Goal: Communication & Community: Answer question/provide support

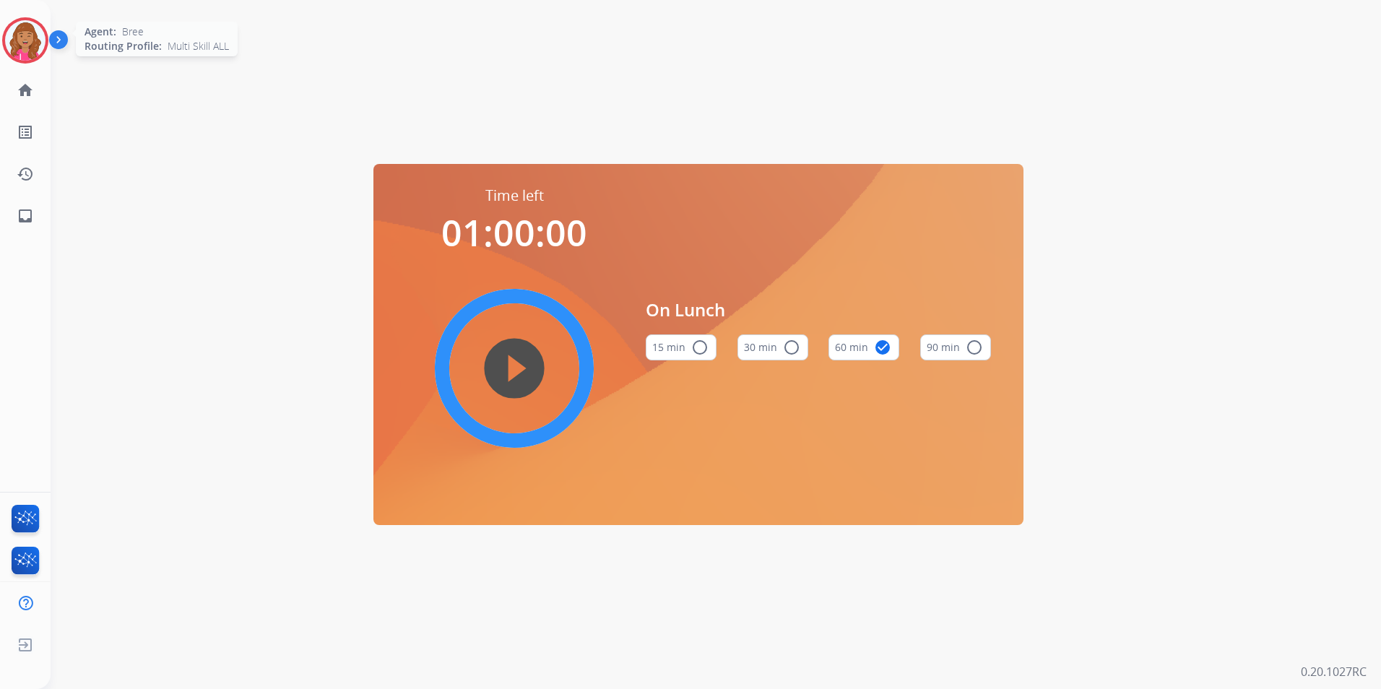
click at [44, 56] on div "Agent: [PERSON_NAME] Profile: Multi Skill ALL" at bounding box center [25, 40] width 46 height 46
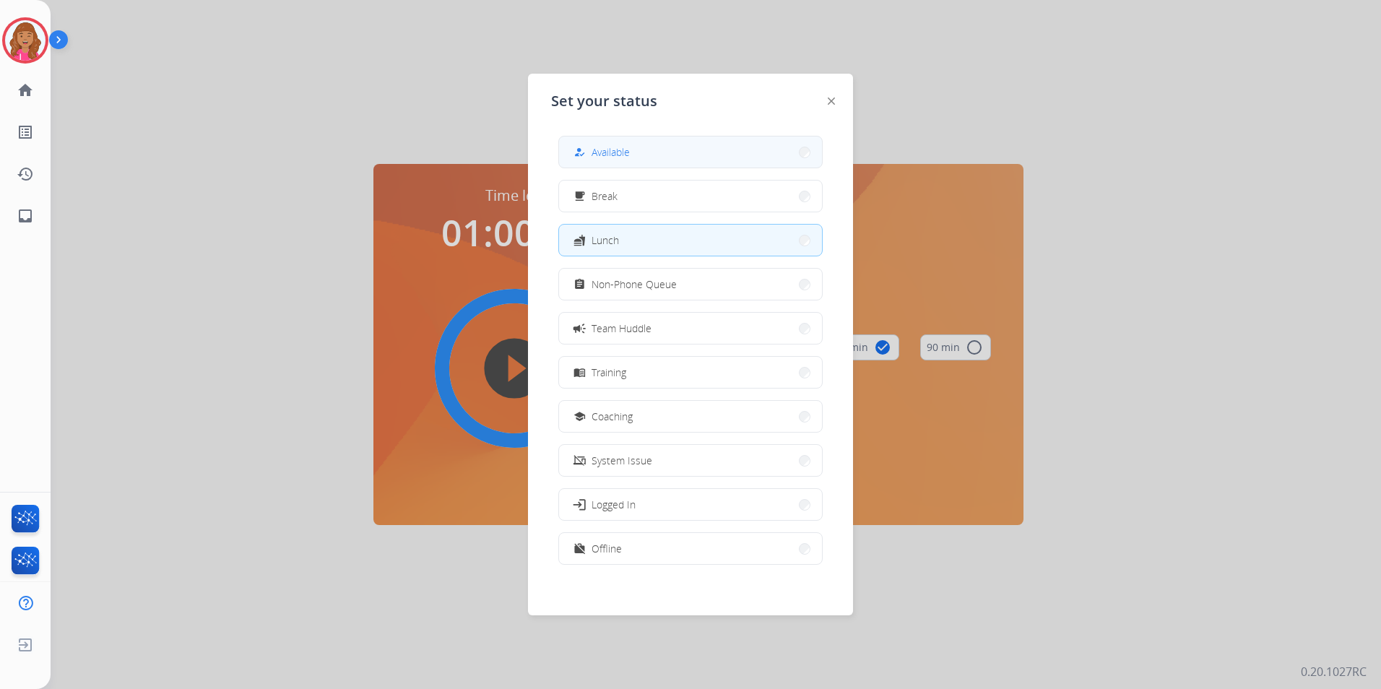
click at [658, 155] on button "how_to_reg Available" at bounding box center [690, 151] width 263 height 31
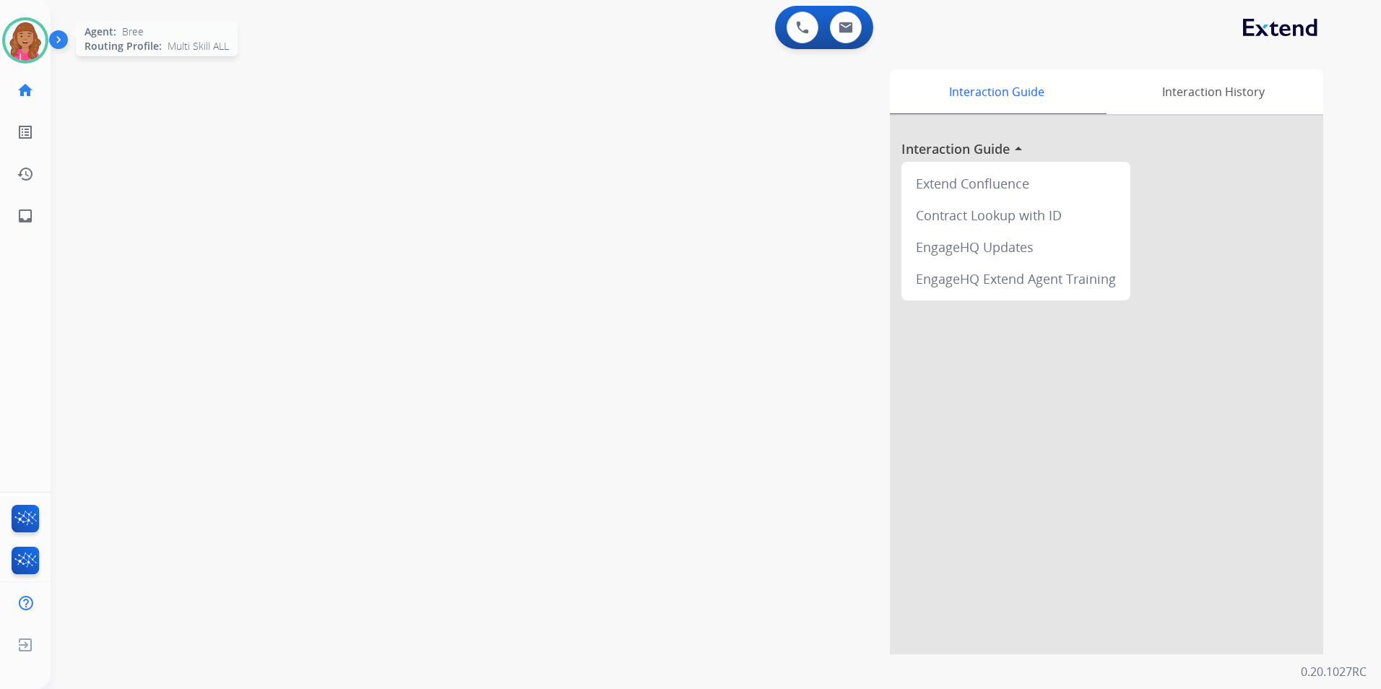
click at [17, 25] on img at bounding box center [25, 40] width 40 height 40
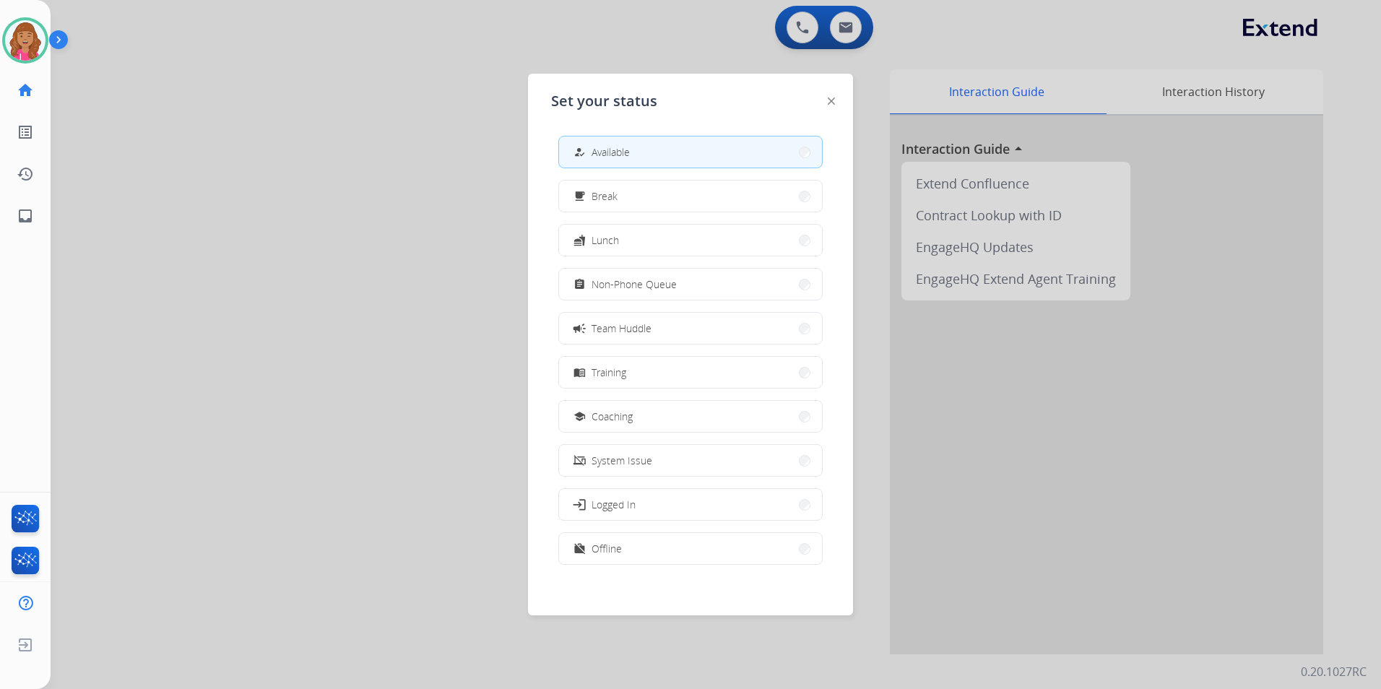
click at [631, 290] on span "Non-Phone Queue" at bounding box center [633, 284] width 85 height 15
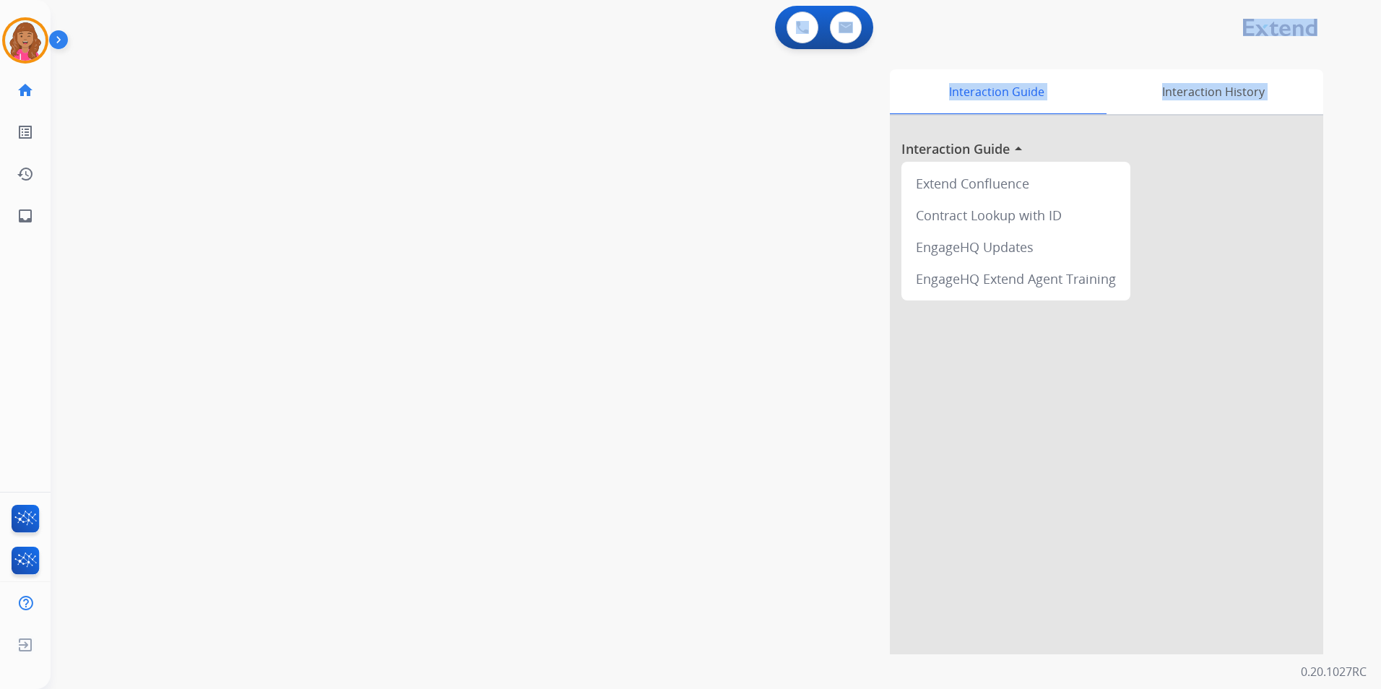
drag, startPoint x: 666, startPoint y: -53, endPoint x: 641, endPoint y: -51, distance: 24.6
click at [641, 0] on html "Outbound call Quit Outbound call Quit Schedule interaction + Add to my list Cus…" at bounding box center [690, 344] width 1381 height 689
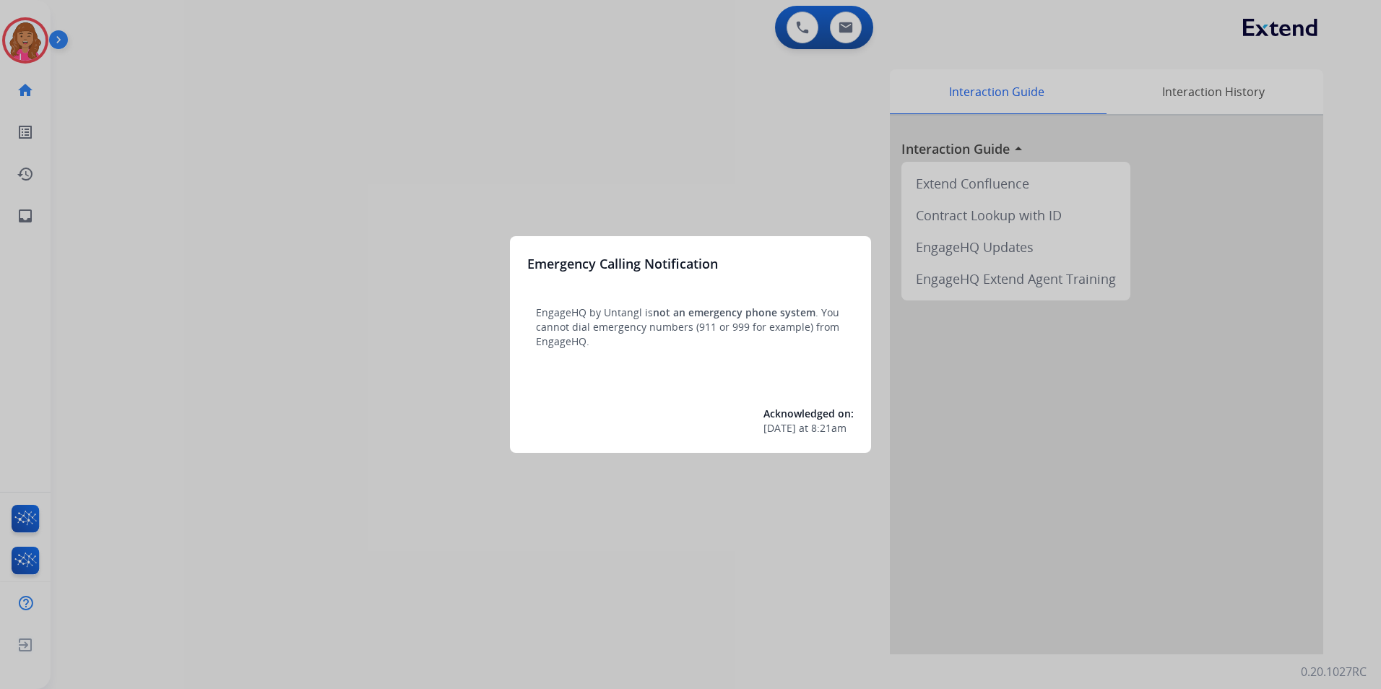
click at [266, 339] on div at bounding box center [690, 344] width 1381 height 689
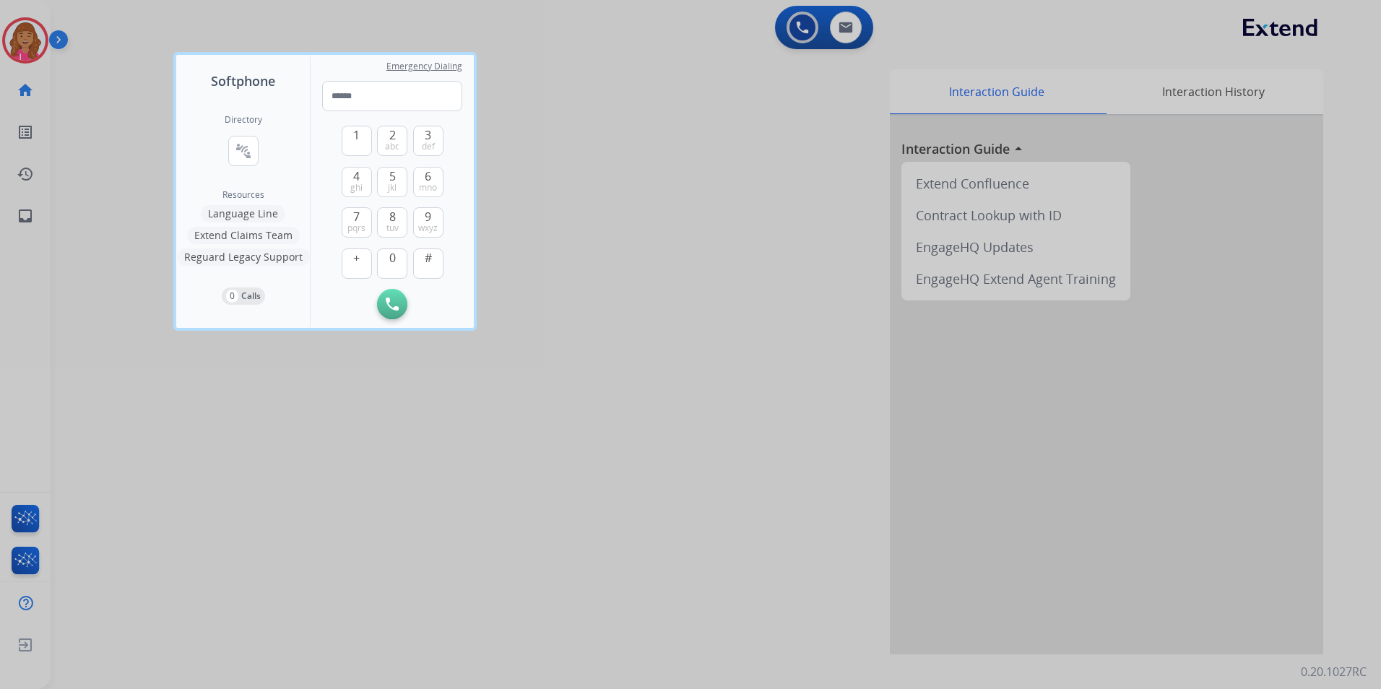
click at [172, 341] on div at bounding box center [690, 344] width 1381 height 689
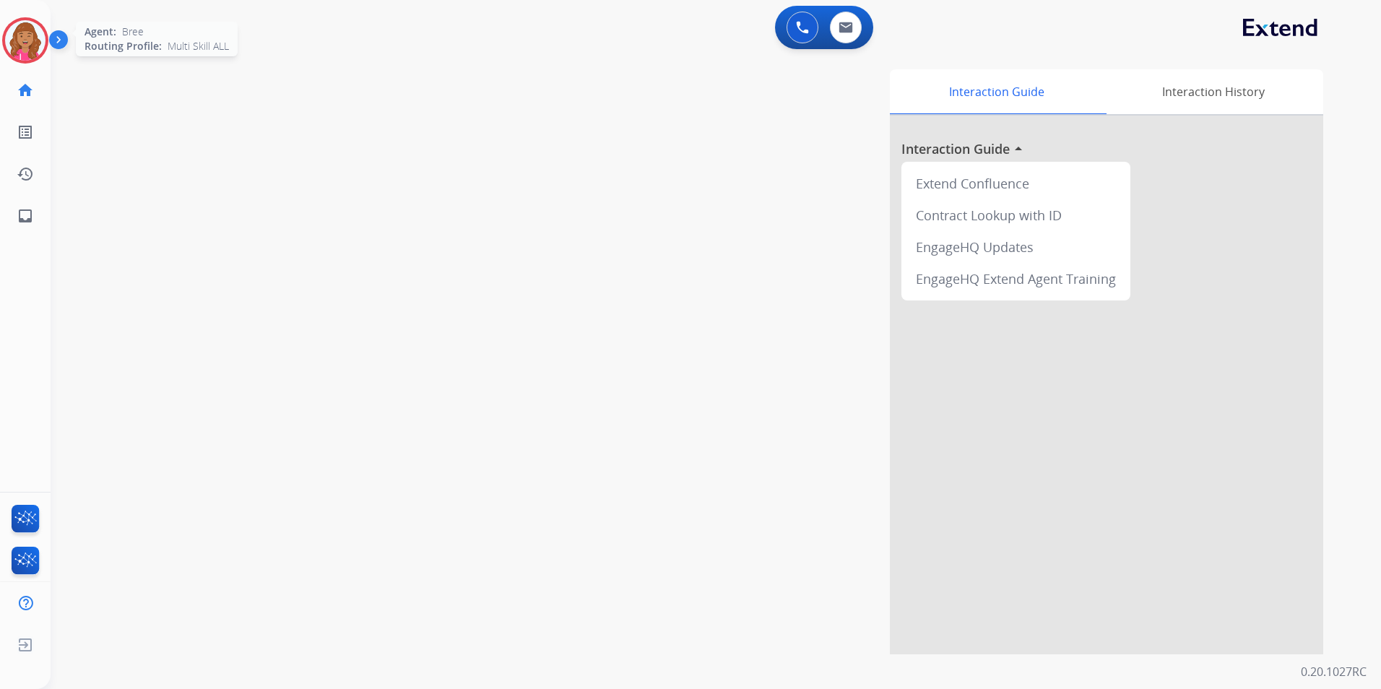
click at [2, 26] on div "Agent: [PERSON_NAME] Profile: Multi Skill ALL" at bounding box center [25, 40] width 46 height 46
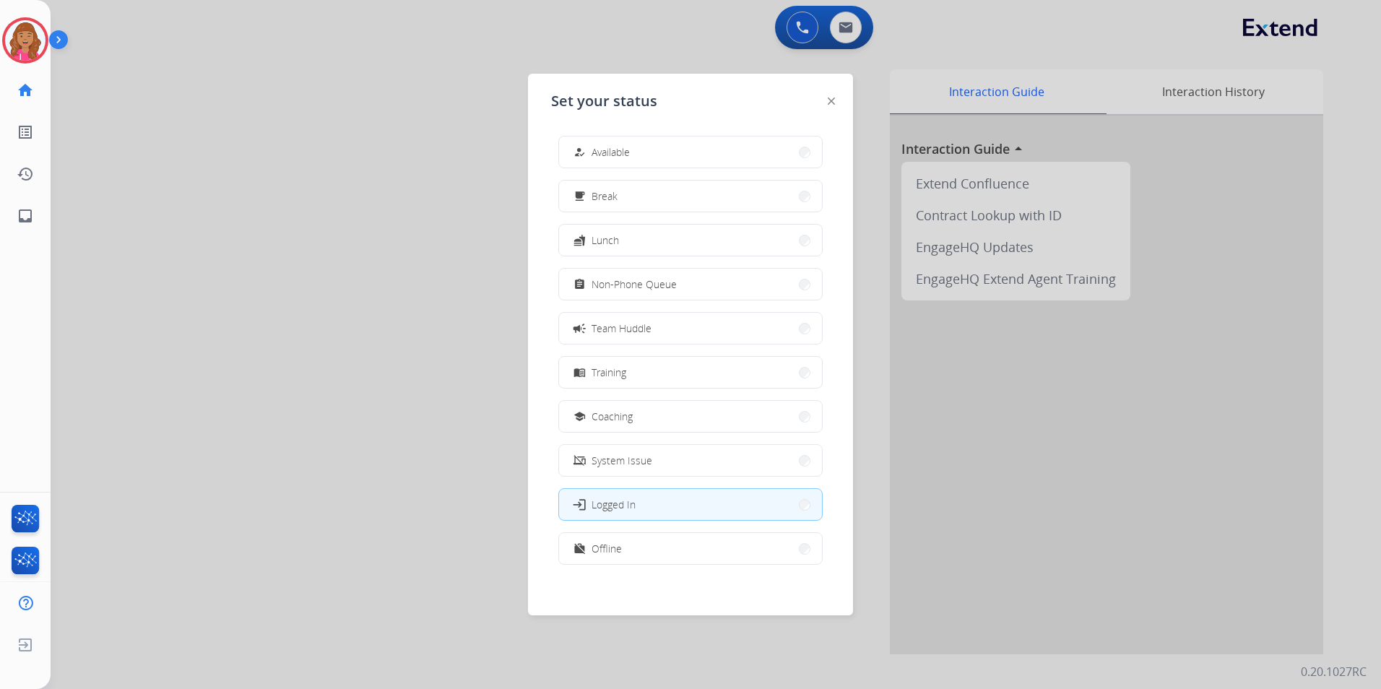
click at [634, 295] on button "assignment Non-Phone Queue" at bounding box center [690, 284] width 263 height 31
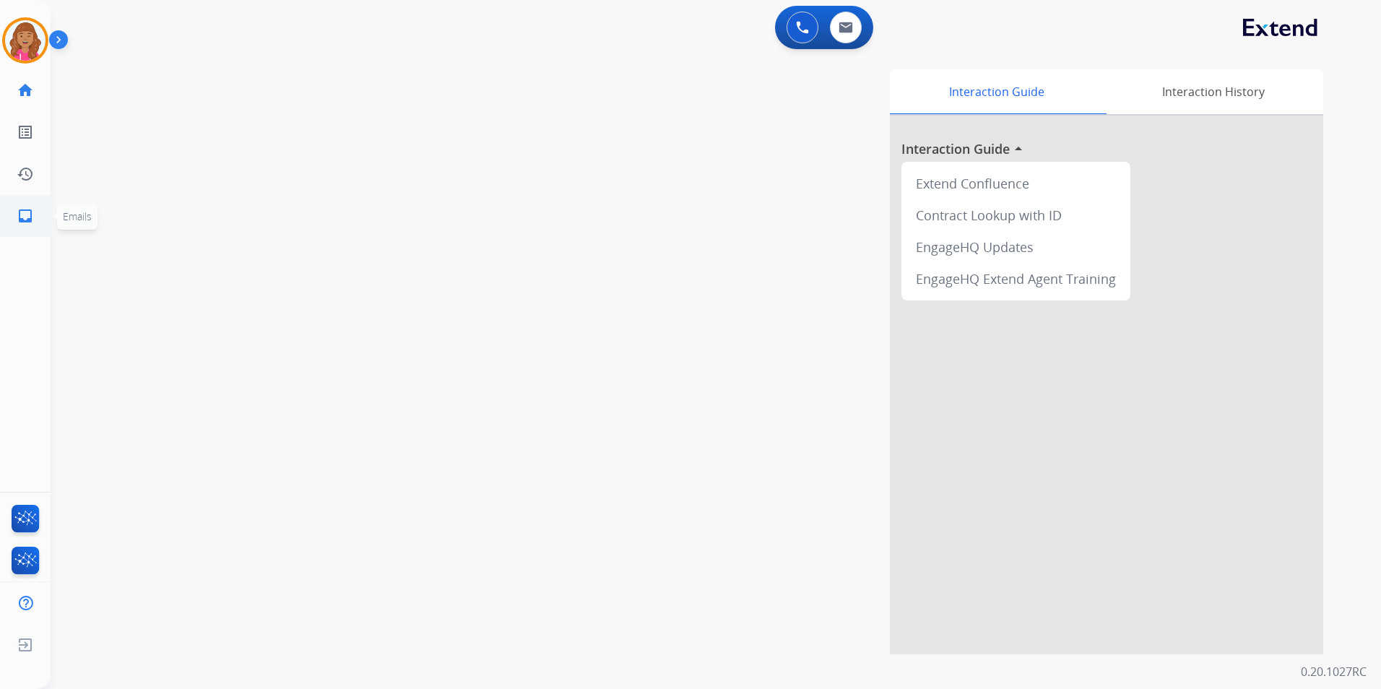
click at [23, 215] on mat-icon "inbox" at bounding box center [25, 215] width 17 height 17
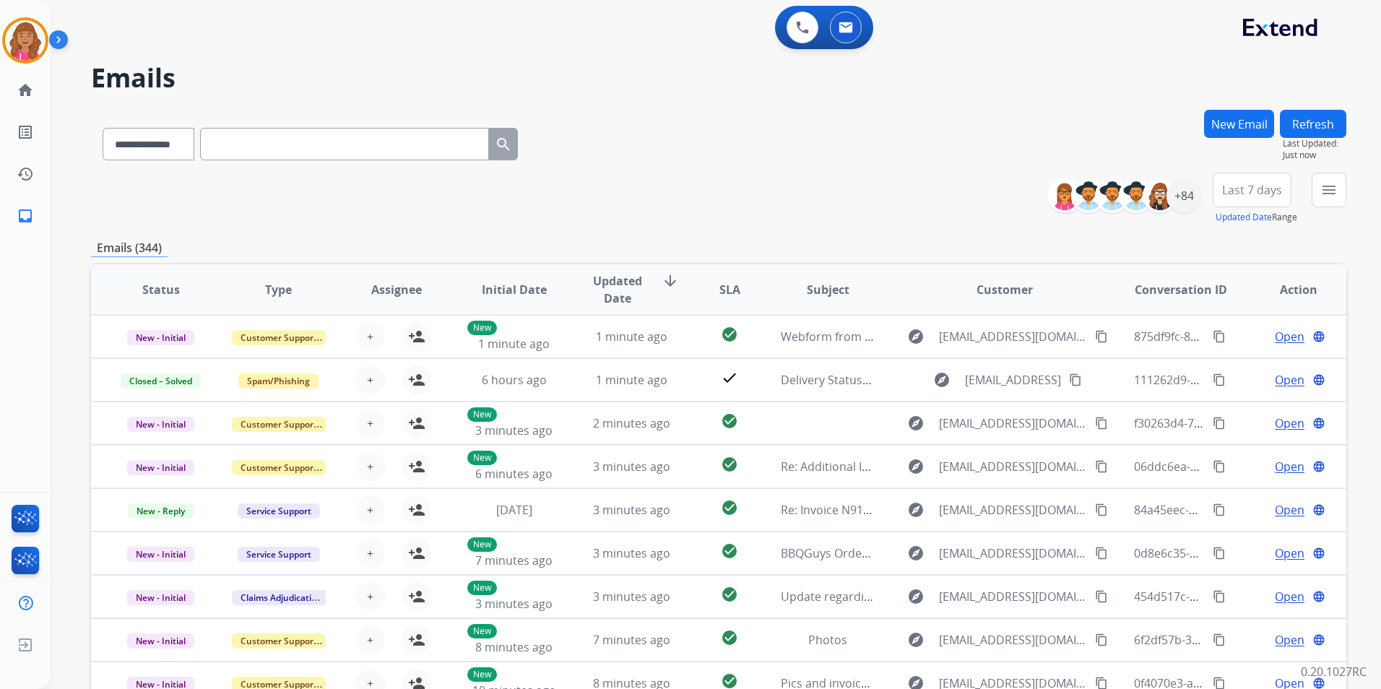
click at [950, 183] on div "**********" at bounding box center [718, 199] width 1255 height 52
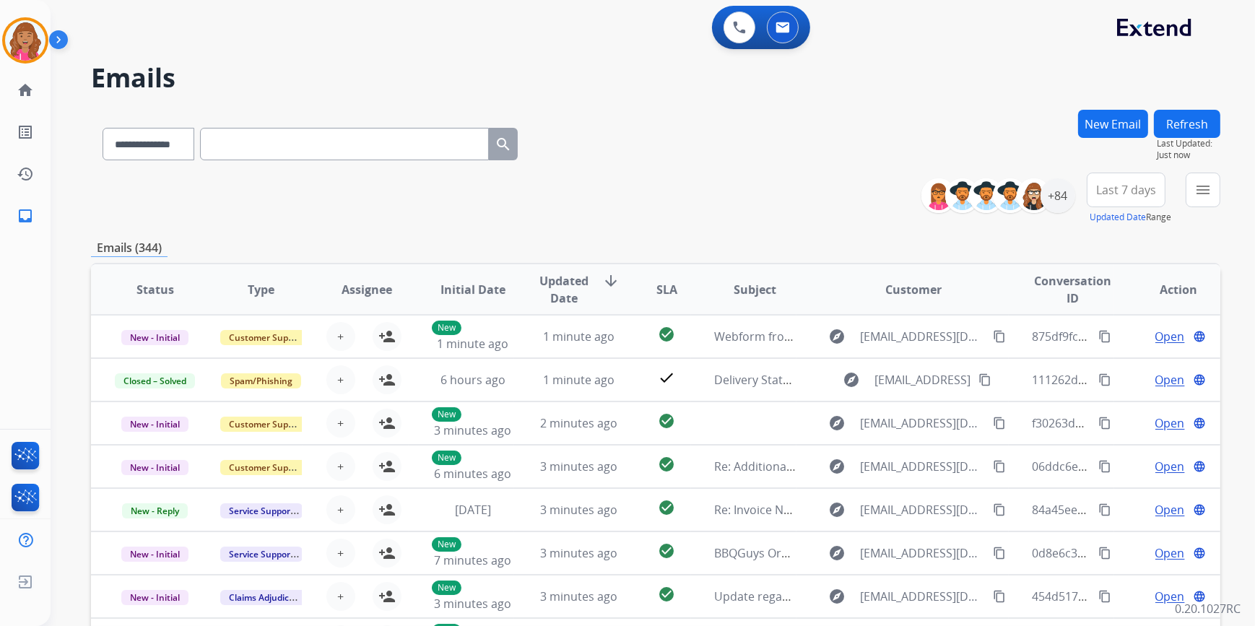
click at [818, 178] on div "**********" at bounding box center [655, 199] width 1129 height 52
click at [978, 155] on div "**********" at bounding box center [655, 141] width 1129 height 63
click at [1217, 188] on button "menu Filters" at bounding box center [1203, 190] width 35 height 35
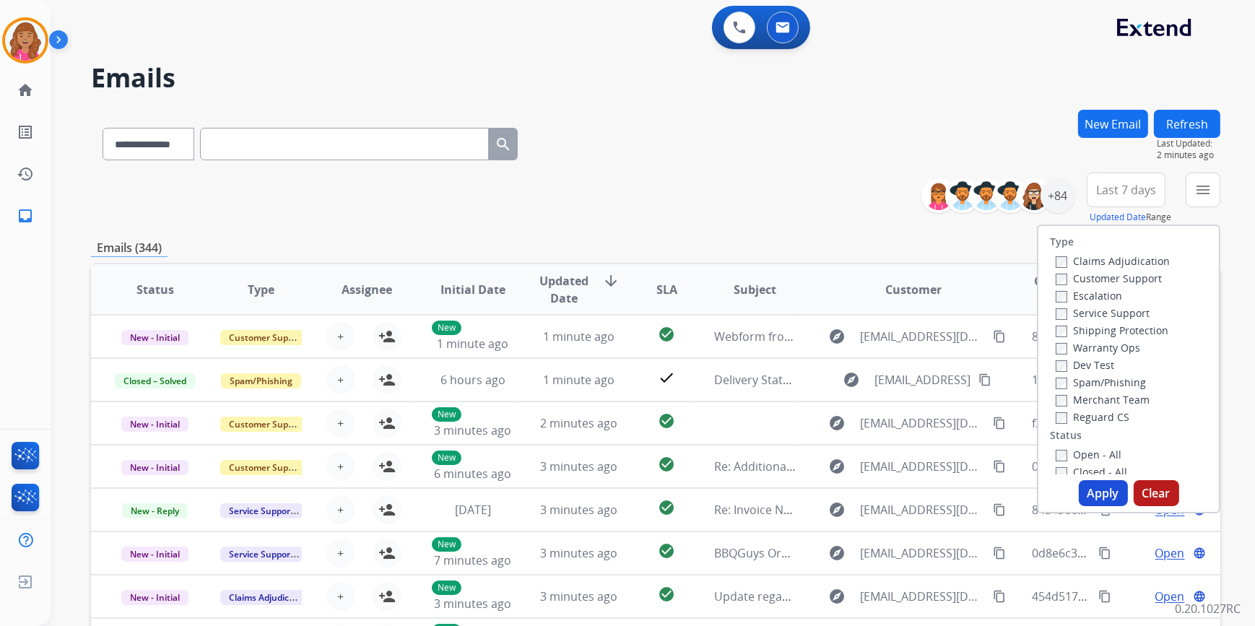
click at [1108, 453] on label "Open - All" at bounding box center [1089, 455] width 66 height 14
click at [1088, 402] on label "Merchant Team" at bounding box center [1103, 400] width 94 height 14
click at [1077, 420] on label "Reguard CS" at bounding box center [1093, 417] width 74 height 14
drag, startPoint x: 1083, startPoint y: 397, endPoint x: 1087, endPoint y: 390, distance: 8.1
click at [1083, 396] on label "Merchant Team" at bounding box center [1103, 400] width 94 height 14
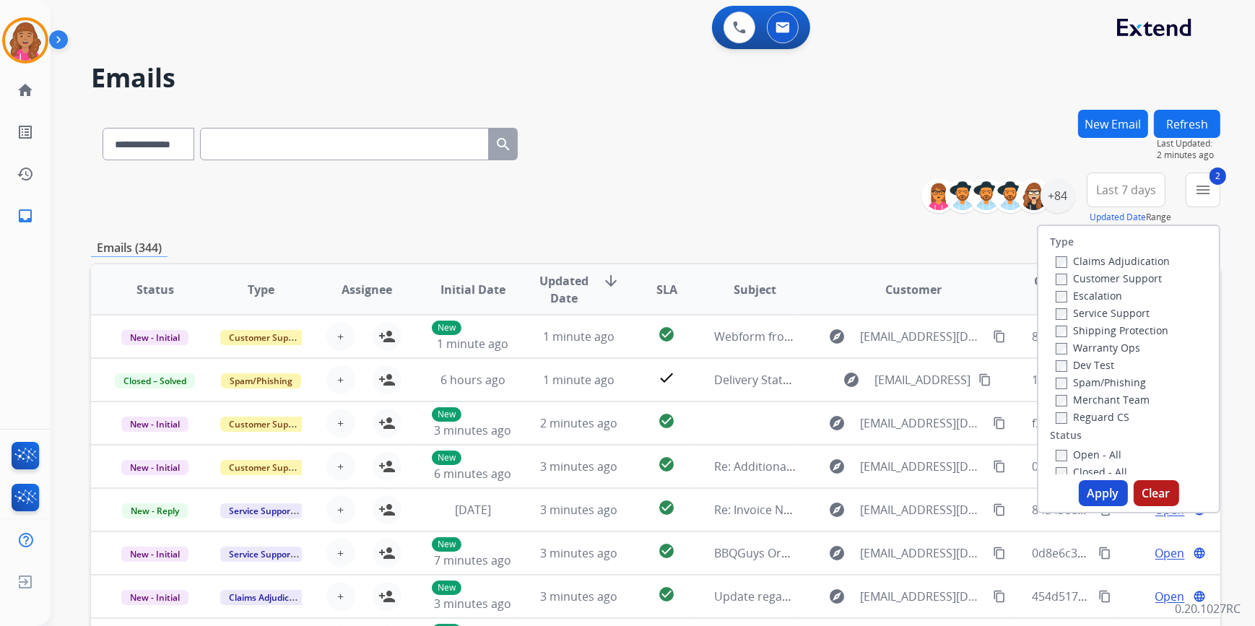
click at [1095, 329] on label "Shipping Protection" at bounding box center [1112, 330] width 113 height 14
click at [1059, 279] on label "Customer Support" at bounding box center [1109, 278] width 106 height 14
click at [1093, 488] on button "Apply" at bounding box center [1103, 493] width 49 height 26
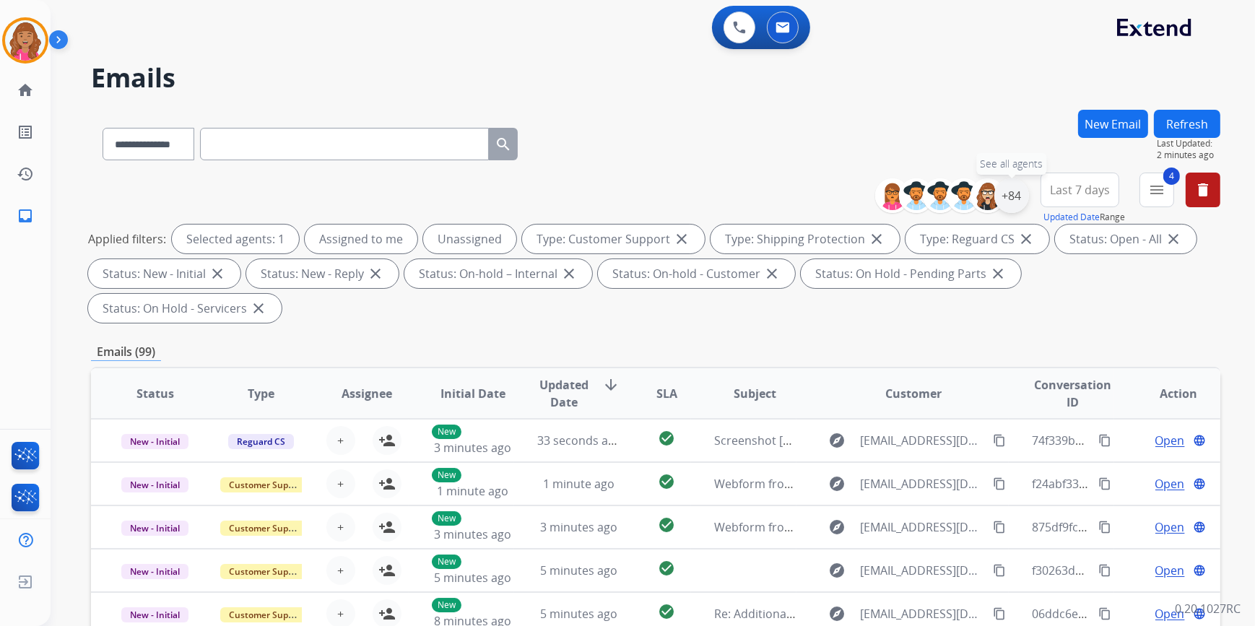
click at [1011, 196] on div "+84" at bounding box center [1011, 195] width 35 height 35
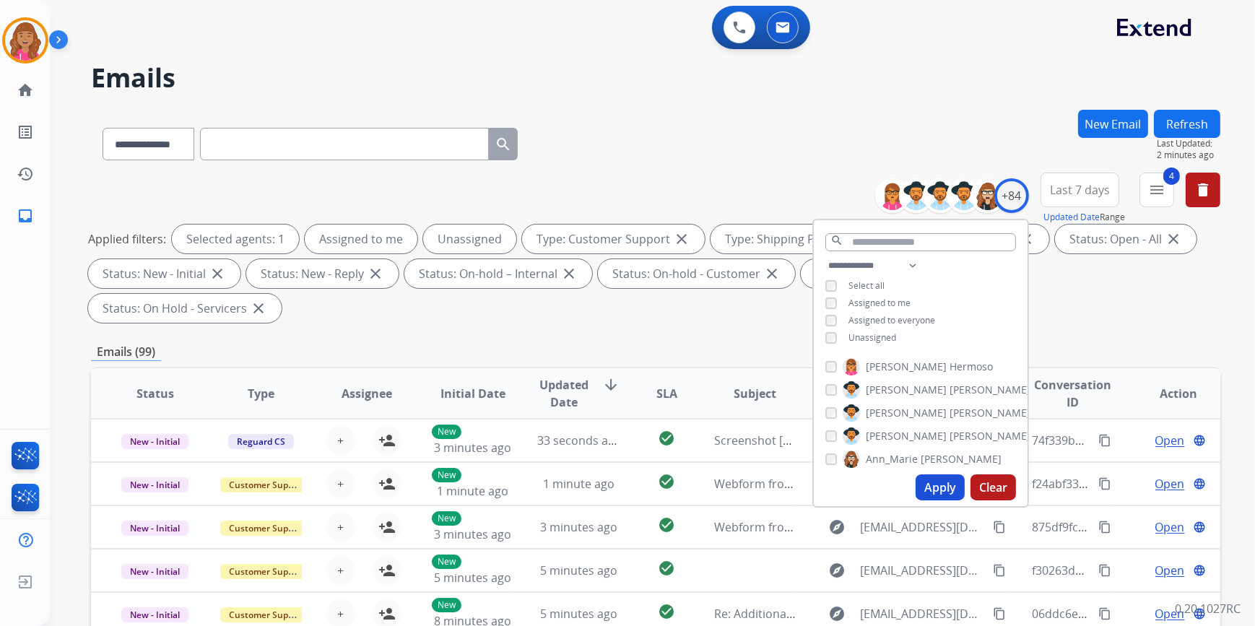
click at [885, 334] on span "Unassigned" at bounding box center [872, 337] width 48 height 12
click at [932, 482] on button "Apply" at bounding box center [940, 487] width 49 height 26
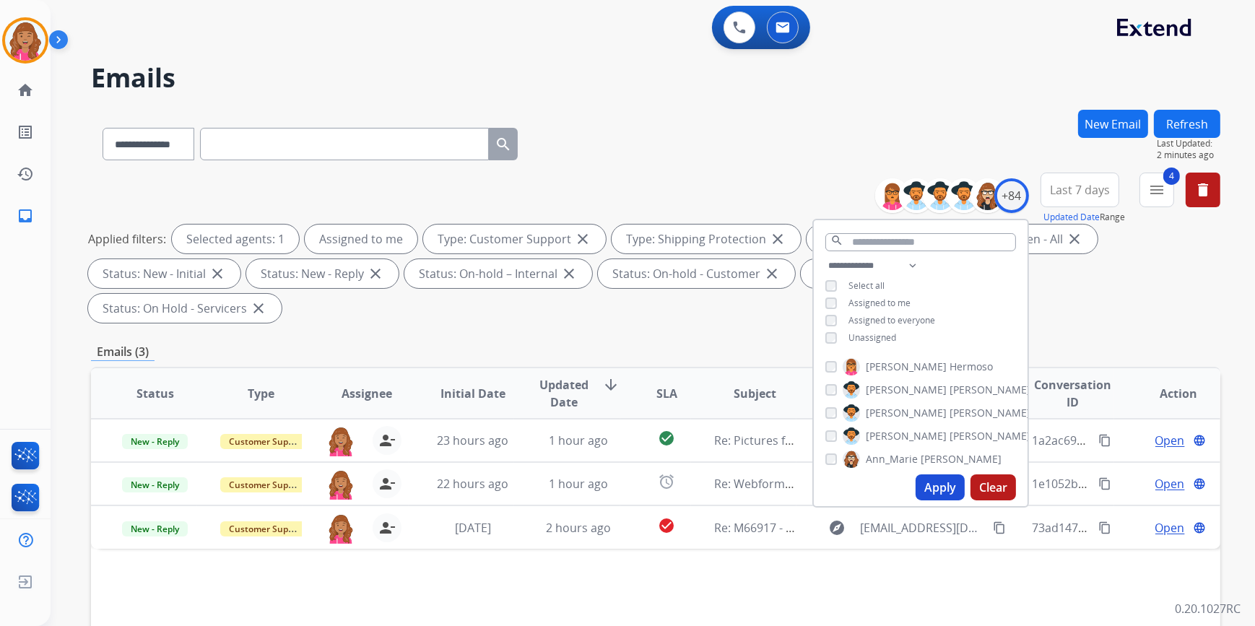
click at [722, 562] on div "Status Type Assignee Initial Date Updated Date arrow_downward SLA Subject Custo…" at bounding box center [655, 609] width 1129 height 484
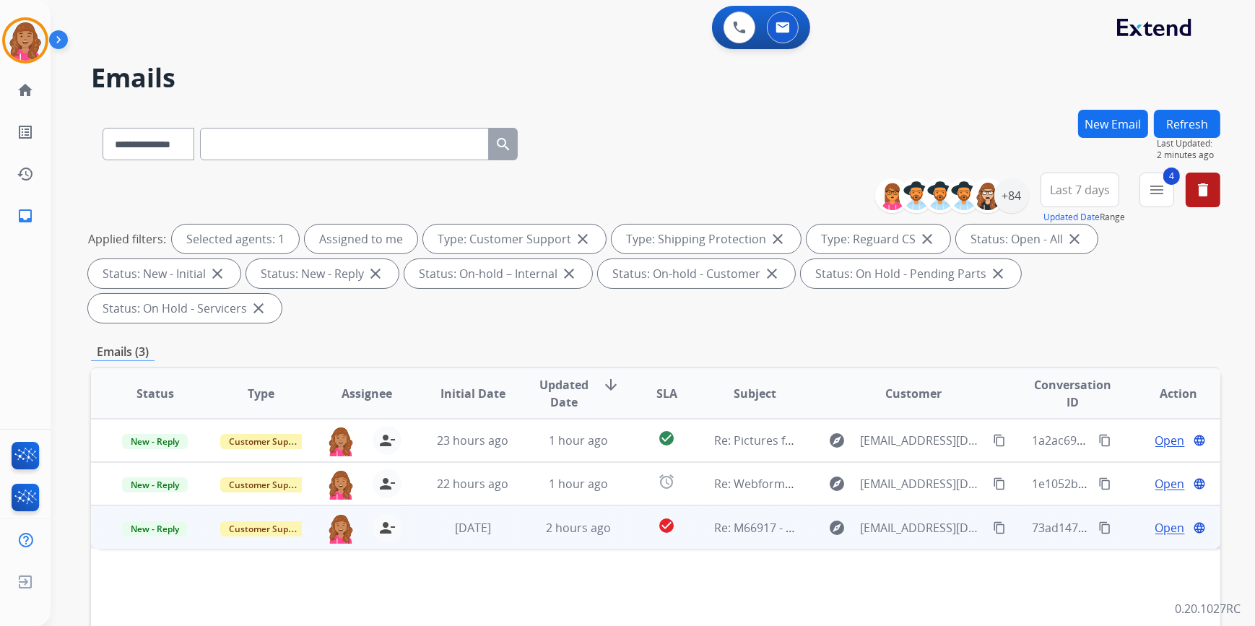
click at [1163, 519] on span "Open" at bounding box center [1170, 527] width 30 height 17
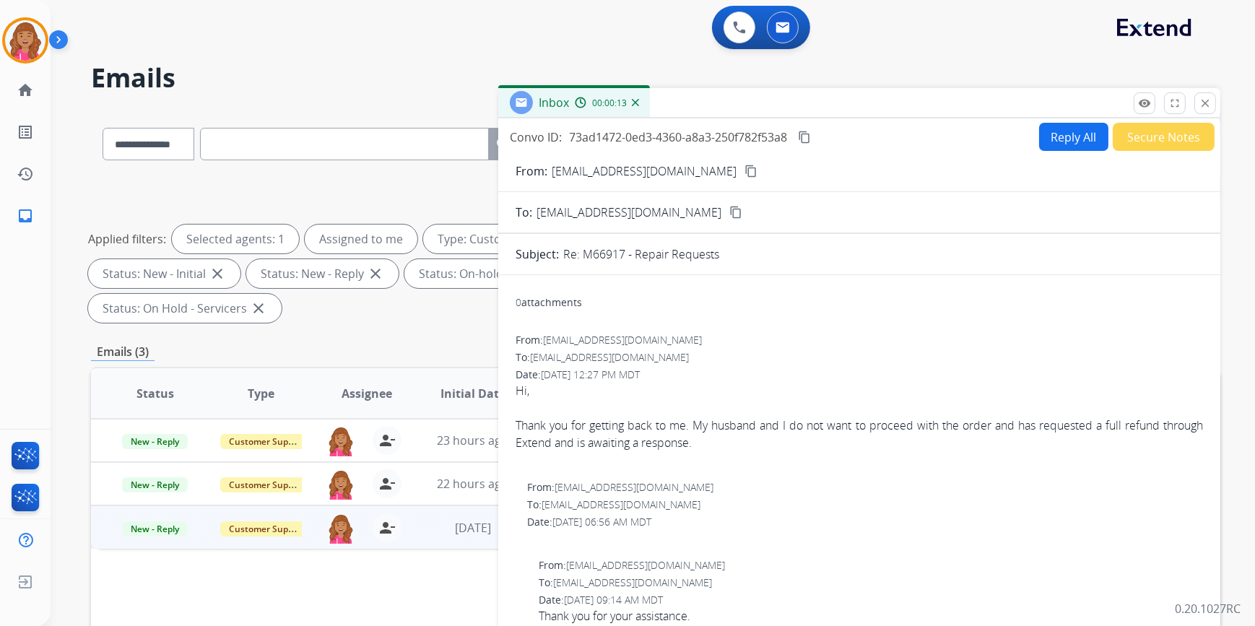
click at [744, 175] on mat-icon "content_copy" at bounding box center [750, 171] width 13 height 13
click at [811, 135] on mat-icon "content_copy" at bounding box center [804, 137] width 13 height 13
click at [1064, 146] on button "Reply All" at bounding box center [1073, 137] width 69 height 28
select select "**********"
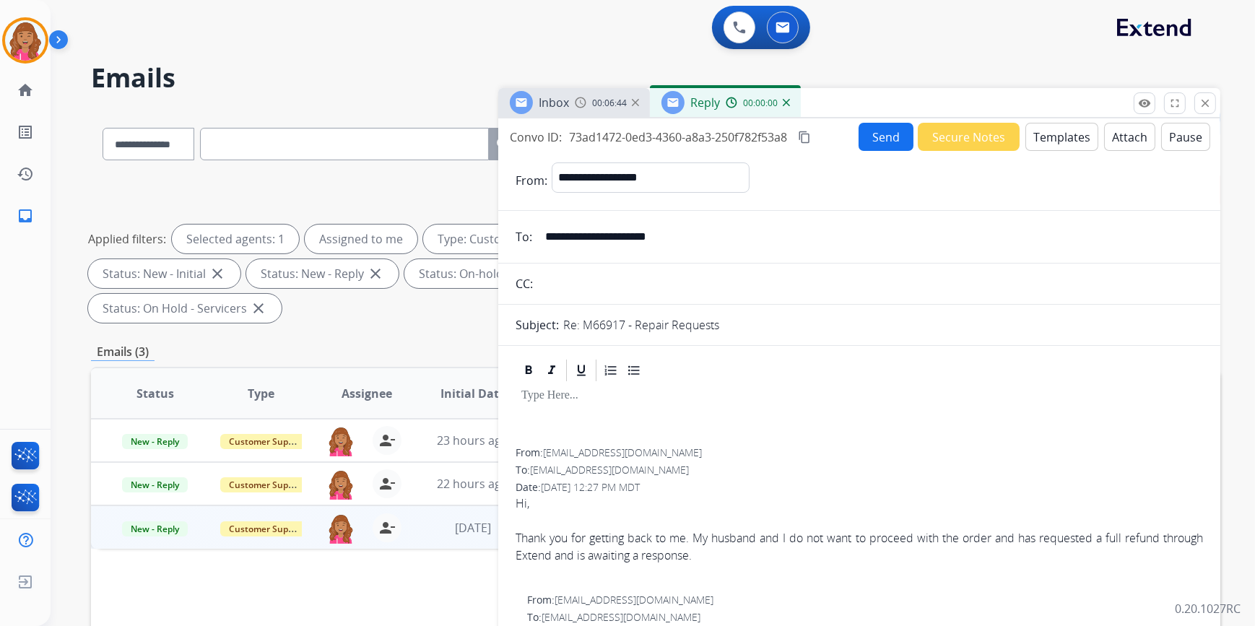
click at [1064, 144] on button "Templates" at bounding box center [1061, 137] width 73 height 28
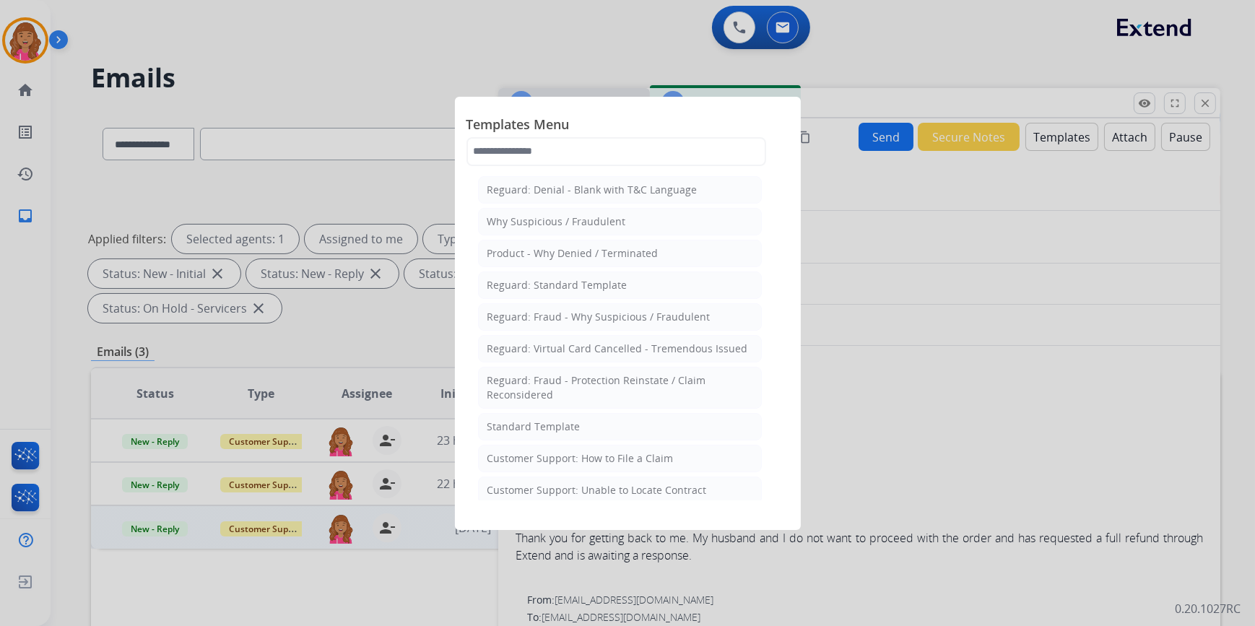
click at [620, 432] on li "Standard Template" at bounding box center [620, 426] width 284 height 27
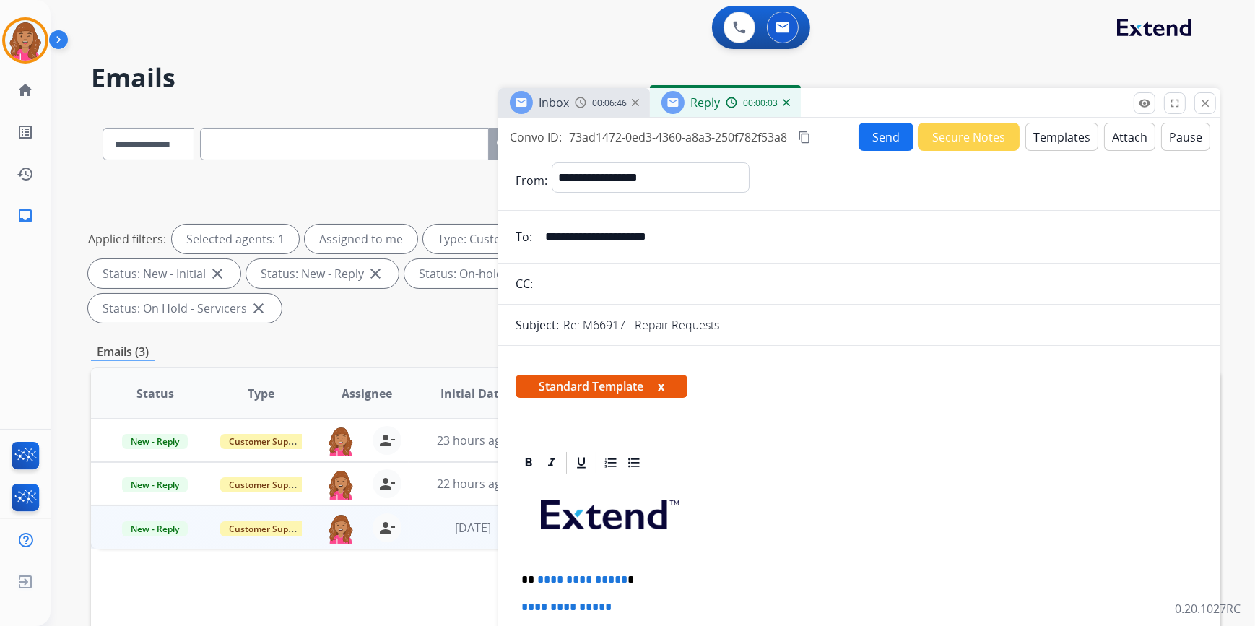
click at [619, 577] on p "**********" at bounding box center [853, 579] width 665 height 13
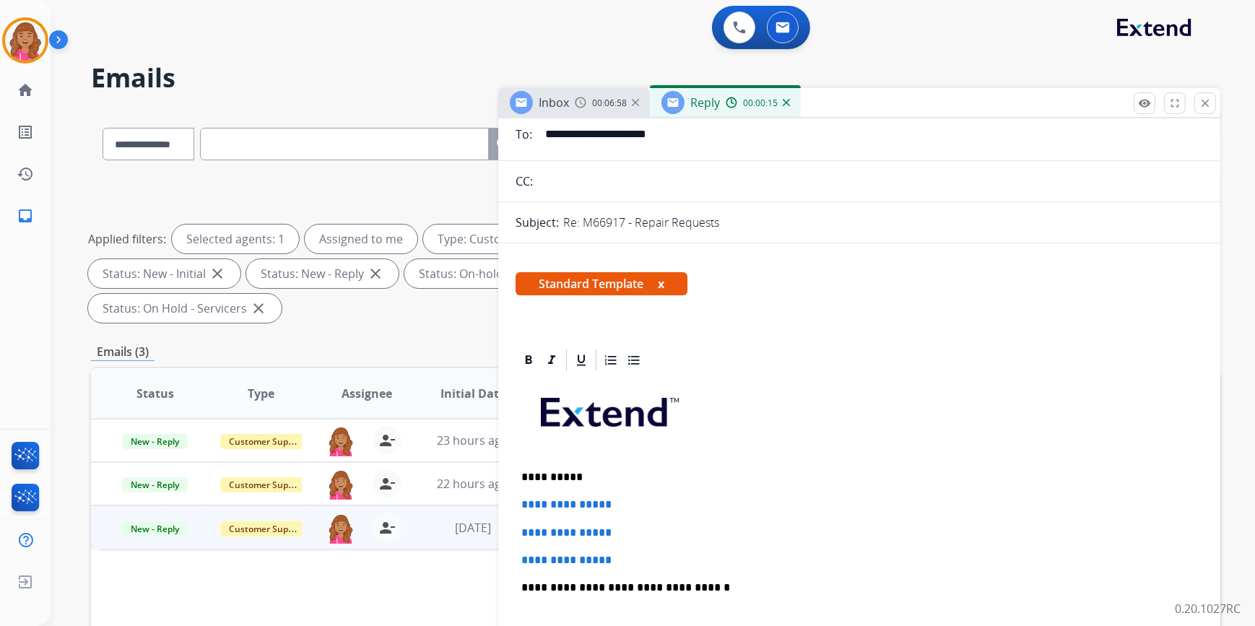
scroll to position [196, 0]
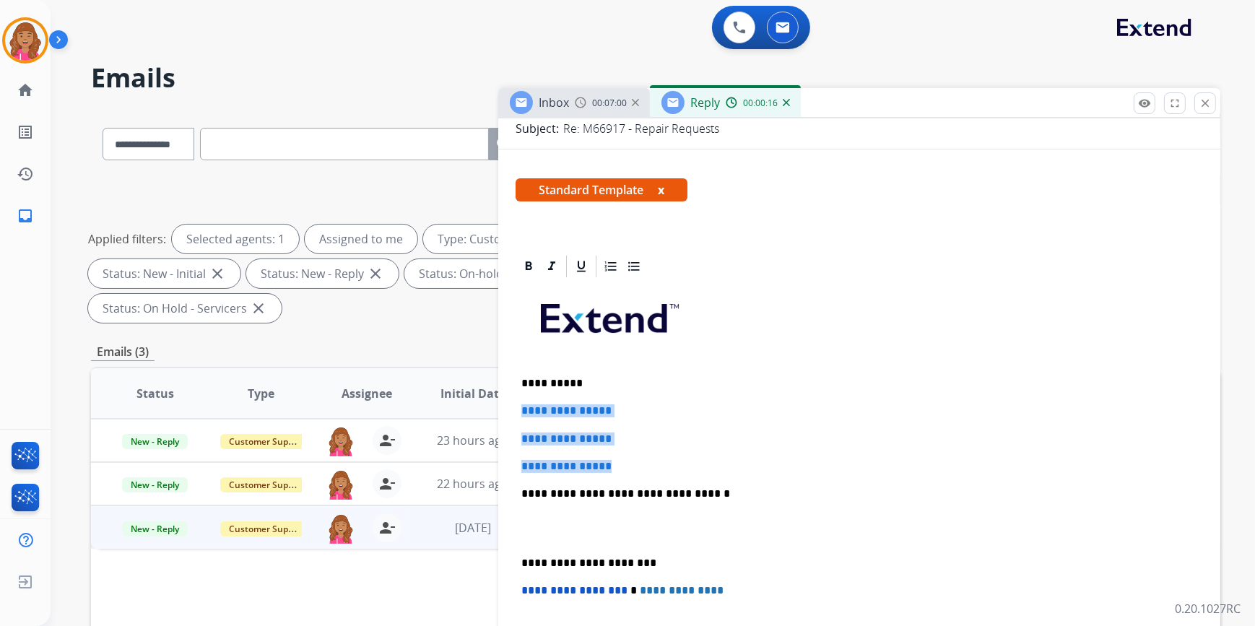
drag, startPoint x: 635, startPoint y: 462, endPoint x: 513, endPoint y: 403, distance: 136.3
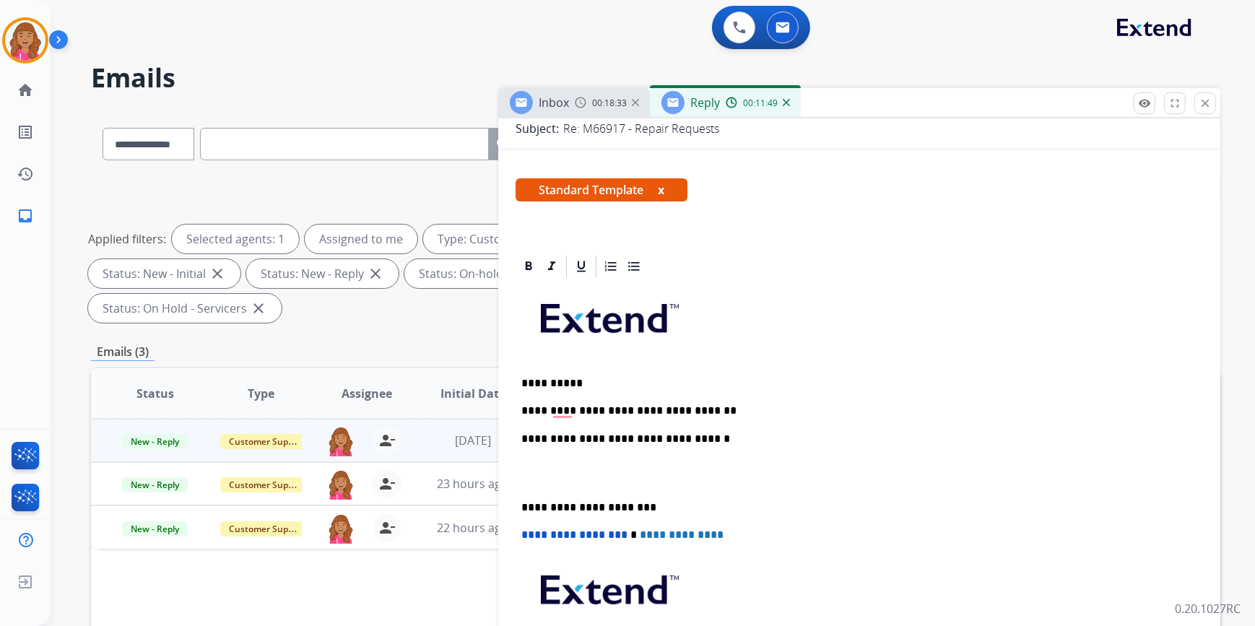
click at [7, 51] on div at bounding box center [25, 40] width 46 height 46
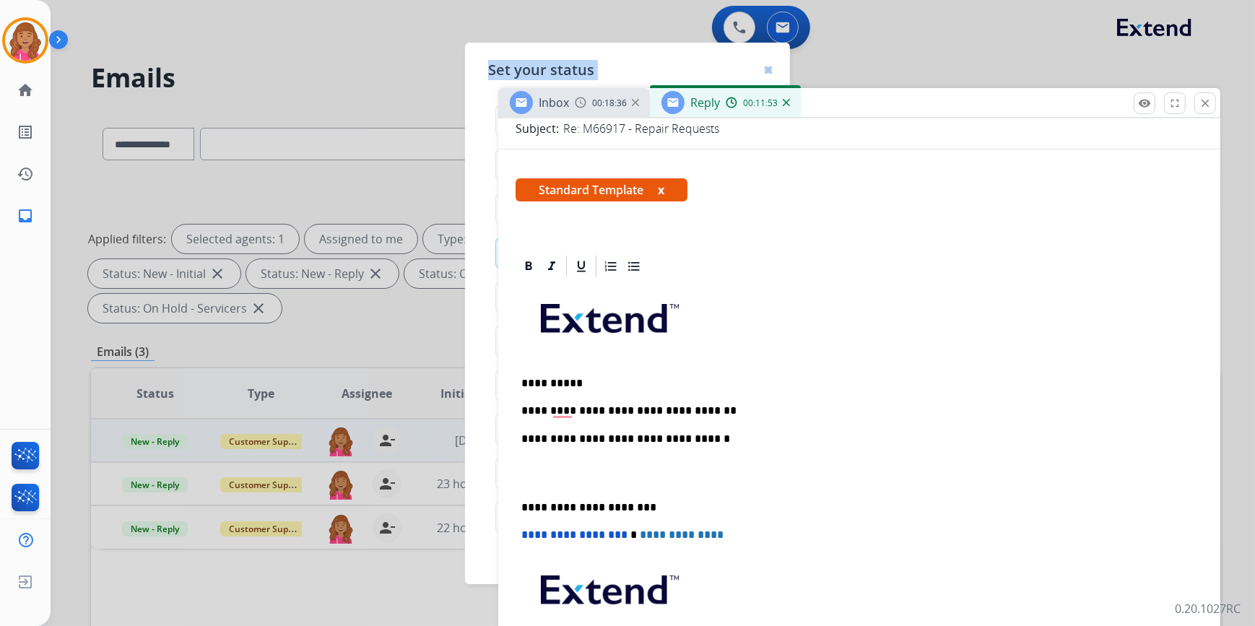
drag, startPoint x: 630, startPoint y: 74, endPoint x: 375, endPoint y: 27, distance: 258.5
click at [0, 626] on app-agent-states "Set your status how_to_reg Available free_breakfast Break fastfood Lunch assign…" at bounding box center [0, 626] width 0 height 0
drag, startPoint x: 682, startPoint y: 64, endPoint x: 469, endPoint y: 35, distance: 215.0
click at [0, 626] on app-agent-states "Set your status how_to_reg Available free_breakfast Break fastfood Lunch assign…" at bounding box center [0, 626] width 0 height 0
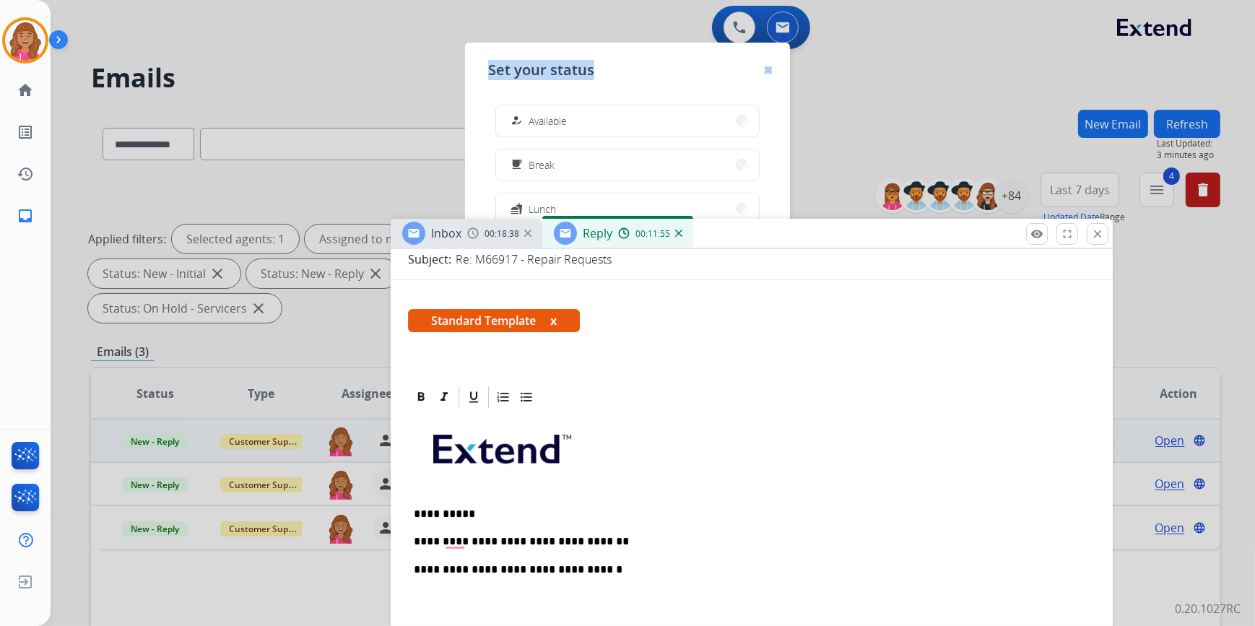
drag, startPoint x: 1020, startPoint y: 100, endPoint x: 898, endPoint y: 232, distance: 178.8
click at [901, 235] on div "Inbox 00:18:38 Reply 00:11:55" at bounding box center [752, 234] width 722 height 30
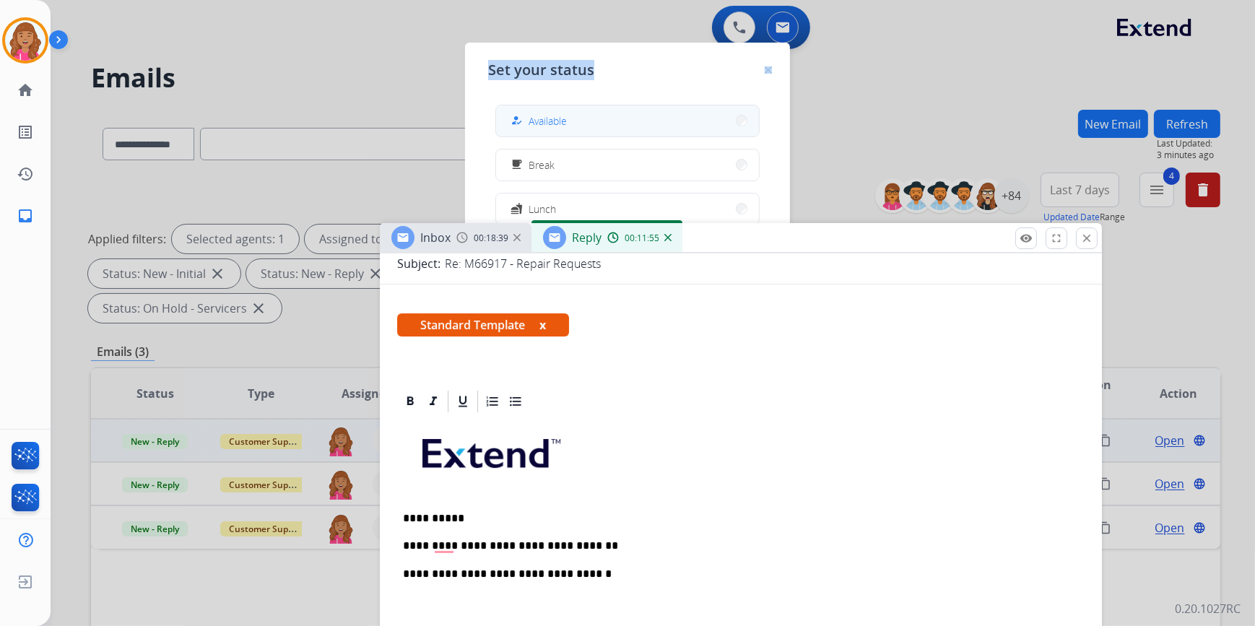
click at [701, 121] on button "how_to_reg Available" at bounding box center [627, 120] width 263 height 31
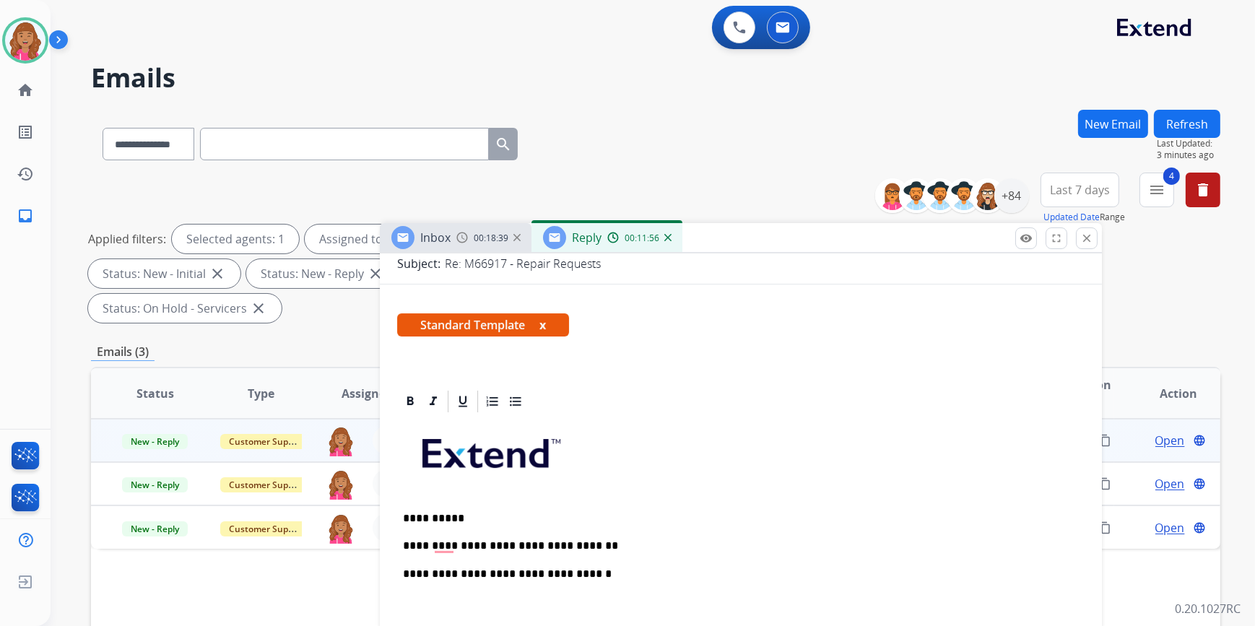
click at [816, 110] on div "**********" at bounding box center [655, 141] width 1129 height 63
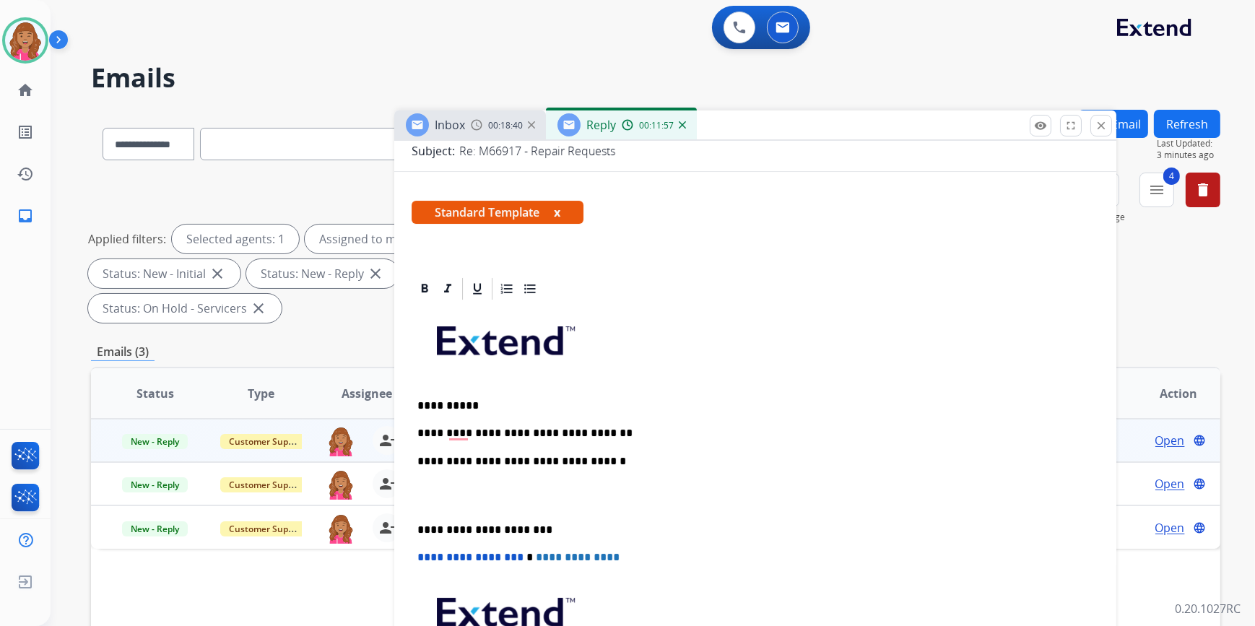
drag, startPoint x: 731, startPoint y: 244, endPoint x: 752, endPoint y: 122, distance: 123.9
click at [751, 124] on div "Inbox 00:18:40 Reply 00:11:57" at bounding box center [755, 125] width 722 height 30
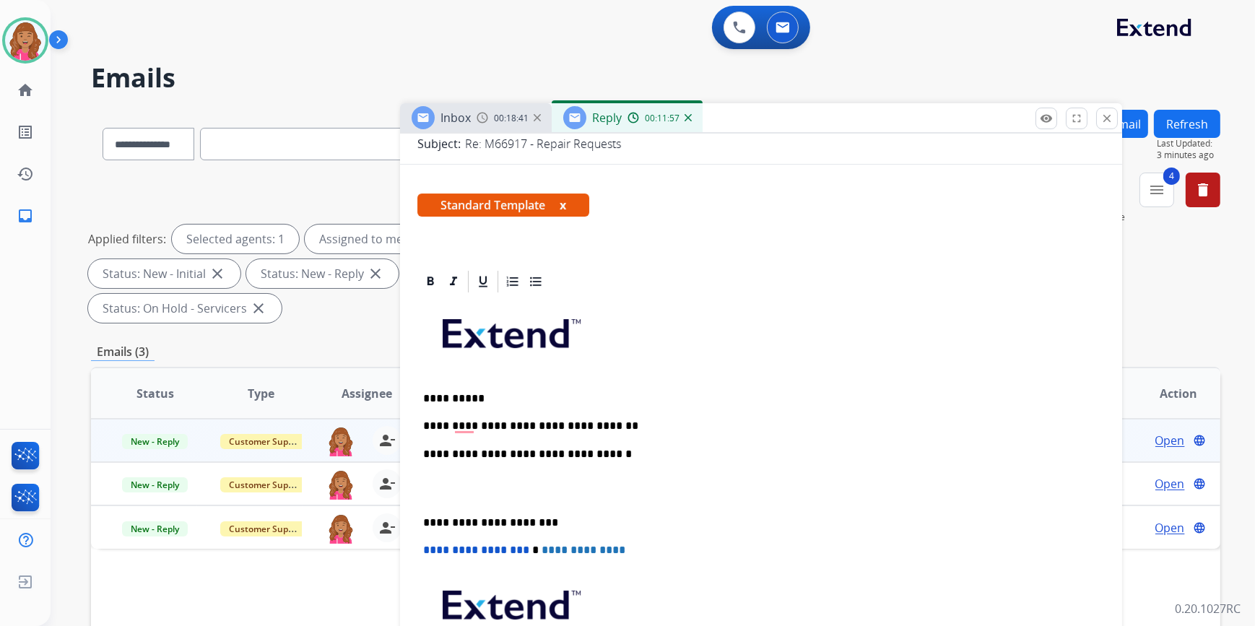
click at [492, 402] on p "**********" at bounding box center [755, 398] width 665 height 13
click at [627, 425] on p "**********" at bounding box center [755, 426] width 665 height 13
click at [488, 483] on div "**********" at bounding box center [760, 515] width 687 height 441
click at [486, 488] on p "To enrich screen reader interactions, please activate Accessibility in Grammarl…" at bounding box center [761, 488] width 676 height 27
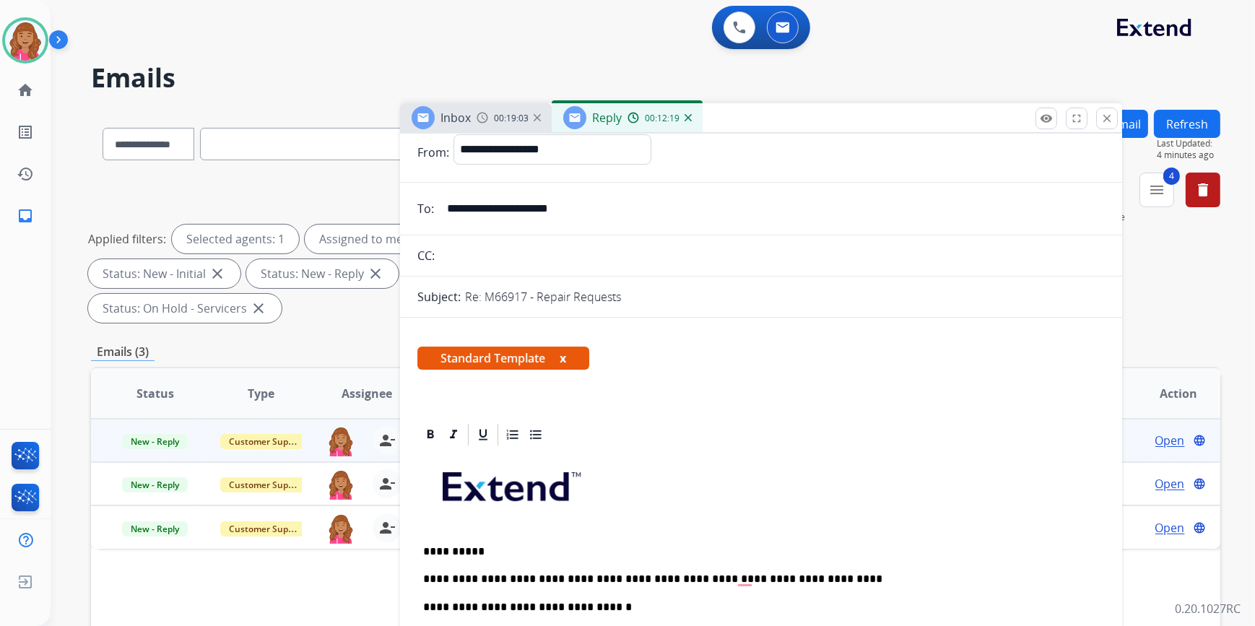
scroll to position [0, 0]
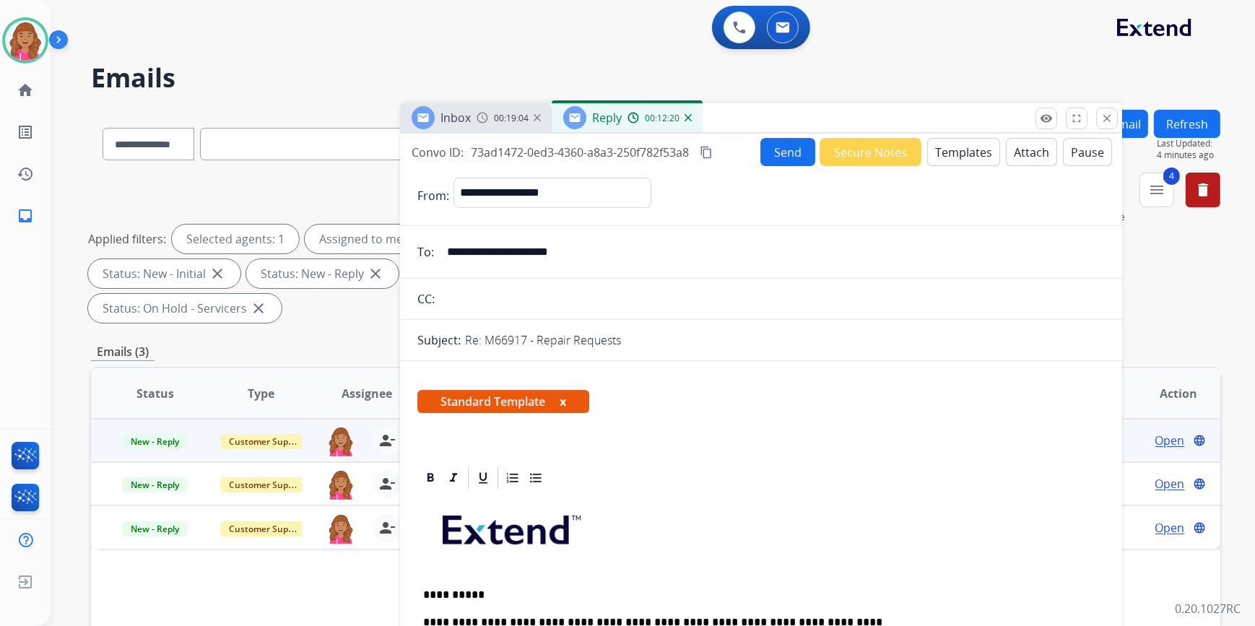
click at [793, 153] on button "Send" at bounding box center [787, 152] width 55 height 28
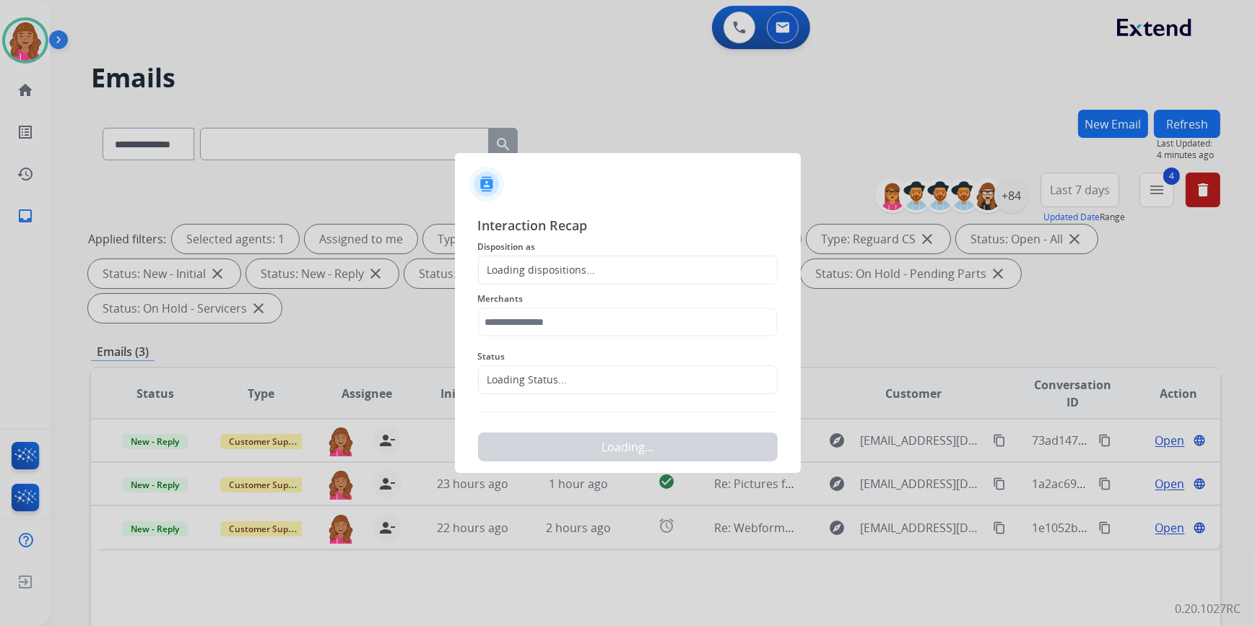
click at [574, 284] on div "Loading dispositions..." at bounding box center [628, 270] width 300 height 29
click at [575, 279] on div "Loading dispositions..." at bounding box center [628, 270] width 300 height 29
click at [598, 267] on div "Loading dispositions..." at bounding box center [628, 270] width 300 height 29
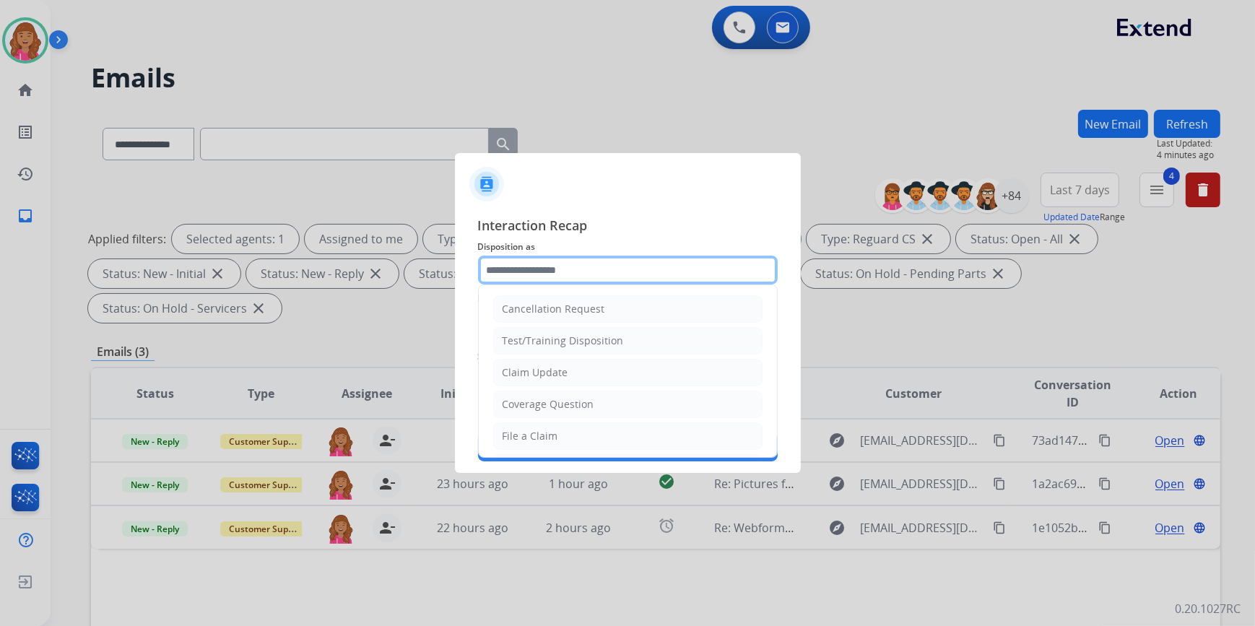
click at [598, 266] on input "text" at bounding box center [628, 270] width 300 height 29
type input "**********"
type input "***"
type input "**********"
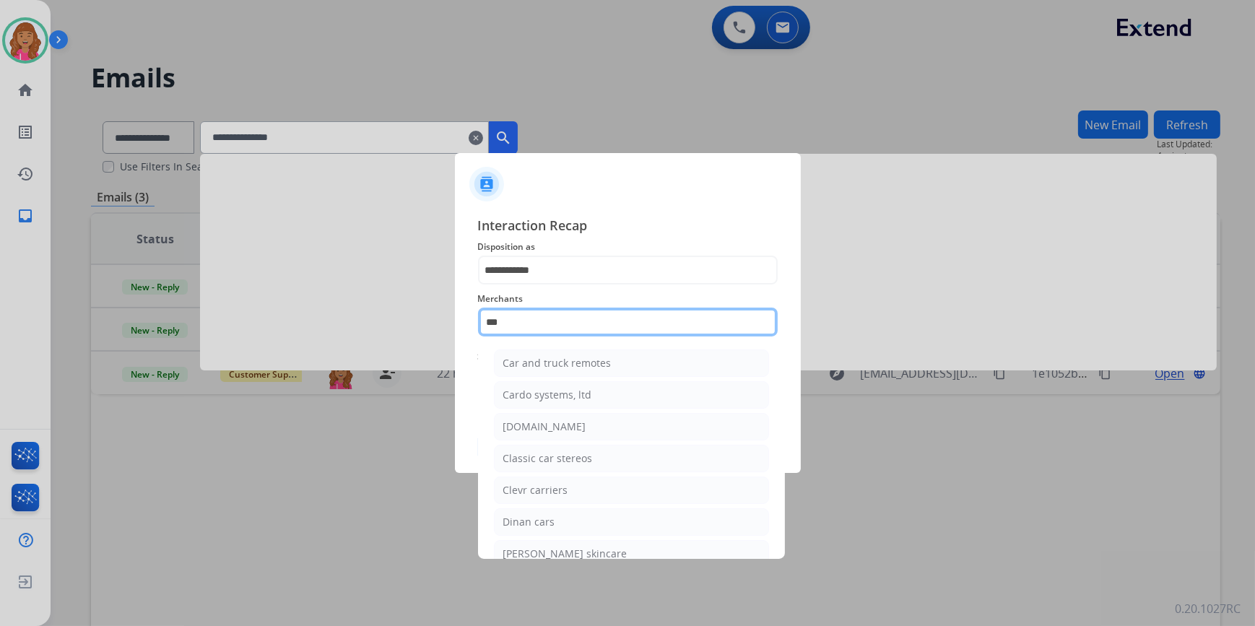
click at [536, 321] on input "***" at bounding box center [628, 322] width 300 height 29
drag, startPoint x: 521, startPoint y: 326, endPoint x: 303, endPoint y: 319, distance: 218.2
click at [0, 319] on app-contact-recap-modal "**********" at bounding box center [0, 313] width 0 height 626
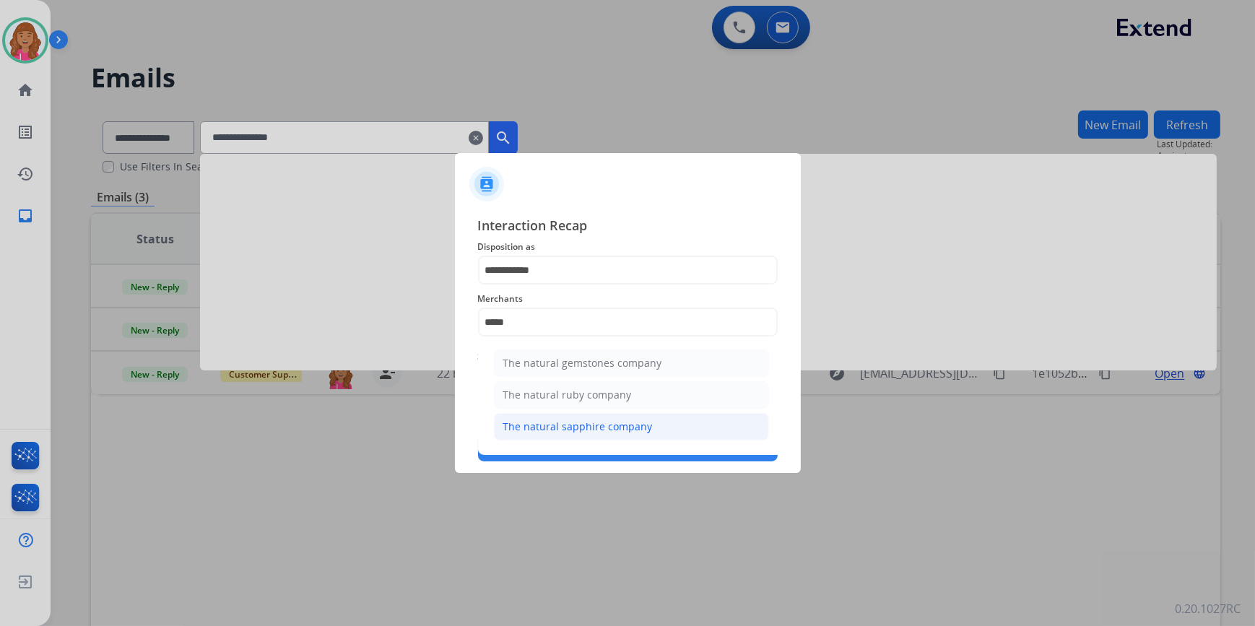
click at [594, 416] on li "The natural sapphire company" at bounding box center [631, 426] width 275 height 27
type input "**********"
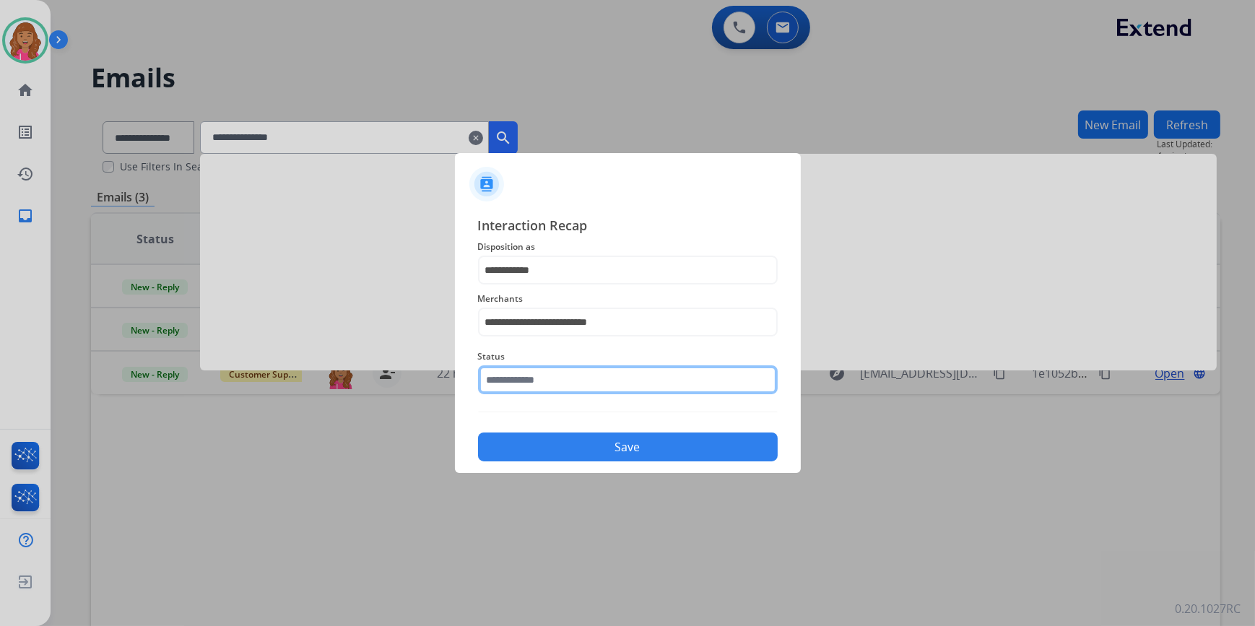
click at [590, 373] on input "text" at bounding box center [628, 379] width 300 height 29
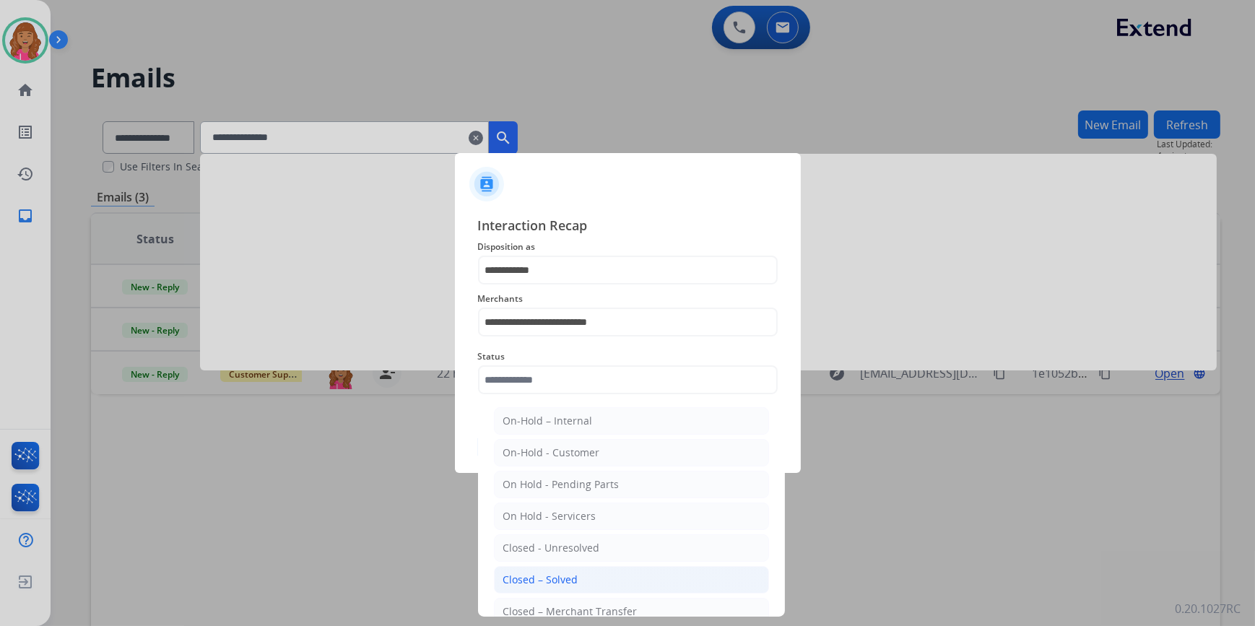
click at [565, 585] on div "Closed – Solved" at bounding box center [540, 580] width 75 height 14
type input "**********"
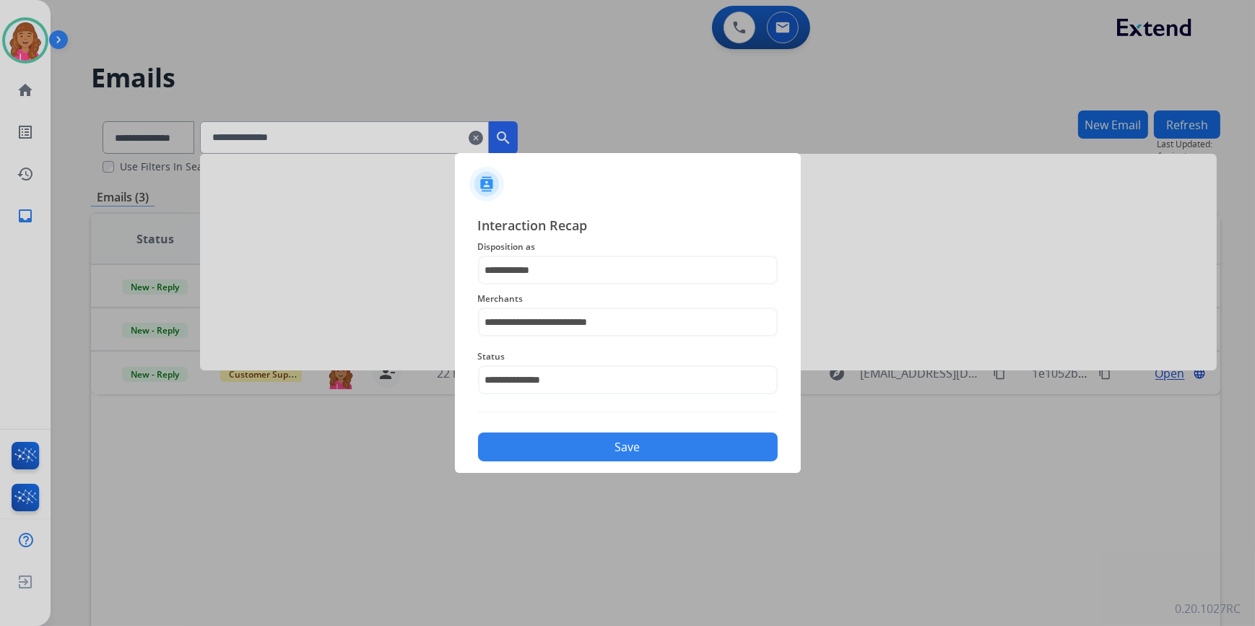
click at [755, 515] on div at bounding box center [627, 313] width 1255 height 626
click at [697, 563] on div at bounding box center [627, 313] width 1255 height 626
click at [614, 438] on button "Save" at bounding box center [628, 447] width 300 height 29
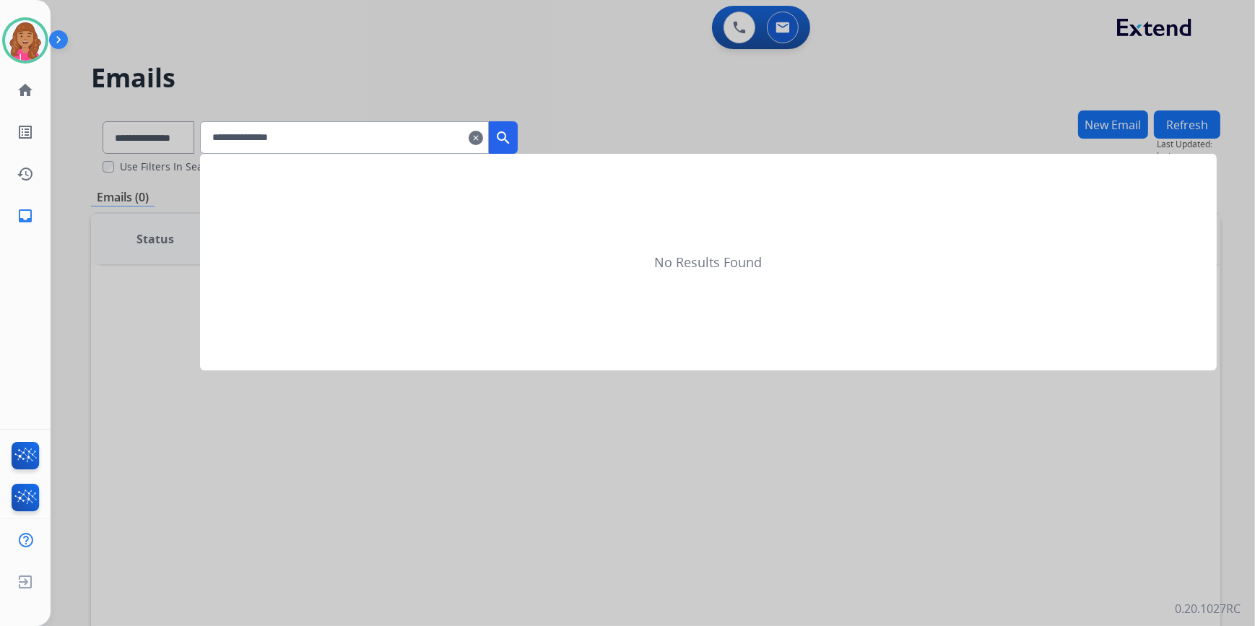
click at [380, 76] on div at bounding box center [627, 313] width 1255 height 626
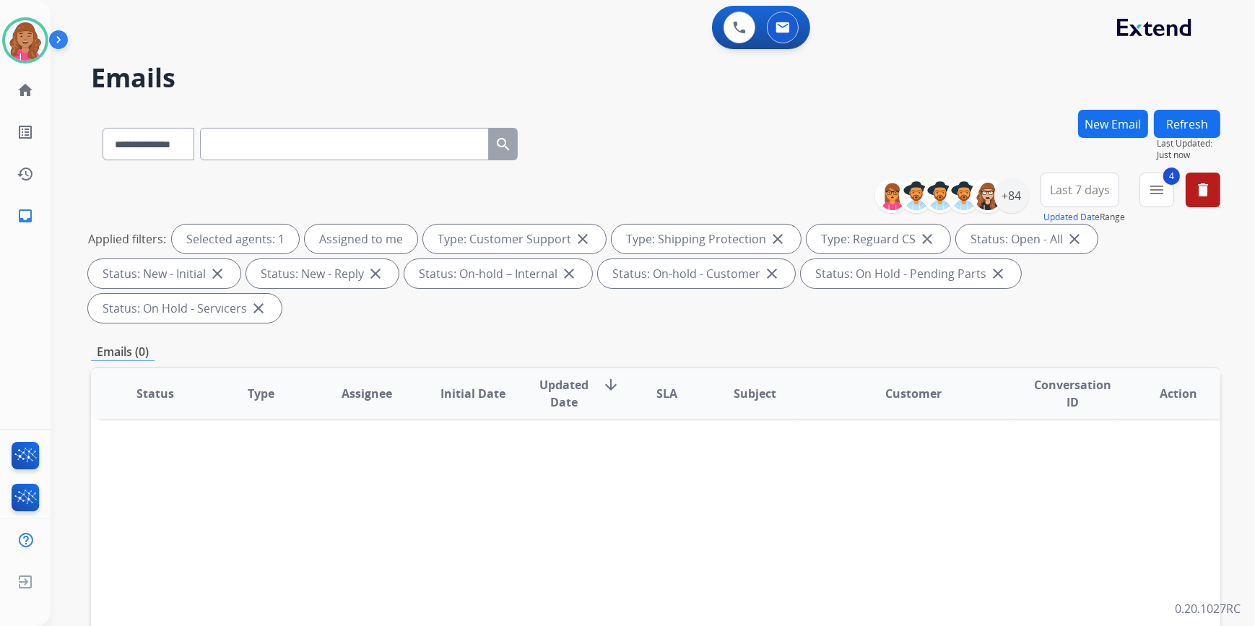
click at [1196, 130] on button "Refresh" at bounding box center [1187, 124] width 66 height 28
click at [1018, 192] on div "+84" at bounding box center [1011, 195] width 35 height 35
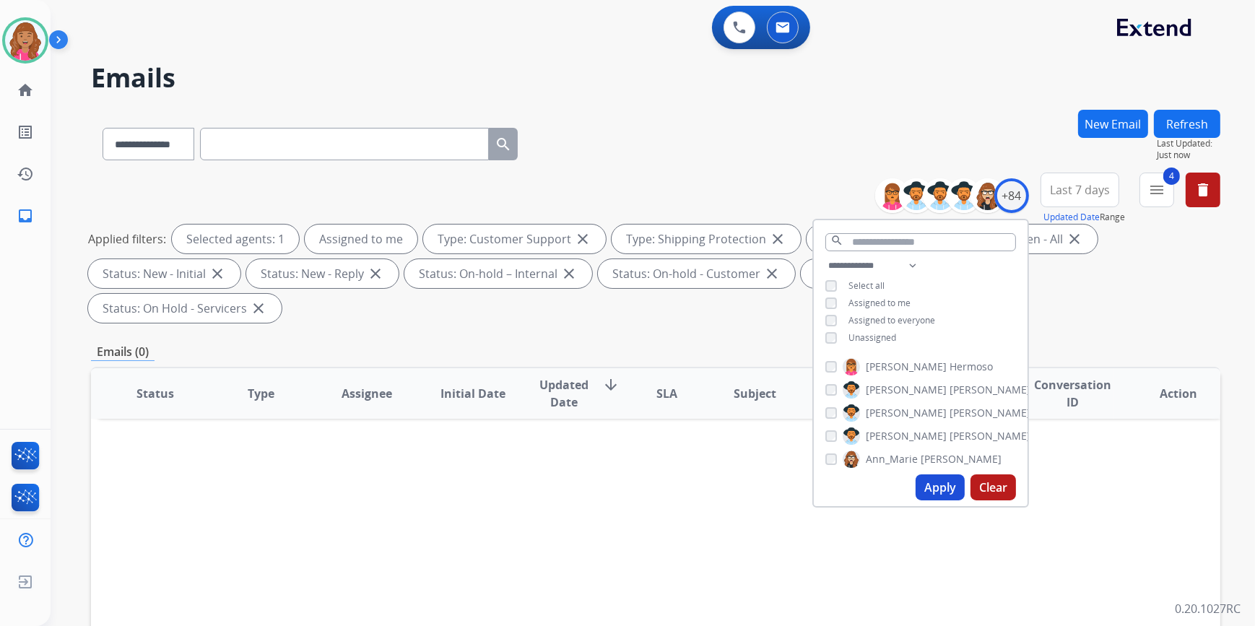
click at [882, 331] on span "Unassigned" at bounding box center [872, 337] width 48 height 12
click at [946, 478] on button "Apply" at bounding box center [940, 487] width 49 height 26
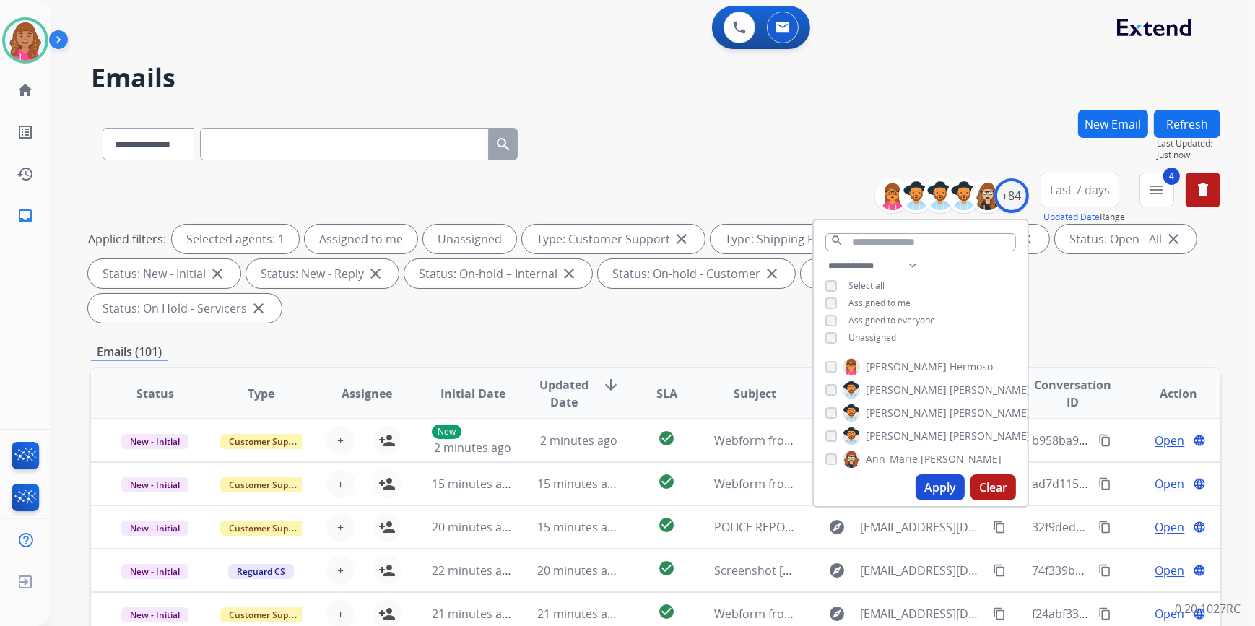
click at [939, 479] on button "Apply" at bounding box center [940, 487] width 49 height 26
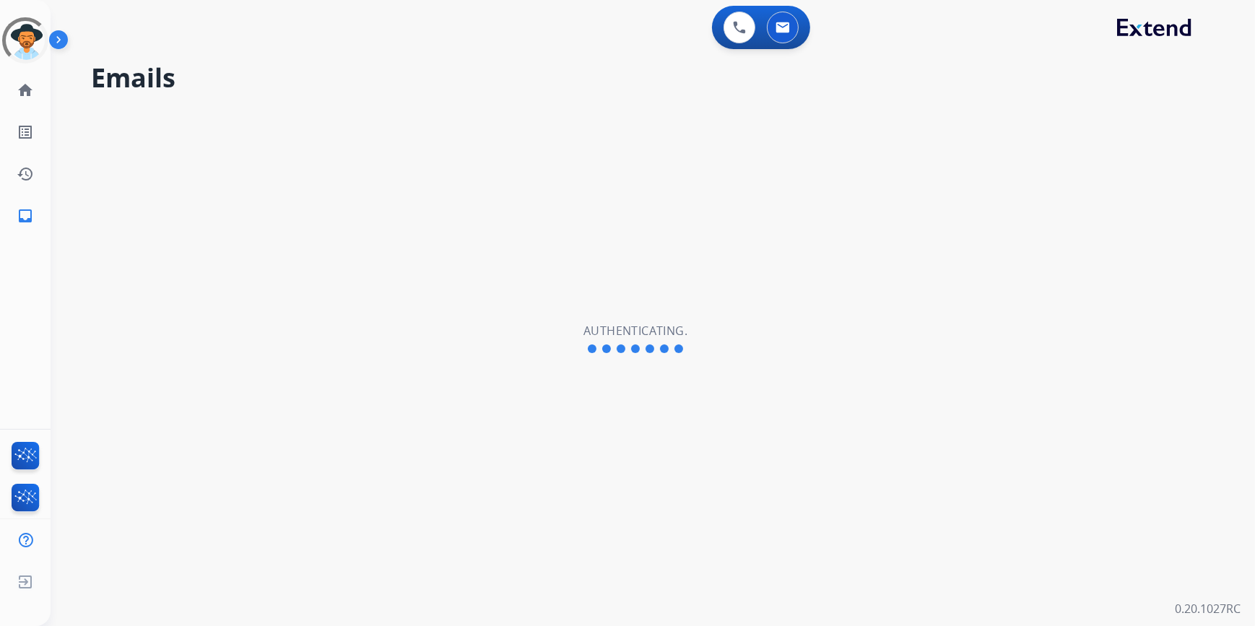
select select "**********"
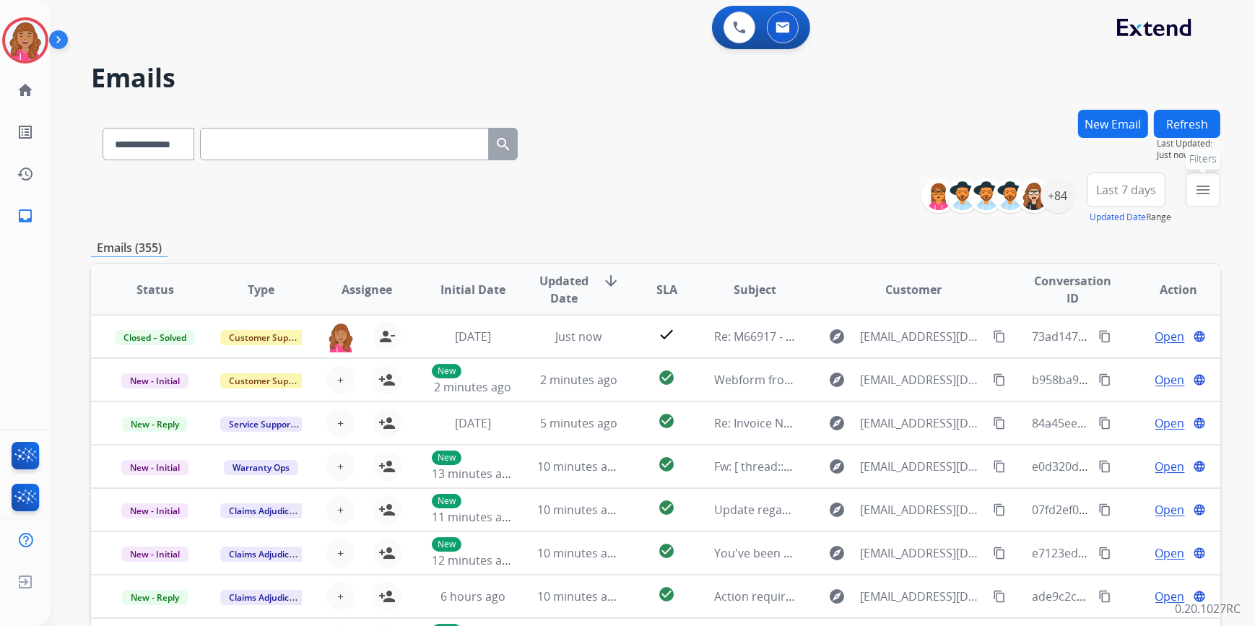
click at [1209, 197] on mat-icon "menu" at bounding box center [1202, 189] width 17 height 17
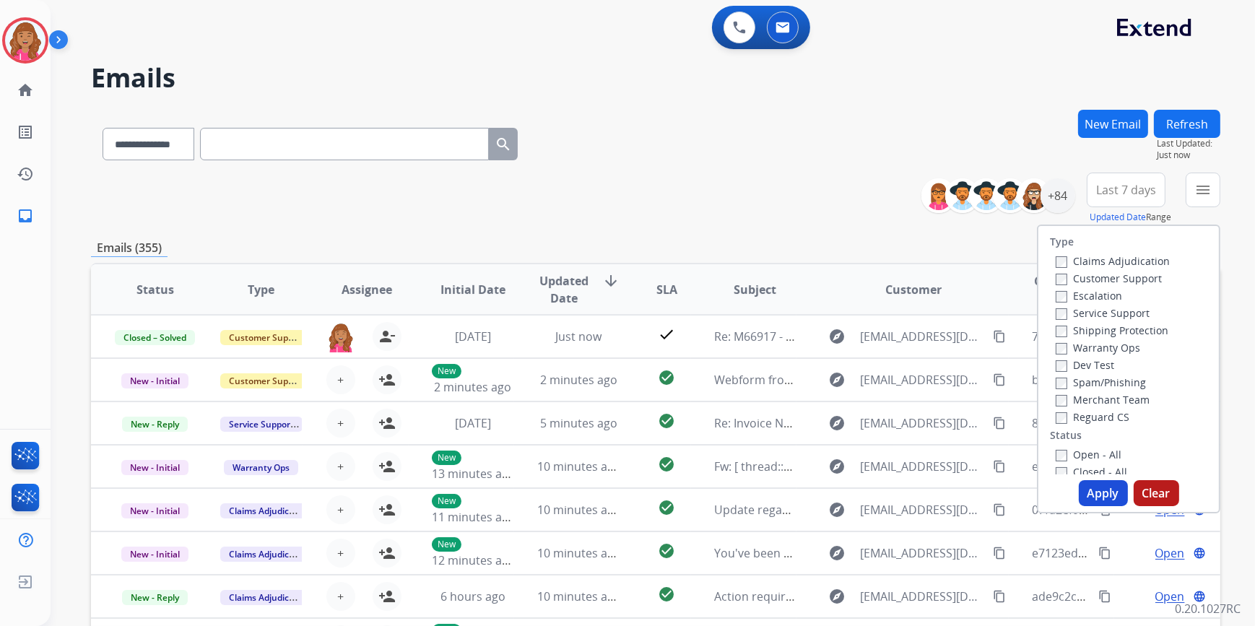
click at [1077, 458] on label "Open - All" at bounding box center [1089, 455] width 66 height 14
click at [1094, 418] on label "Reguard CS" at bounding box center [1093, 417] width 74 height 14
click at [1126, 331] on label "Shipping Protection" at bounding box center [1112, 330] width 113 height 14
click at [1134, 279] on label "Customer Support" at bounding box center [1109, 278] width 106 height 14
click at [1092, 496] on button "Apply" at bounding box center [1103, 493] width 49 height 26
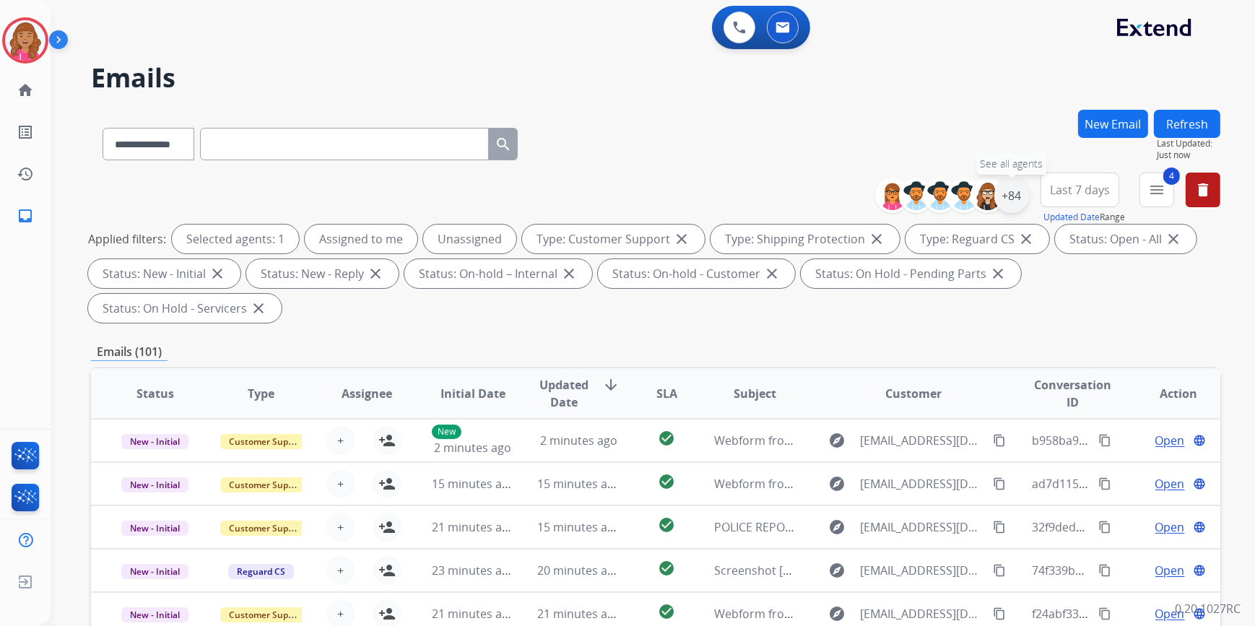
click at [1013, 188] on div "+84" at bounding box center [1011, 195] width 35 height 35
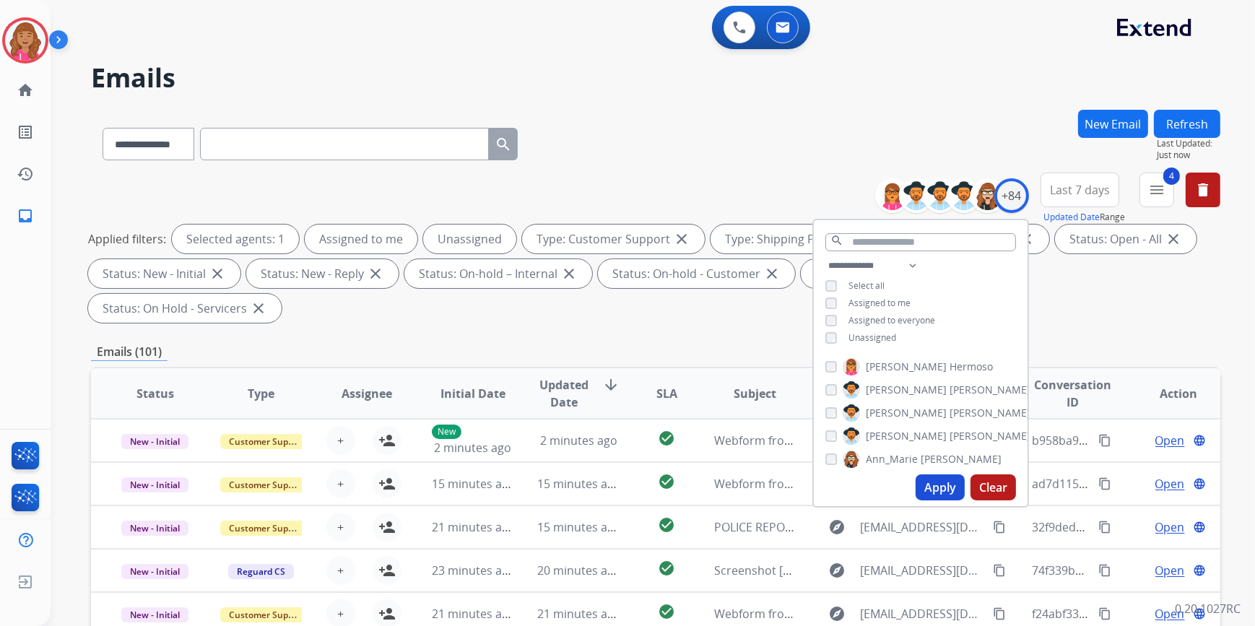
click at [866, 336] on span "Unassigned" at bounding box center [872, 337] width 48 height 12
click at [947, 487] on button "Apply" at bounding box center [940, 487] width 49 height 26
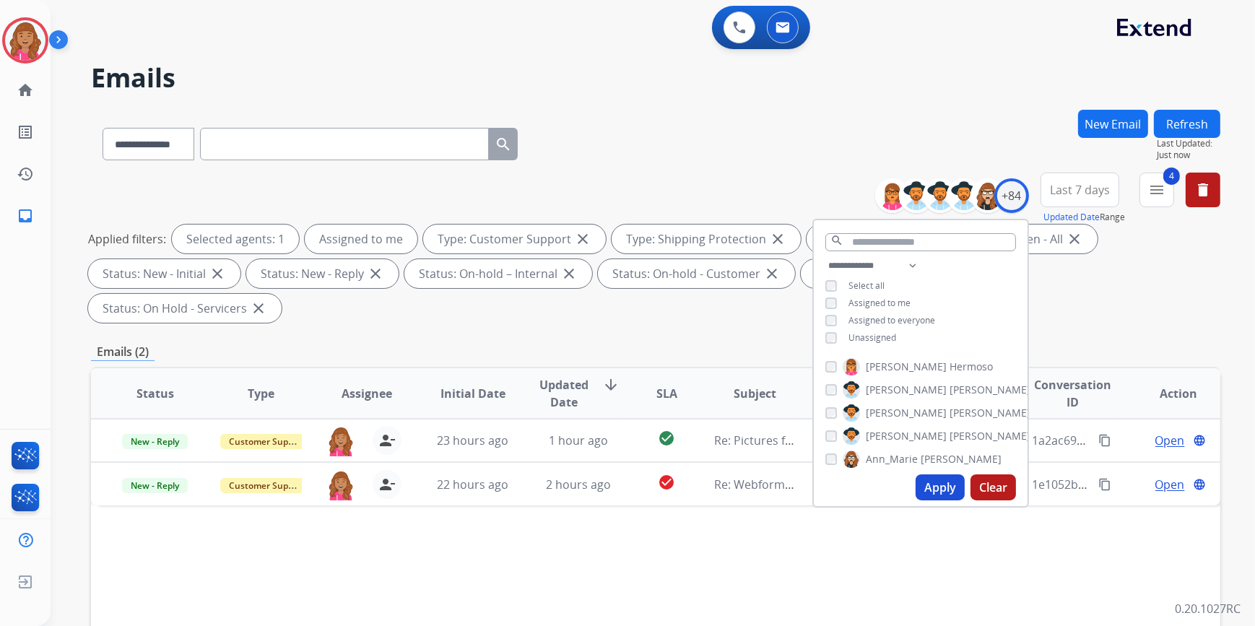
click at [547, 542] on div "Status Type Assignee Initial Date Updated Date arrow_downward SLA Subject Custo…" at bounding box center [655, 609] width 1129 height 484
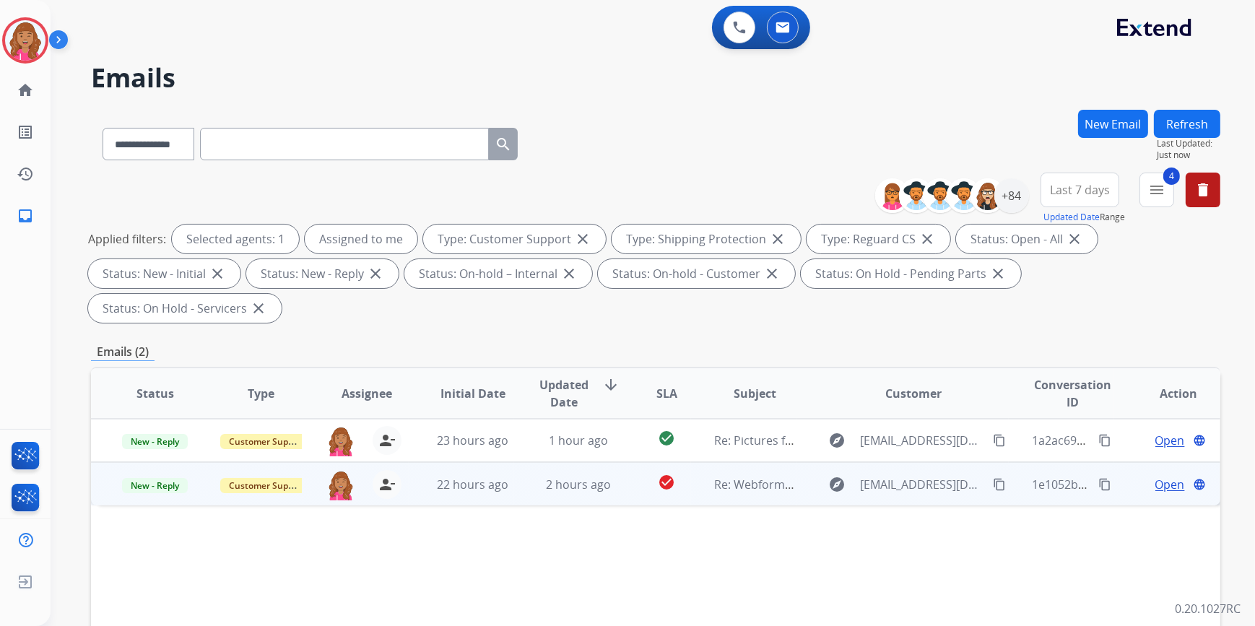
click at [1155, 476] on span "Open" at bounding box center [1170, 484] width 30 height 17
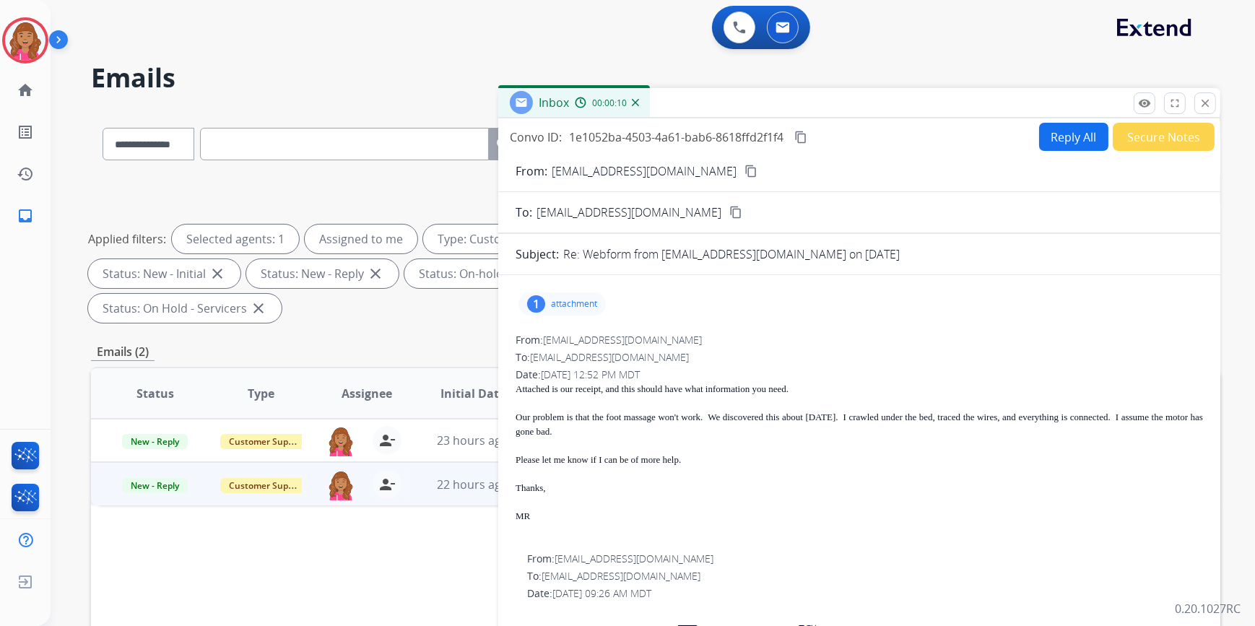
click at [582, 303] on p "attachment" at bounding box center [574, 304] width 46 height 12
click at [593, 341] on p "Mathis Sleep Ctr receipt.pdf" at bounding box center [632, 340] width 204 height 17
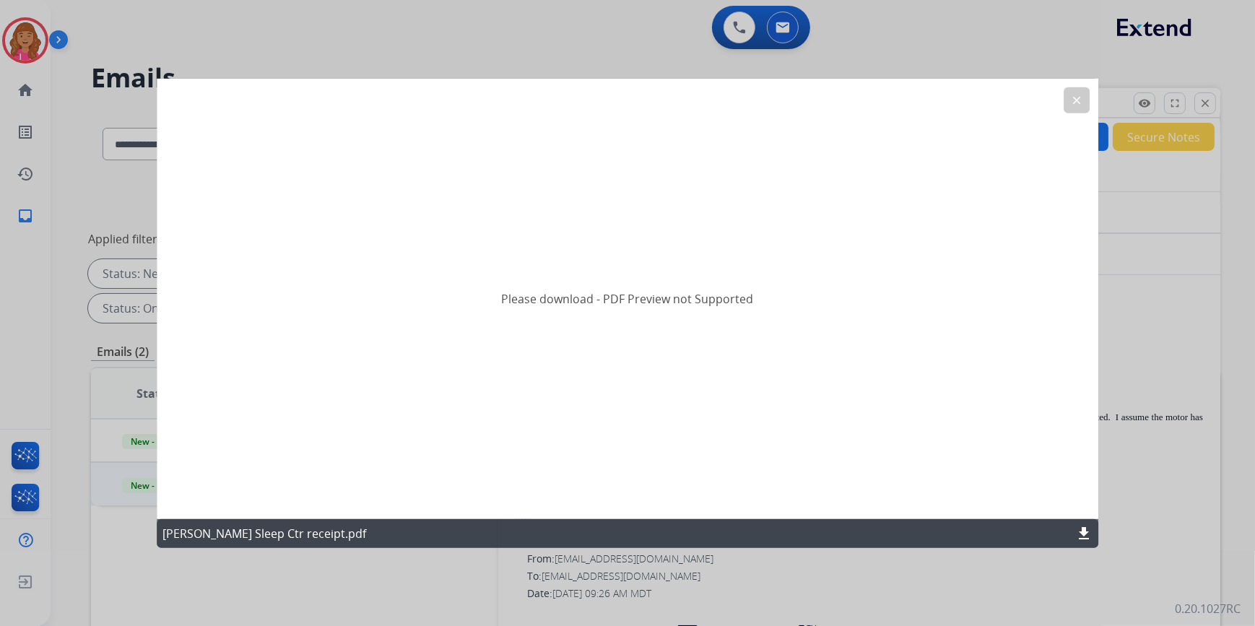
click at [1077, 527] on mat-icon "download" at bounding box center [1083, 533] width 17 height 17
click at [1118, 516] on div at bounding box center [627, 313] width 1255 height 626
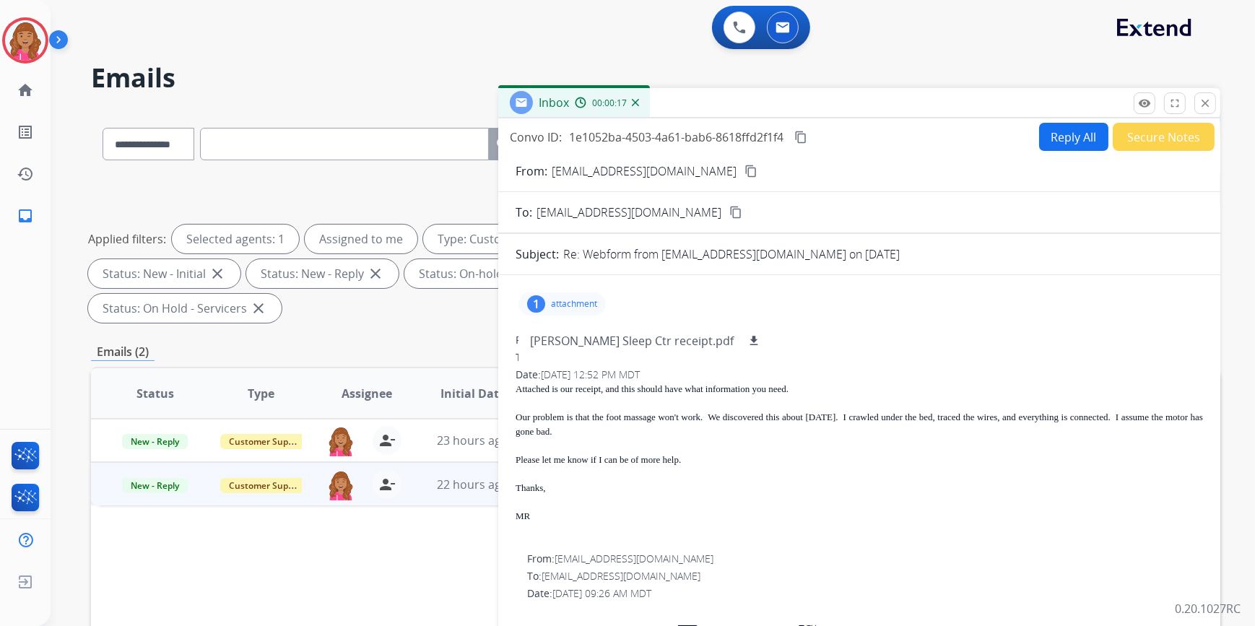
click at [744, 171] on mat-icon "content_copy" at bounding box center [750, 171] width 13 height 13
click at [596, 336] on p "Mathis Sleep Ctr receipt.pdf" at bounding box center [632, 340] width 204 height 17
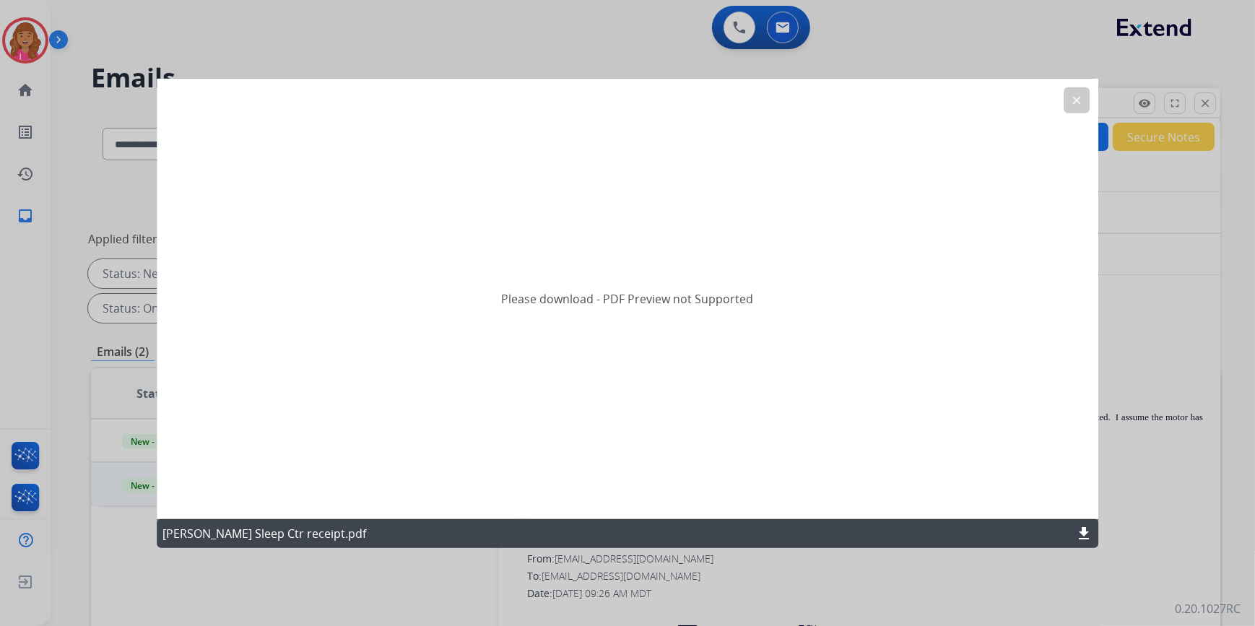
click at [1089, 531] on mat-icon "download" at bounding box center [1083, 533] width 17 height 17
click at [1059, 110] on div "Please download - PDF Preview not Supported" at bounding box center [628, 298] width 942 height 440
click at [1072, 105] on mat-icon "clear" at bounding box center [1076, 99] width 13 height 13
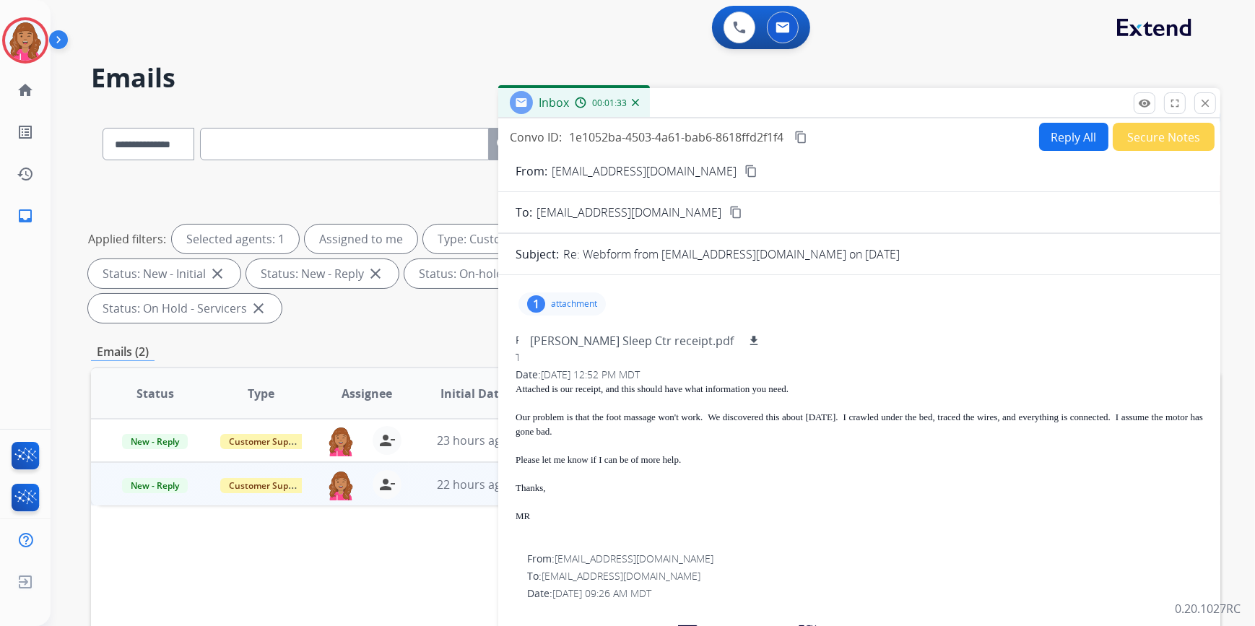
click at [1072, 137] on button "Reply All" at bounding box center [1073, 137] width 69 height 28
select select "**********"
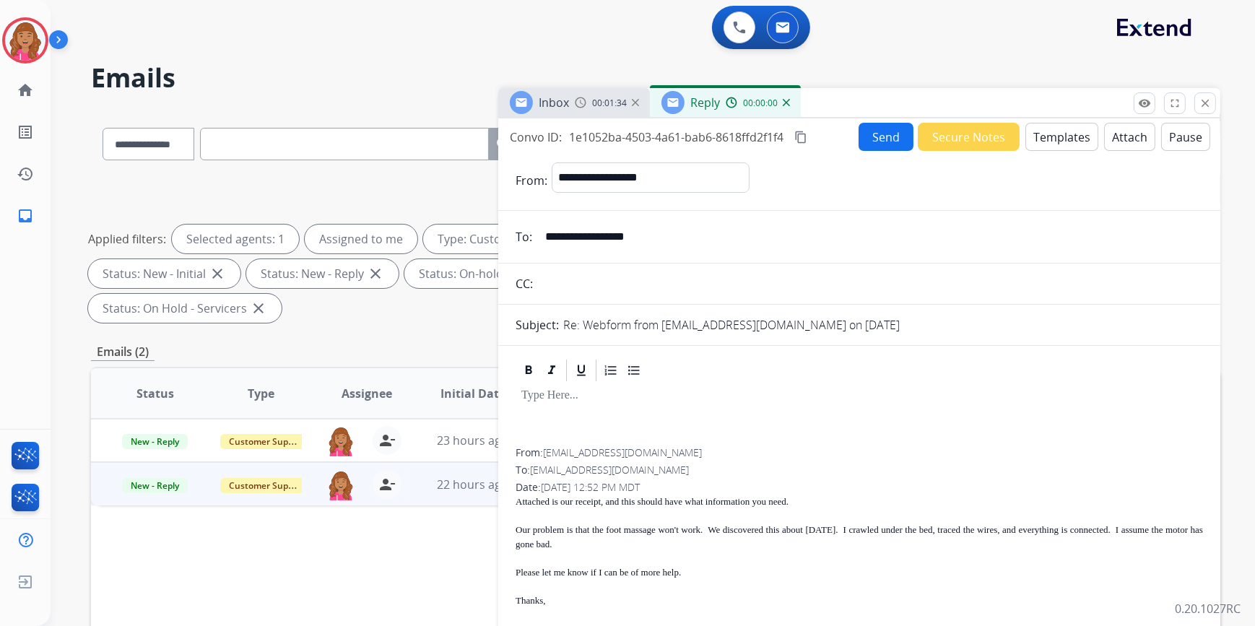
click at [1072, 137] on button "Templates" at bounding box center [1061, 137] width 73 height 28
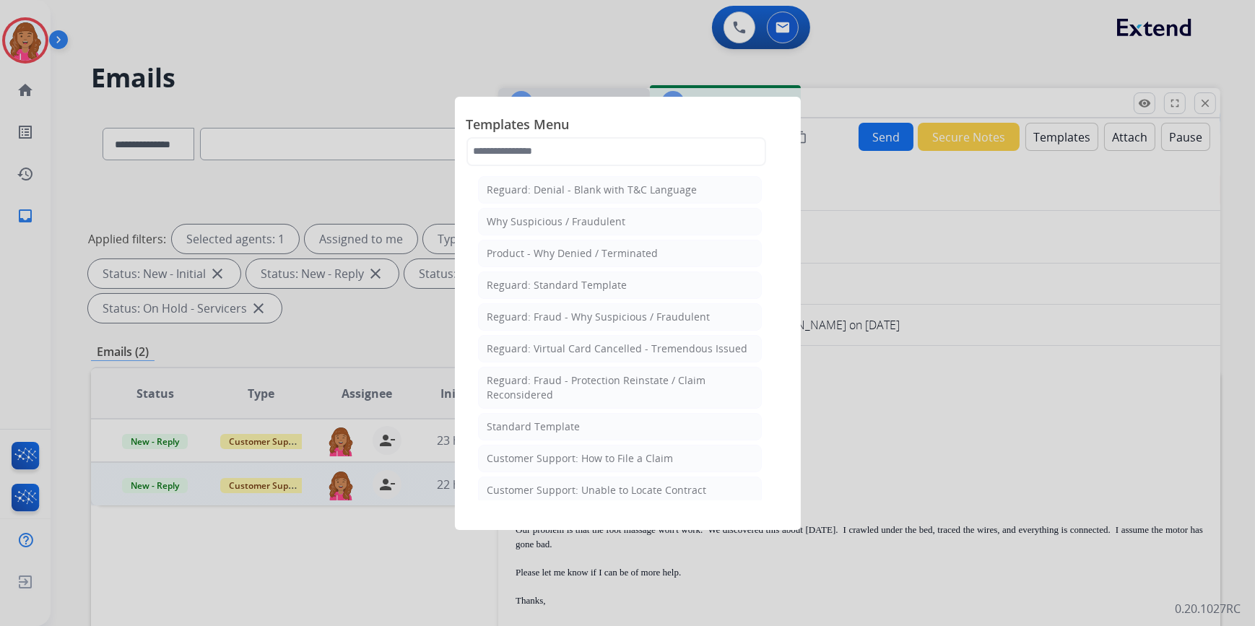
click at [555, 420] on div "Standard Template" at bounding box center [533, 427] width 93 height 14
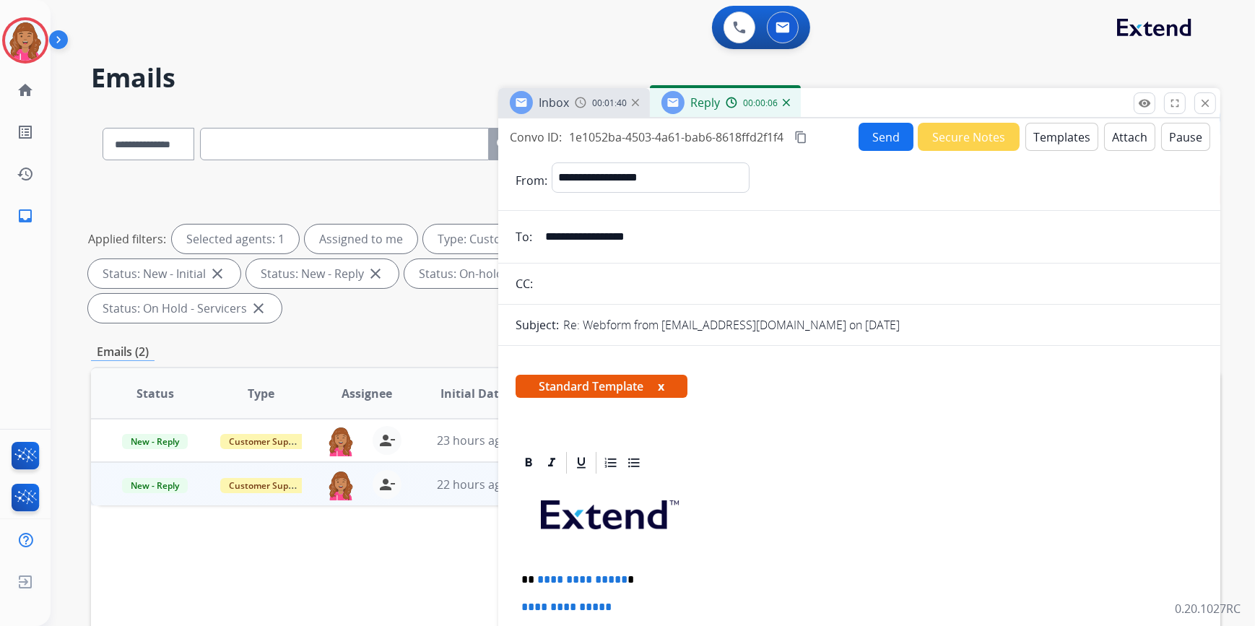
click at [619, 578] on p "**********" at bounding box center [853, 579] width 665 height 13
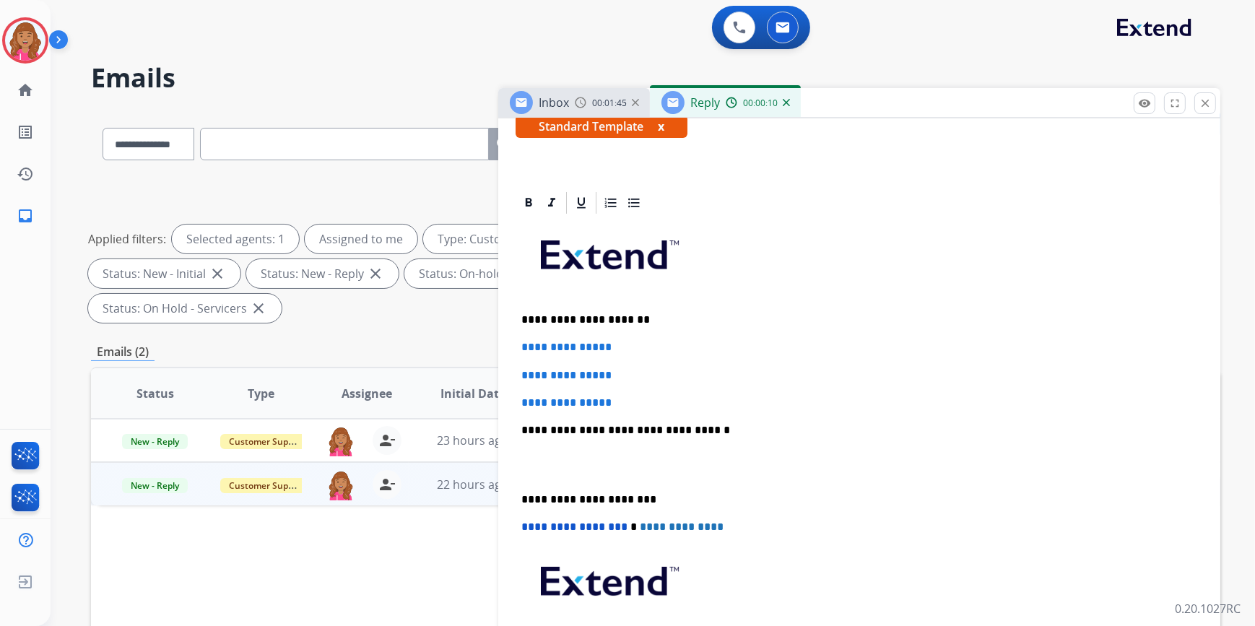
scroll to position [262, 0]
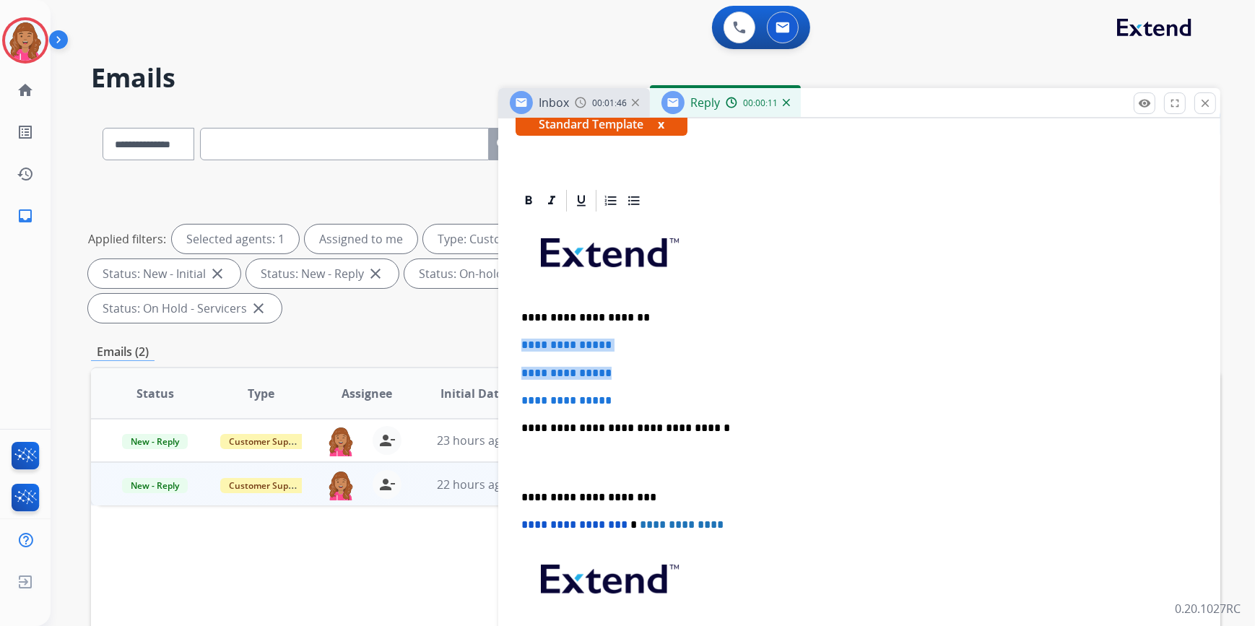
drag, startPoint x: 607, startPoint y: 361, endPoint x: 520, endPoint y: 342, distance: 89.4
click at [520, 342] on div "**********" at bounding box center [859, 462] width 687 height 497
drag, startPoint x: 630, startPoint y: 396, endPoint x: 509, endPoint y: 349, distance: 129.4
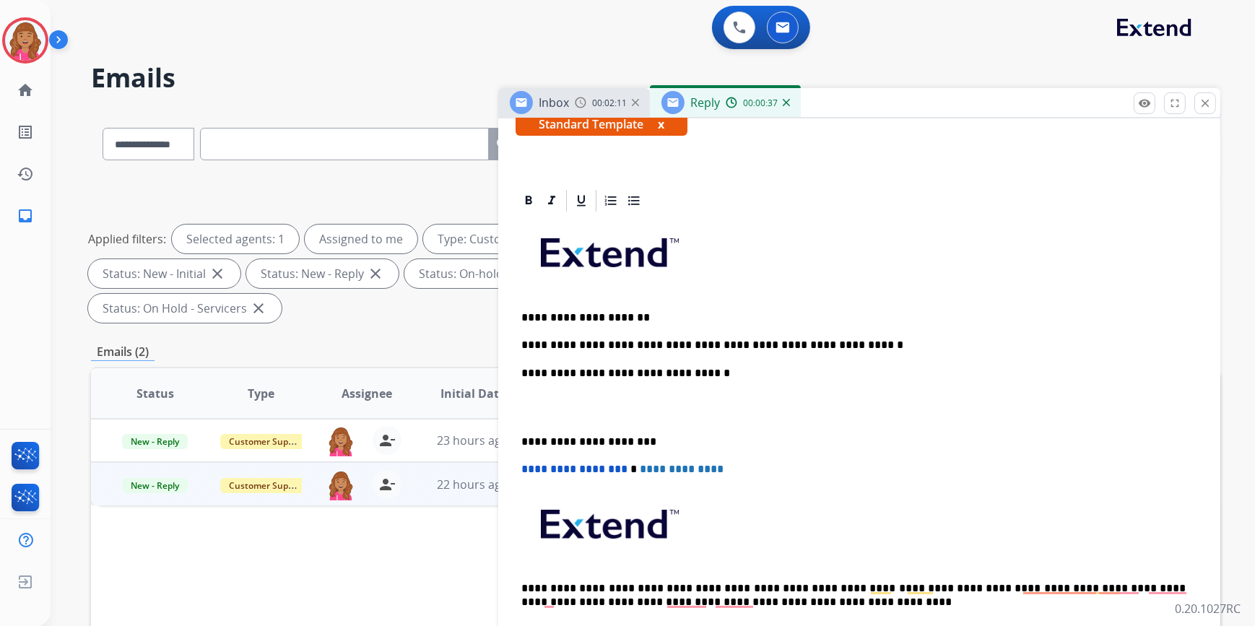
click at [585, 417] on p "To enrich screen reader interactions, please activate Accessibility in Grammarl…" at bounding box center [859, 407] width 676 height 27
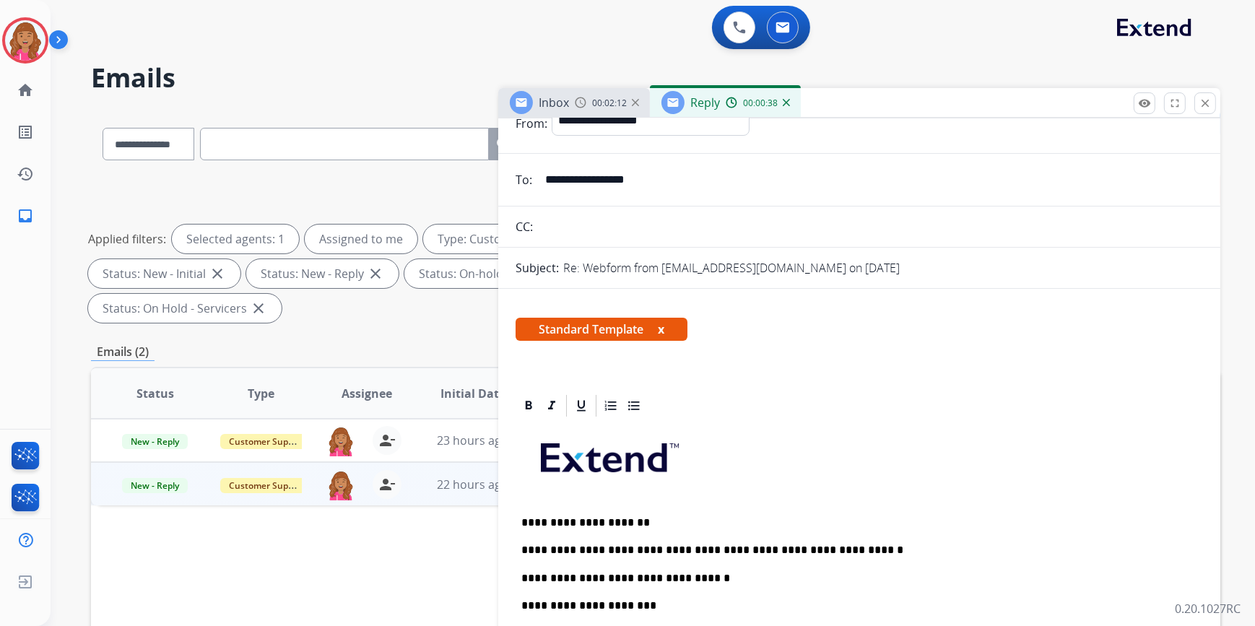
scroll to position [0, 0]
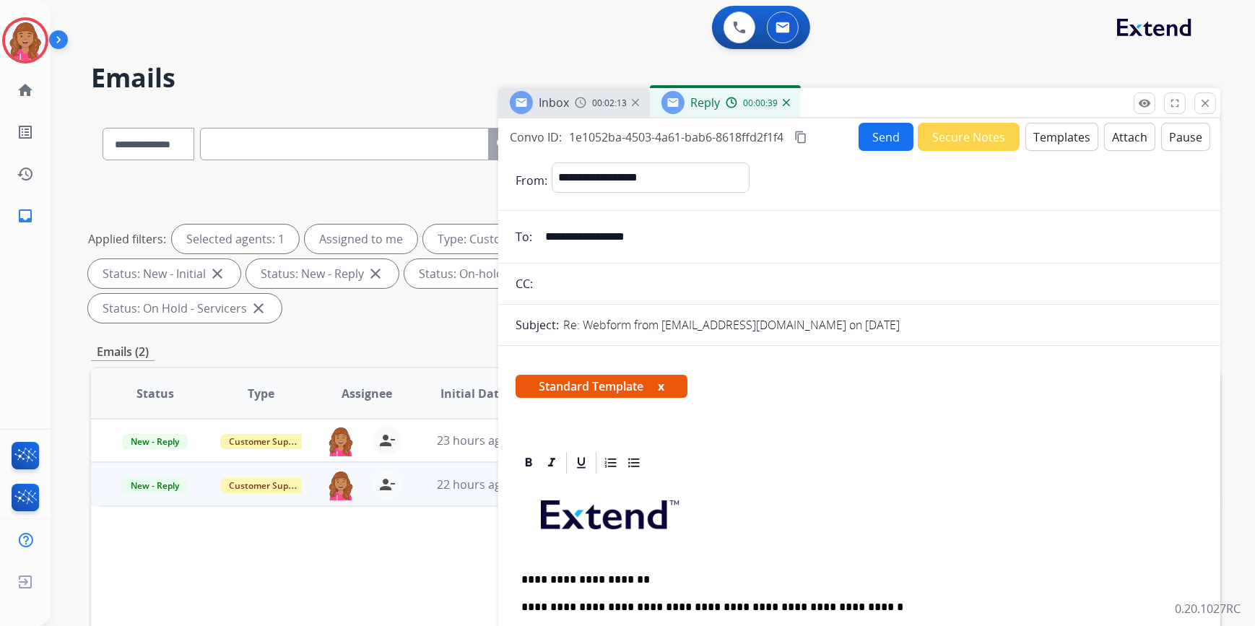
click at [874, 140] on button "Send" at bounding box center [886, 137] width 55 height 28
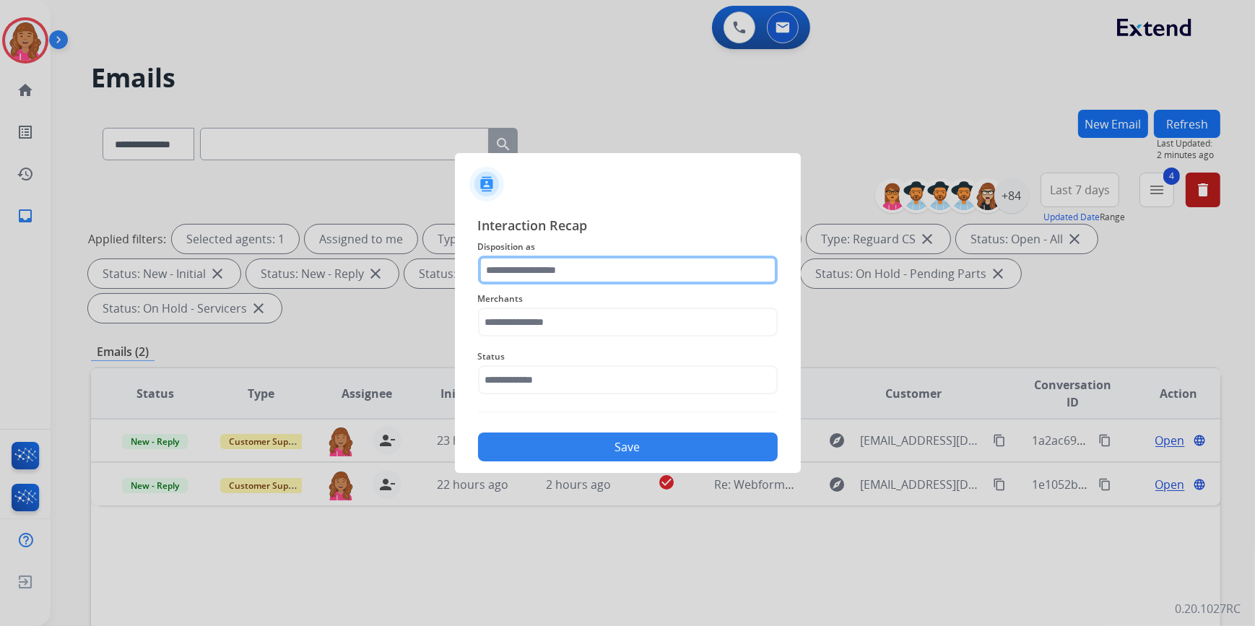
click at [575, 279] on input "text" at bounding box center [628, 270] width 300 height 29
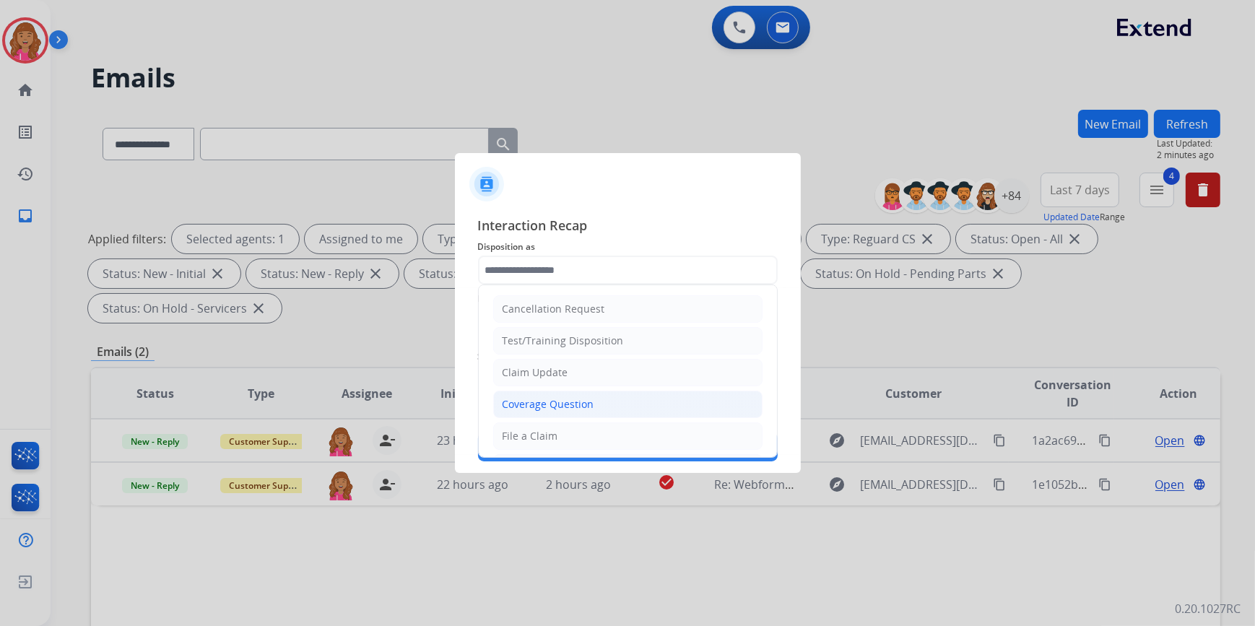
click at [585, 401] on div "Coverage Question" at bounding box center [549, 404] width 92 height 14
type input "**********"
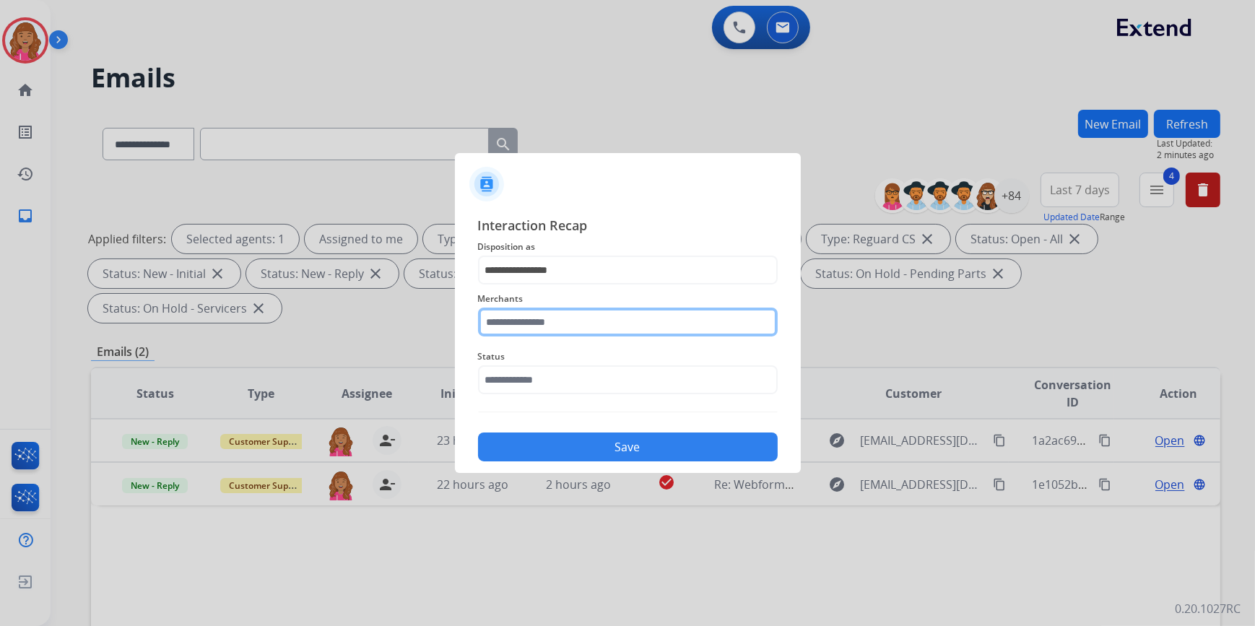
click at [584, 322] on input "text" at bounding box center [628, 322] width 300 height 29
click at [591, 366] on li "Not found" at bounding box center [631, 362] width 275 height 27
type input "*********"
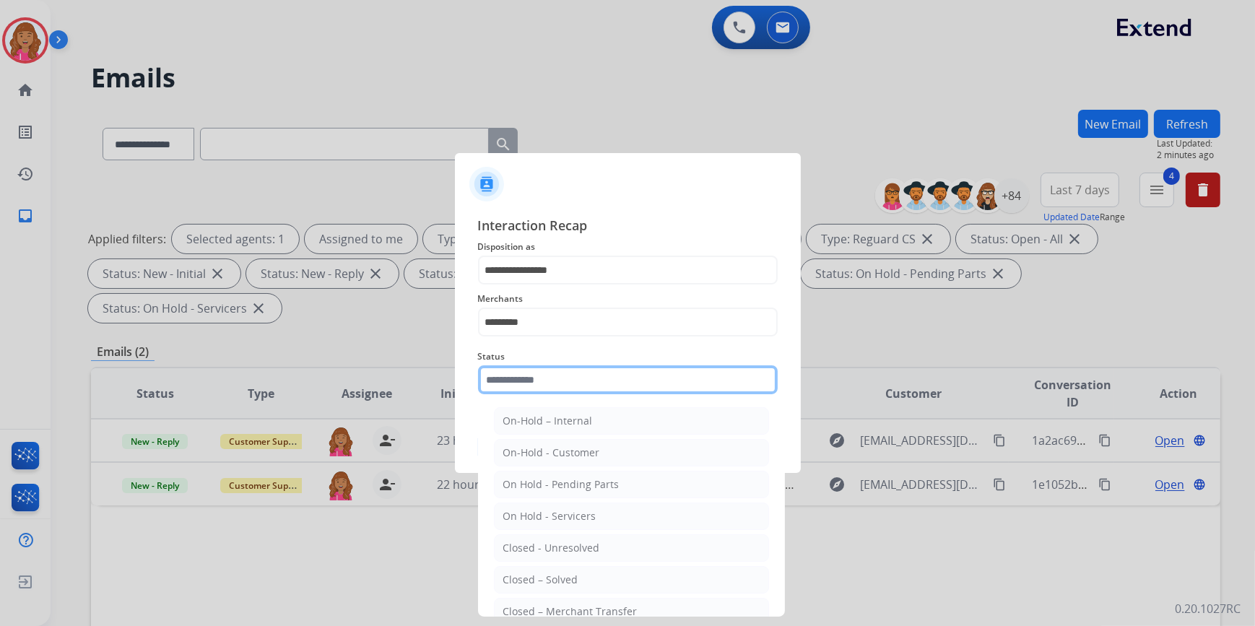
click at [581, 392] on input "text" at bounding box center [628, 379] width 300 height 29
click at [577, 572] on li "Closed – Solved" at bounding box center [631, 579] width 275 height 27
type input "**********"
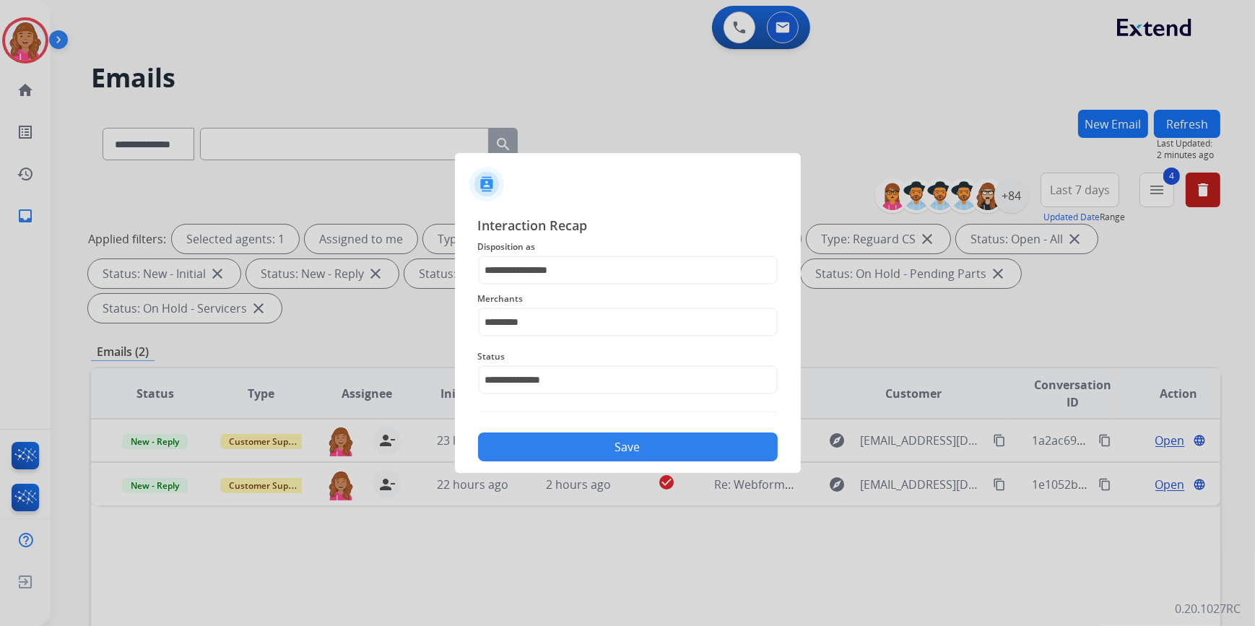
click at [612, 459] on button "Save" at bounding box center [628, 447] width 300 height 29
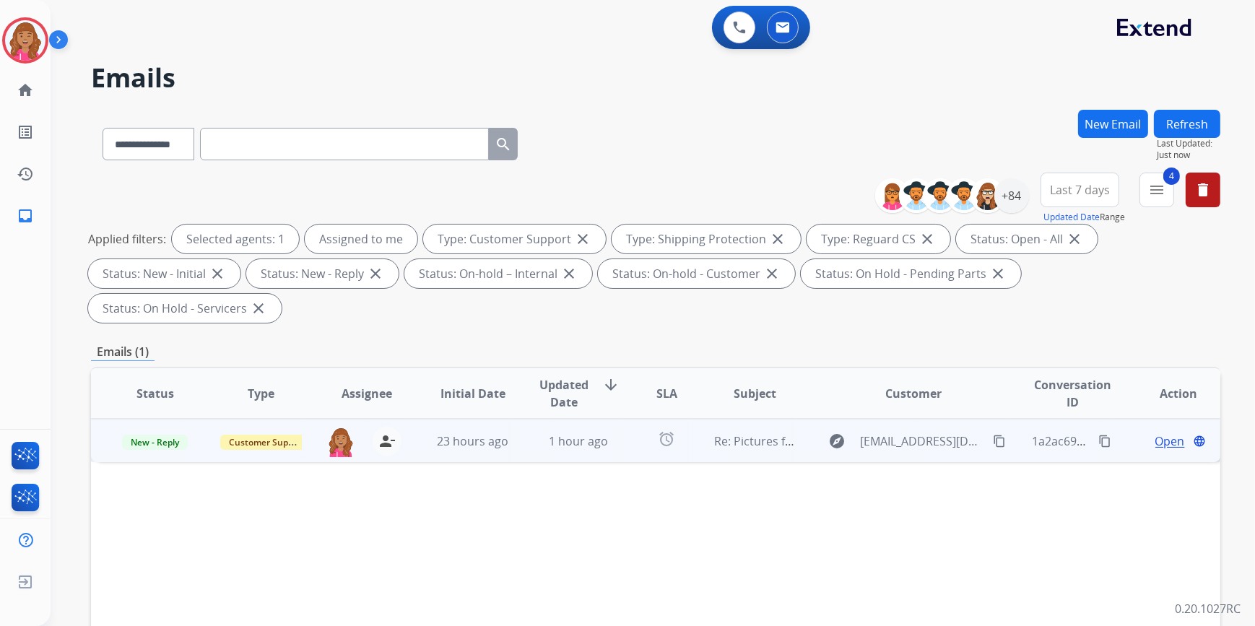
click at [1161, 433] on span "Open" at bounding box center [1170, 441] width 30 height 17
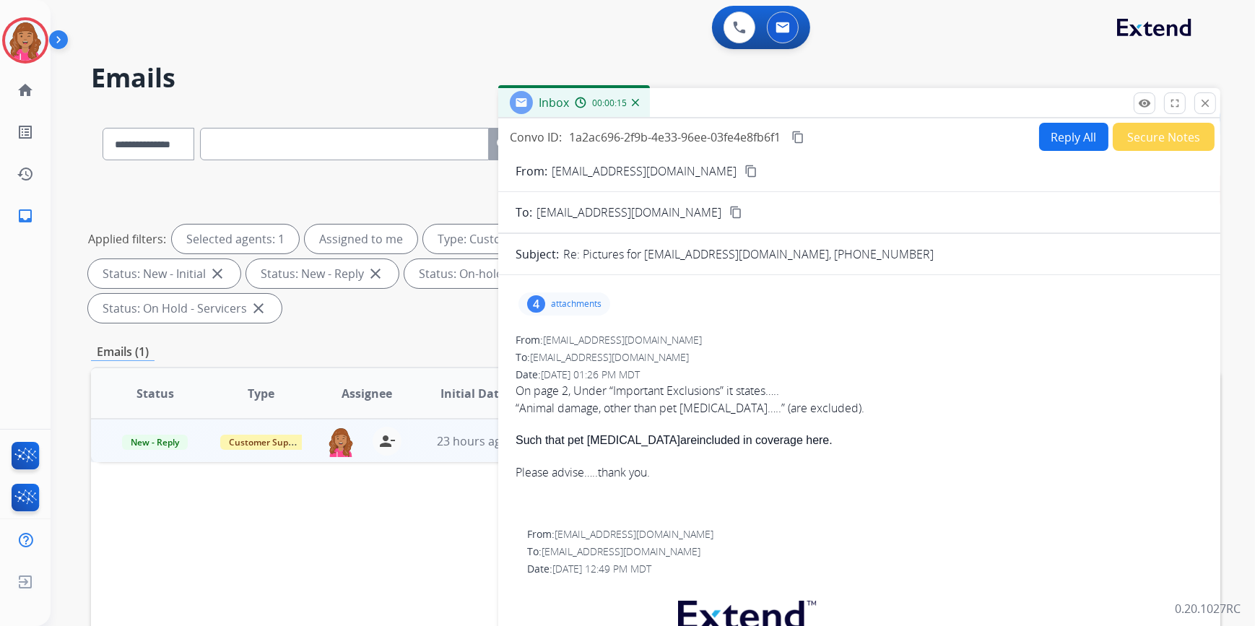
click at [595, 302] on p "attachments" at bounding box center [576, 304] width 51 height 12
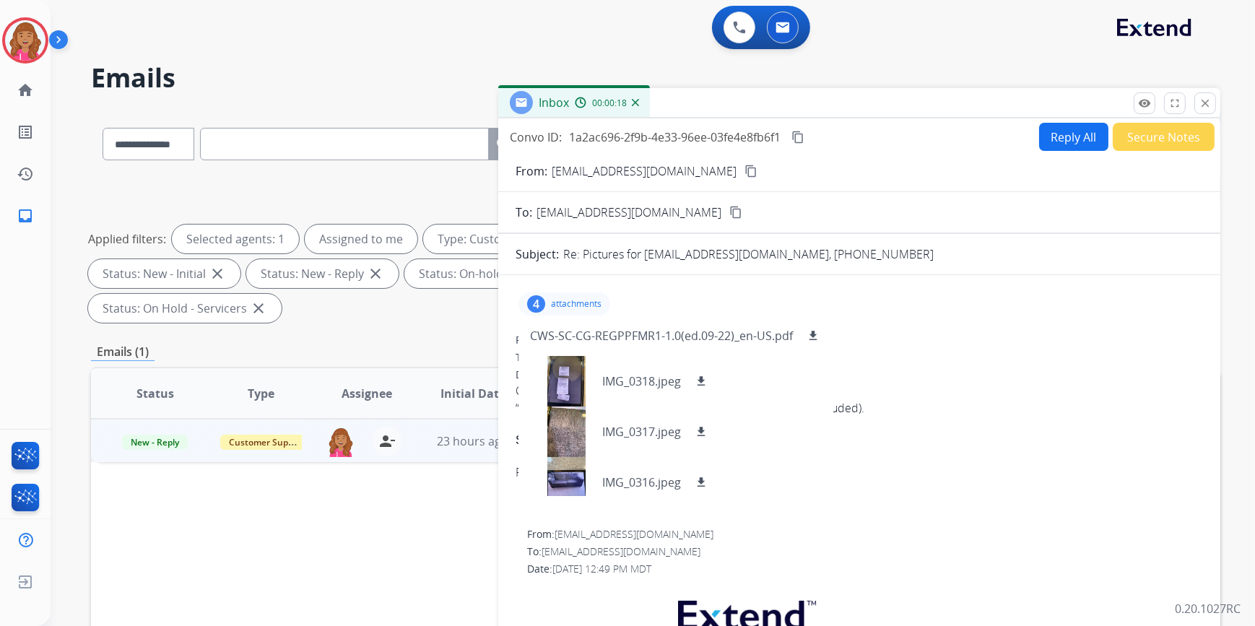
click at [874, 347] on div "From: dbldsup@gmail.com To: support@extend.com Date: 08/22/2025 - 01:26 PM MDT …" at bounding box center [859, 424] width 687 height 183
click at [617, 295] on div "4 attachments CWS-SC-CG-REGPPFMR1-1.0(ed.09-22)_en-US.pdf download IMG_0318.jpe…" at bounding box center [859, 304] width 687 height 35
click at [583, 302] on p "attachments" at bounding box center [576, 304] width 51 height 12
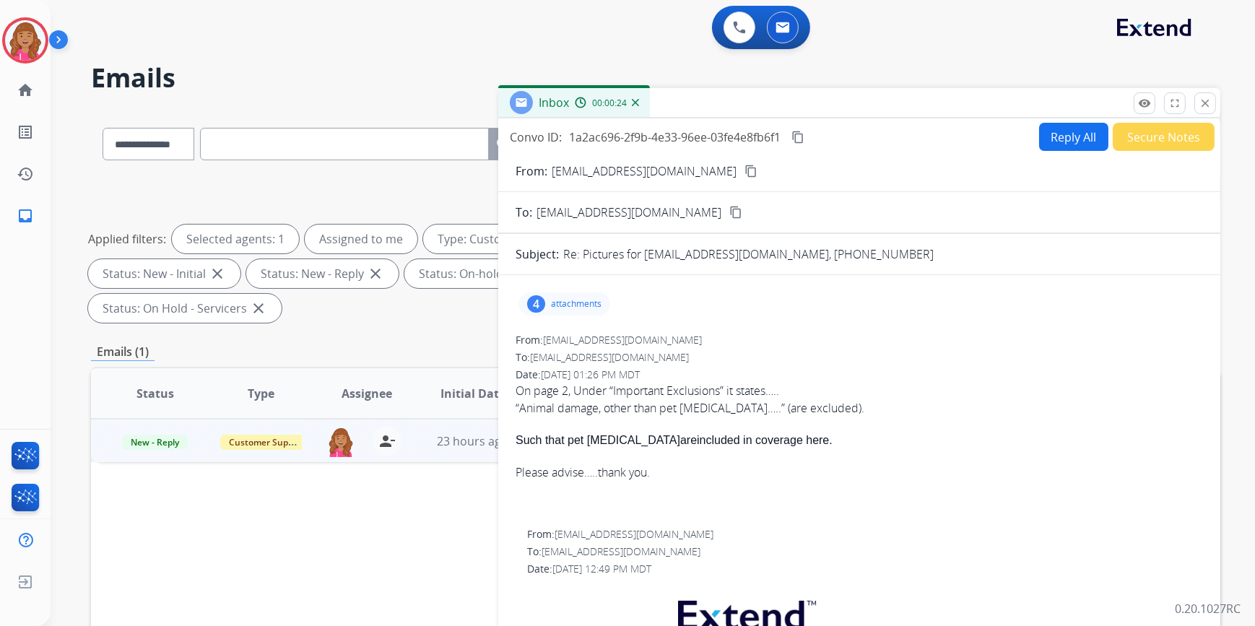
click at [1056, 117] on div "Inbox 00:00:24" at bounding box center [859, 103] width 722 height 30
click at [1067, 136] on button "Reply All" at bounding box center [1073, 137] width 69 height 28
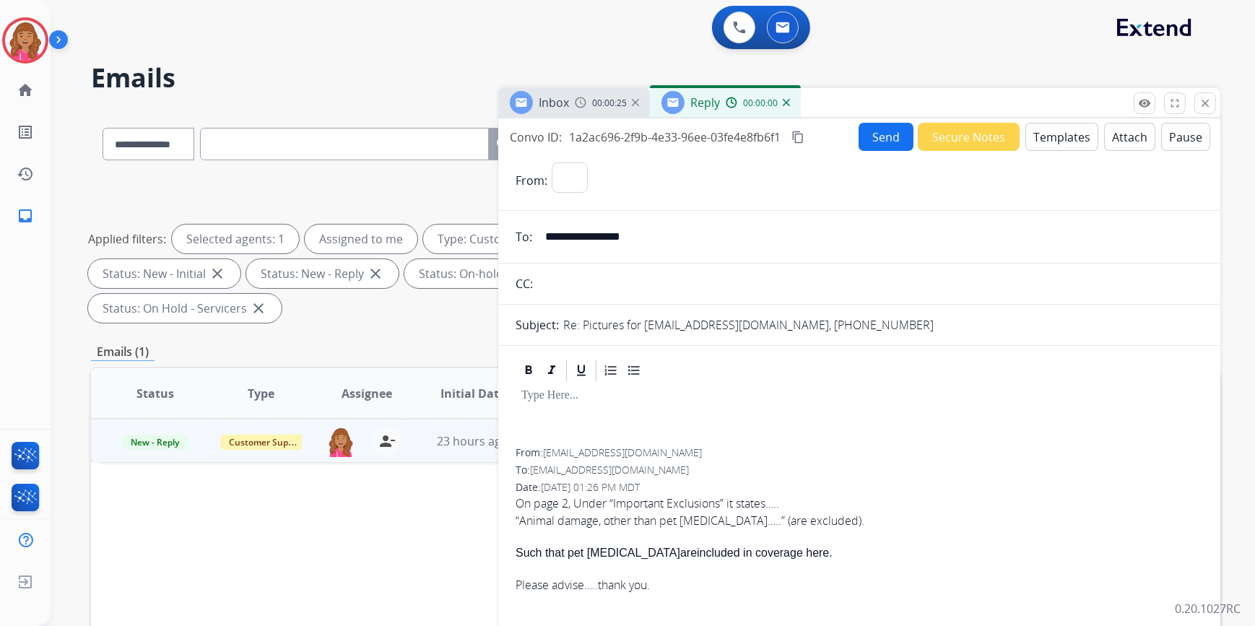
click at [1067, 136] on button "Templates" at bounding box center [1061, 137] width 73 height 28
select select "**********"
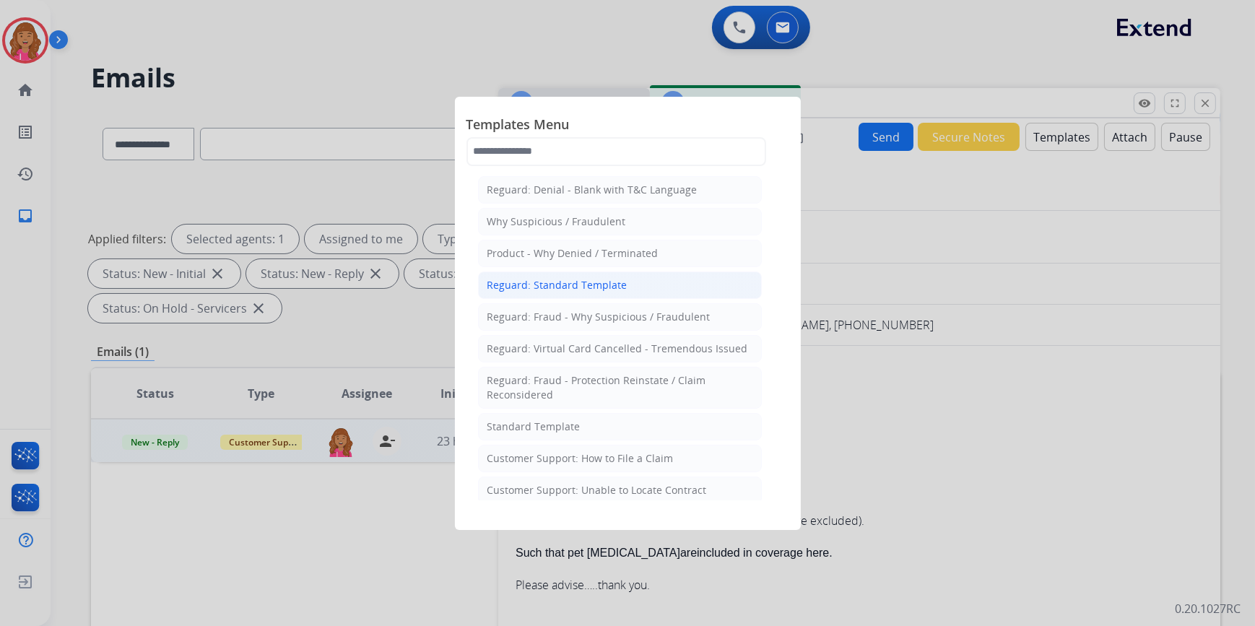
click at [586, 282] on div "Reguard: Standard Template" at bounding box center [557, 285] width 140 height 14
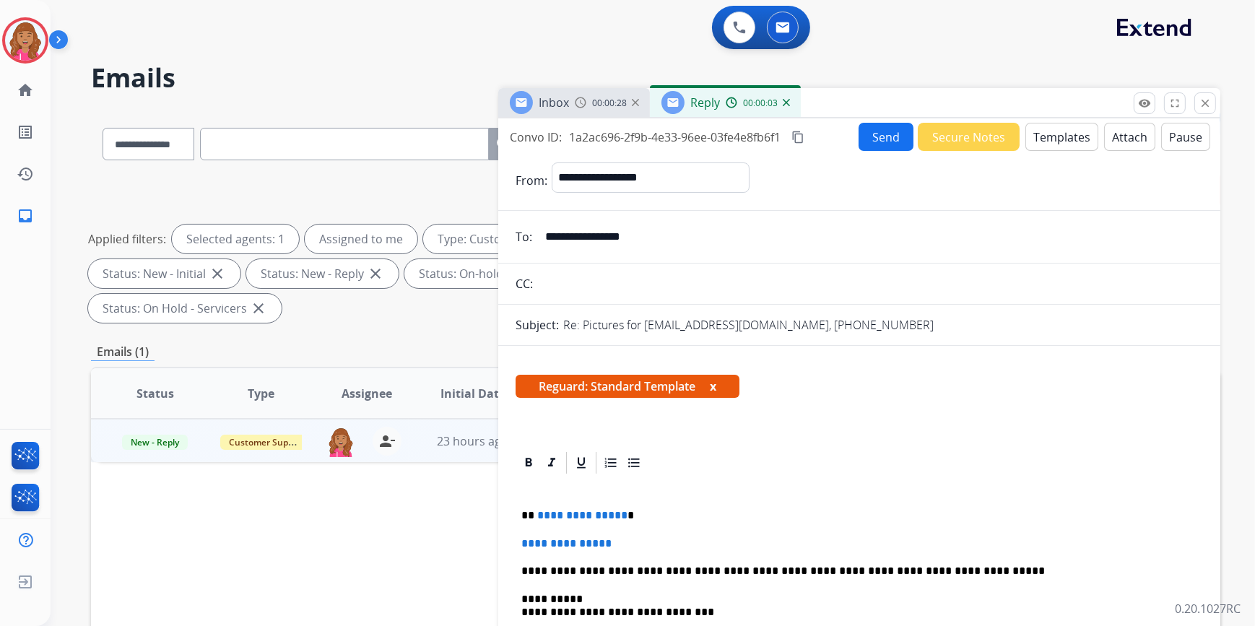
click at [620, 511] on p "**********" at bounding box center [853, 515] width 665 height 13
drag, startPoint x: 638, startPoint y: 542, endPoint x: 484, endPoint y: 529, distance: 154.3
click at [485, 529] on div "**********" at bounding box center [655, 518] width 1129 height 816
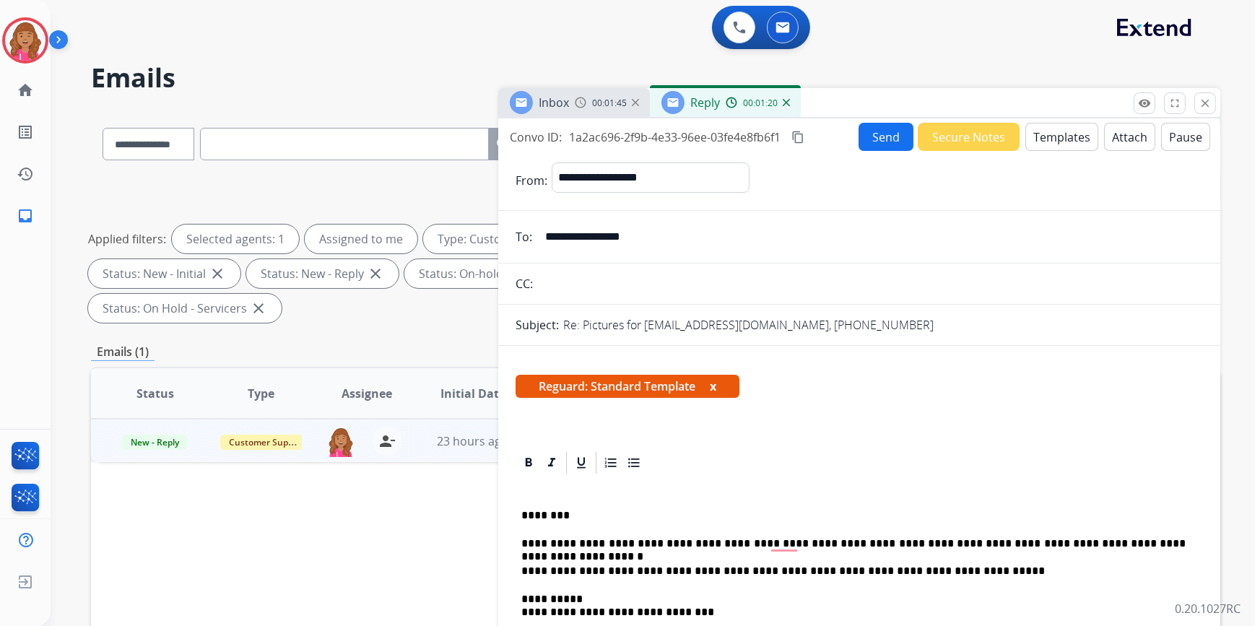
click at [874, 135] on button "Send" at bounding box center [886, 137] width 55 height 28
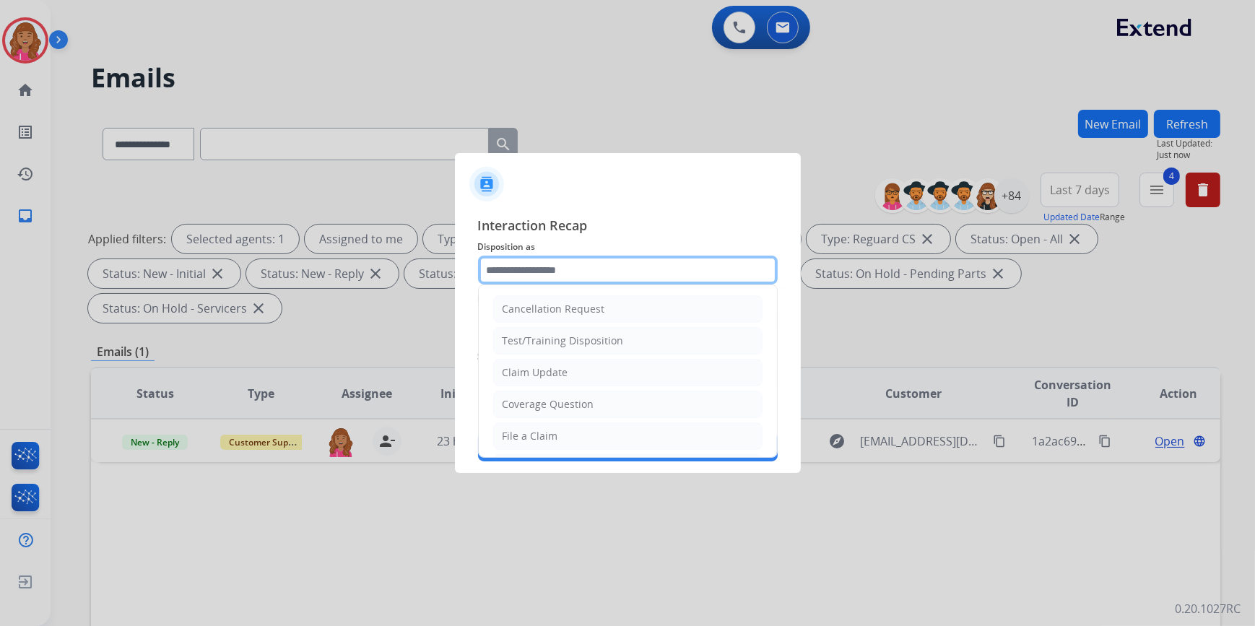
click at [559, 279] on input "text" at bounding box center [628, 270] width 300 height 29
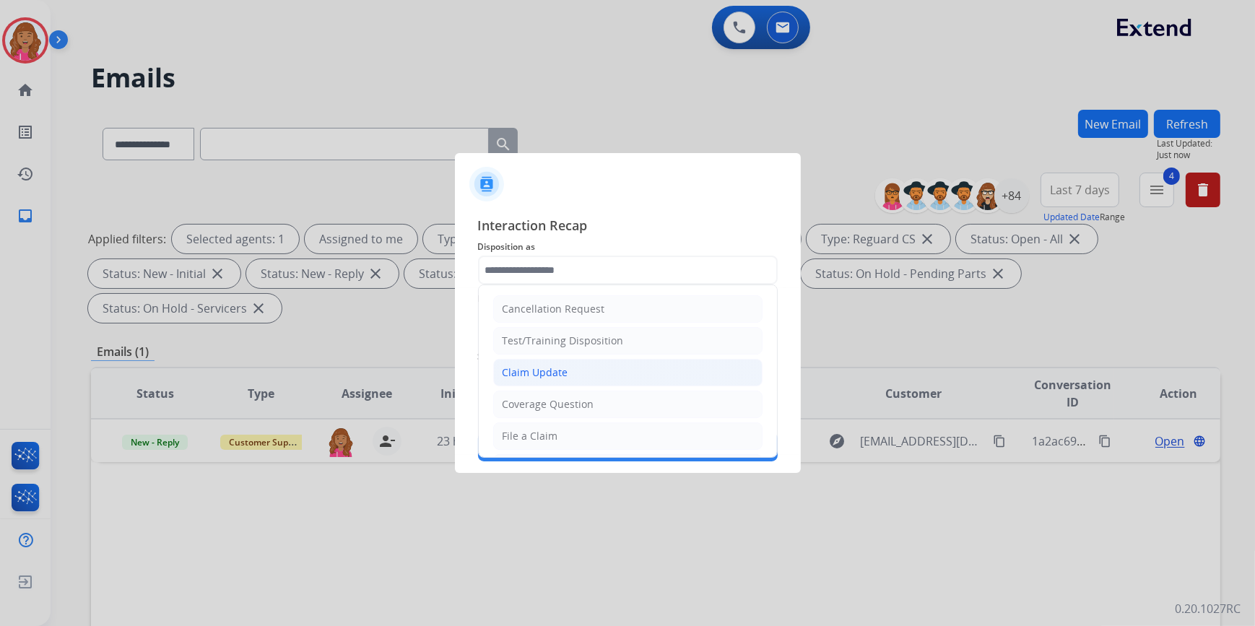
click at [560, 369] on div "Claim Update" at bounding box center [536, 372] width 66 height 14
type input "**********"
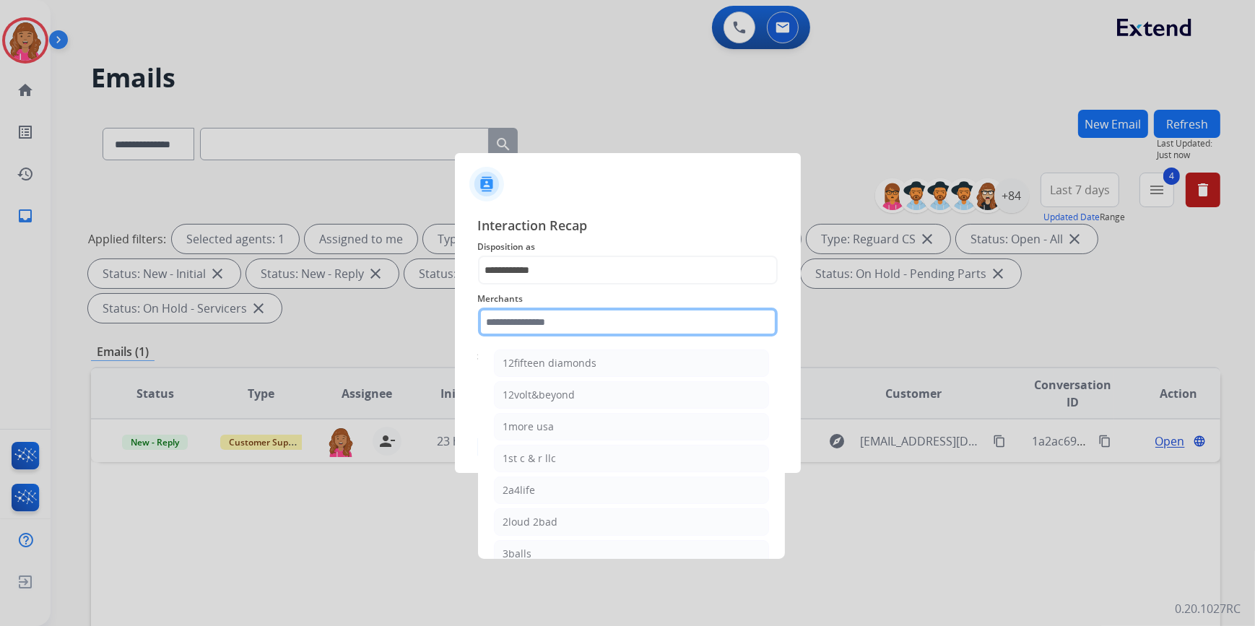
click at [557, 328] on input "text" at bounding box center [628, 322] width 300 height 29
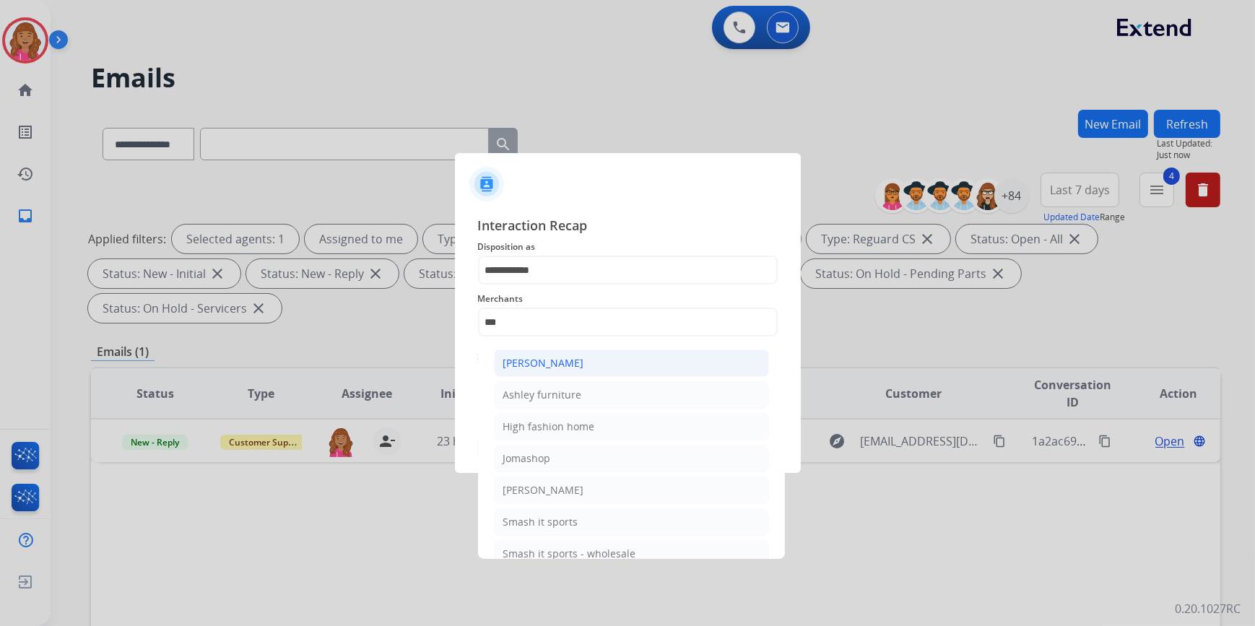
click at [591, 367] on li "Ashley - Reguard" at bounding box center [631, 362] width 275 height 27
type input "**********"
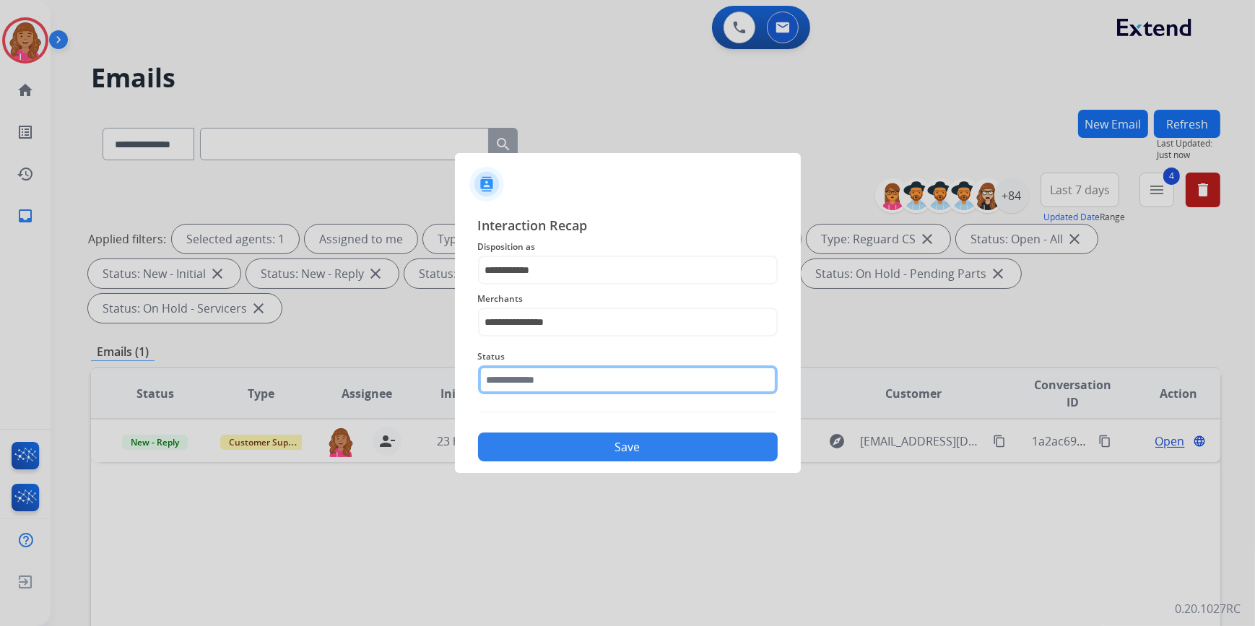
click at [569, 384] on input "text" at bounding box center [628, 379] width 300 height 29
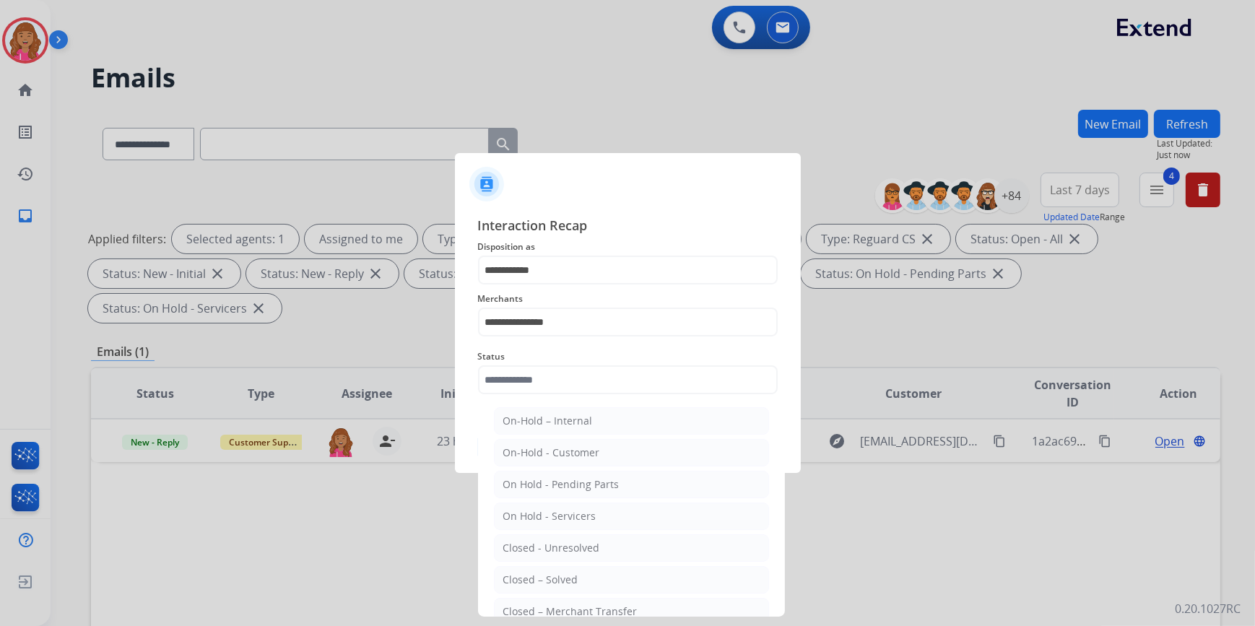
drag, startPoint x: 555, startPoint y: 583, endPoint x: 562, endPoint y: 518, distance: 66.0
click at [556, 583] on div "Closed – Solved" at bounding box center [540, 580] width 75 height 14
type input "**********"
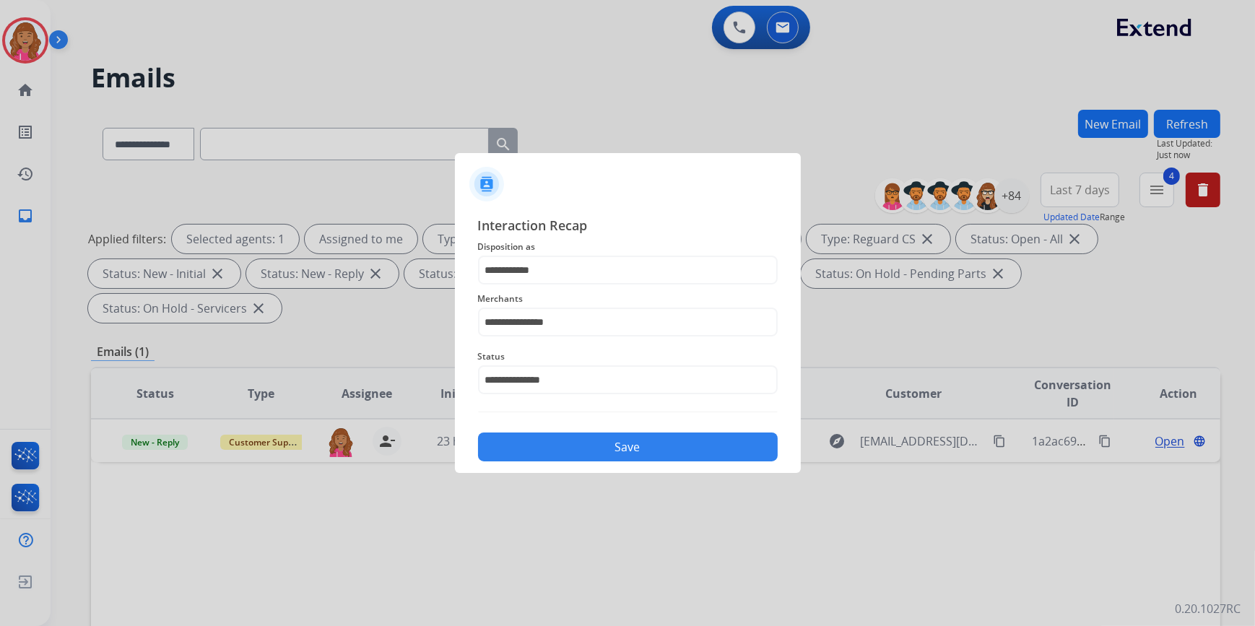
click at [560, 457] on button "Save" at bounding box center [628, 447] width 300 height 29
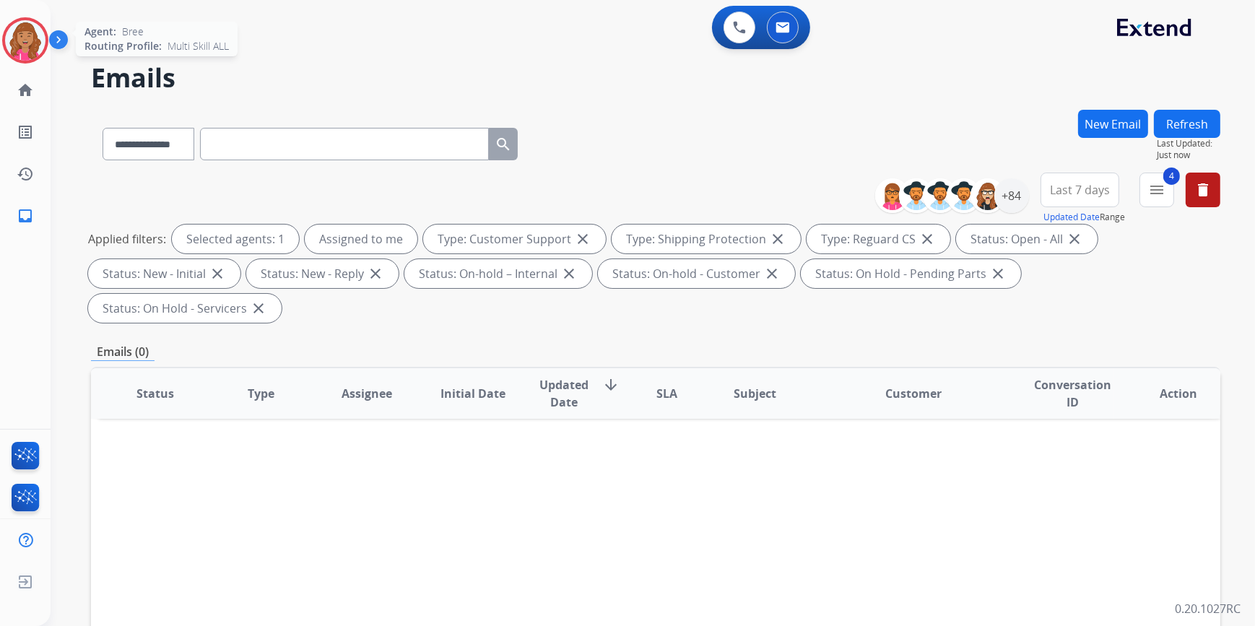
click at [21, 51] on img at bounding box center [25, 40] width 40 height 40
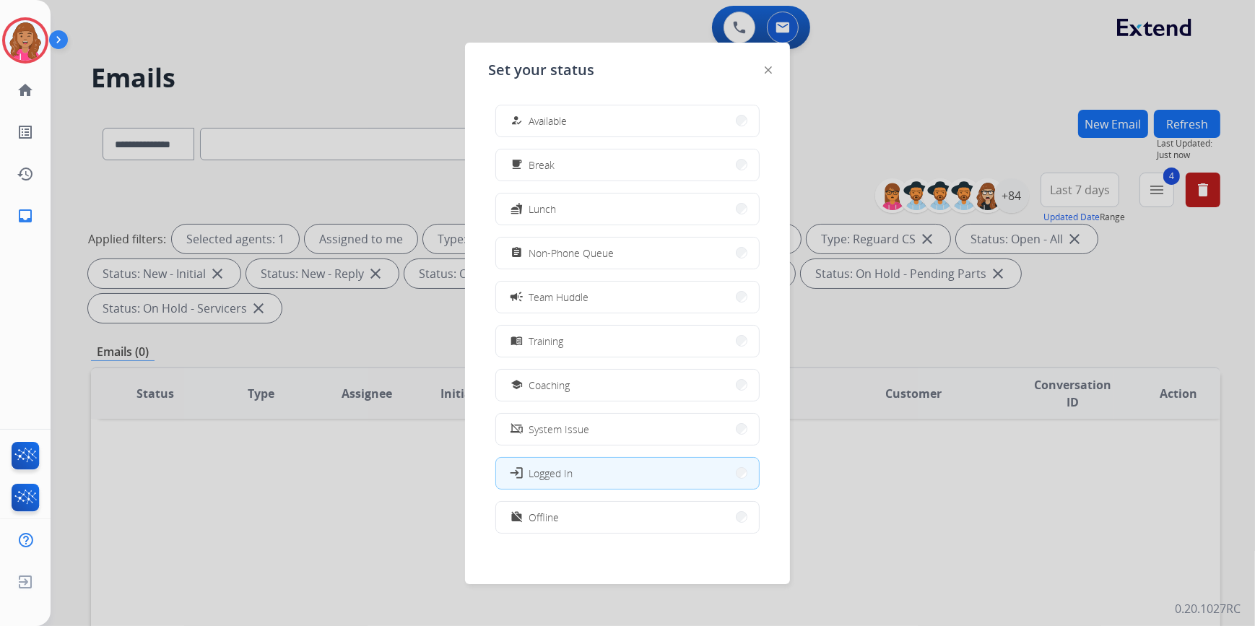
click at [631, 124] on button "how_to_reg Available" at bounding box center [627, 120] width 263 height 31
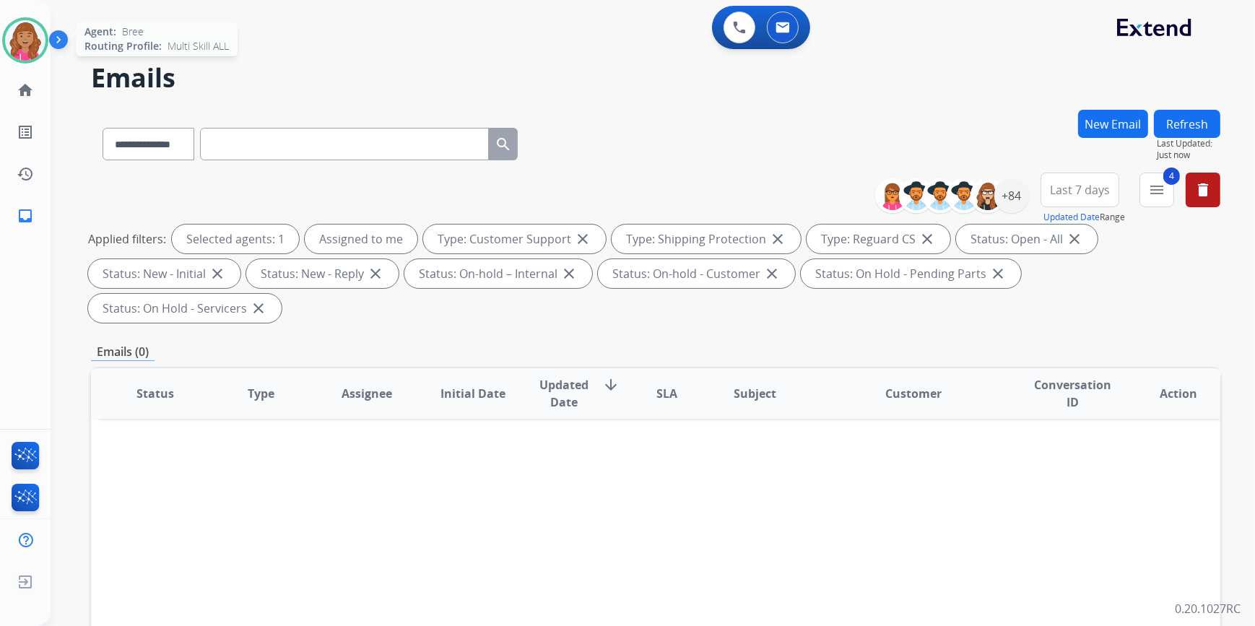
click at [22, 45] on img at bounding box center [25, 40] width 40 height 40
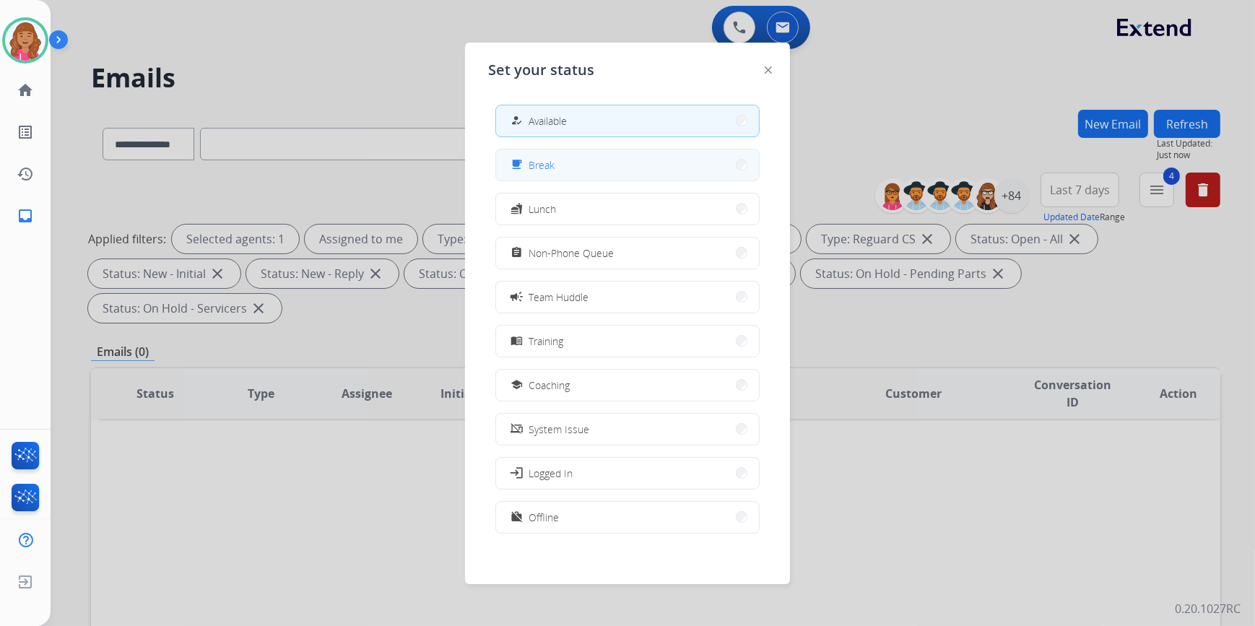
click at [570, 170] on button "free_breakfast Break" at bounding box center [627, 164] width 263 height 31
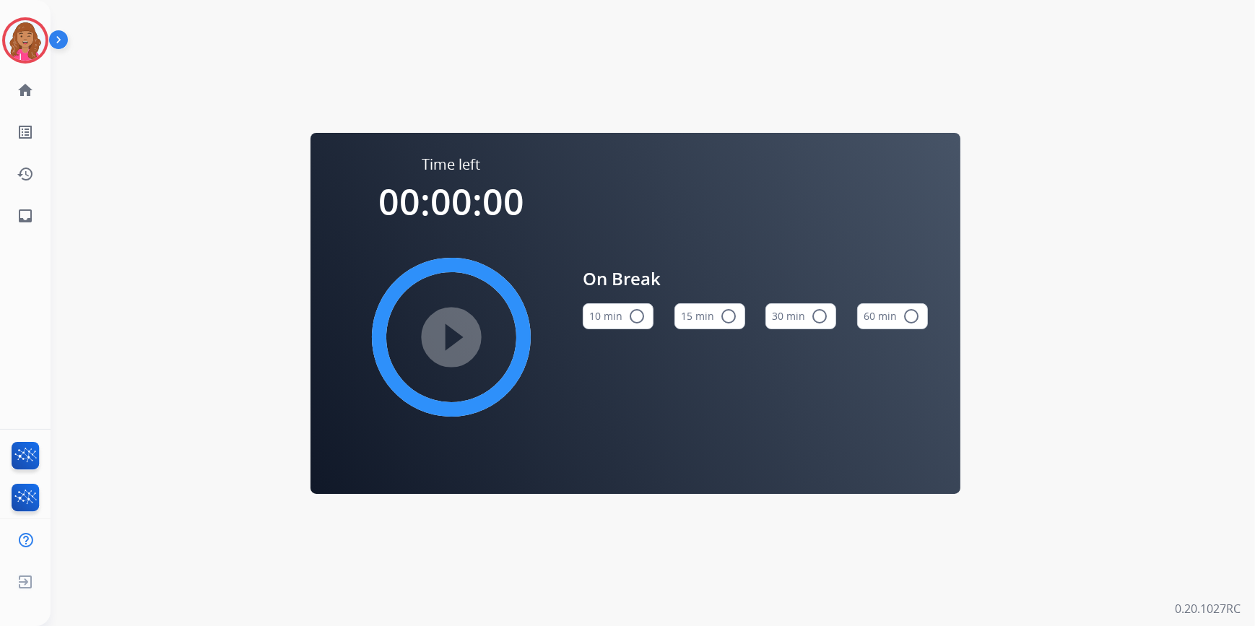
click at [744, 319] on div "10 min radio_button_unchecked 15 min radio_button_unchecked 30 min radio_button…" at bounding box center [755, 316] width 345 height 49
click at [707, 308] on button "15 min radio_button_unchecked" at bounding box center [709, 316] width 71 height 26
click at [451, 330] on mat-icon "play_circle_filled" at bounding box center [451, 337] width 17 height 17
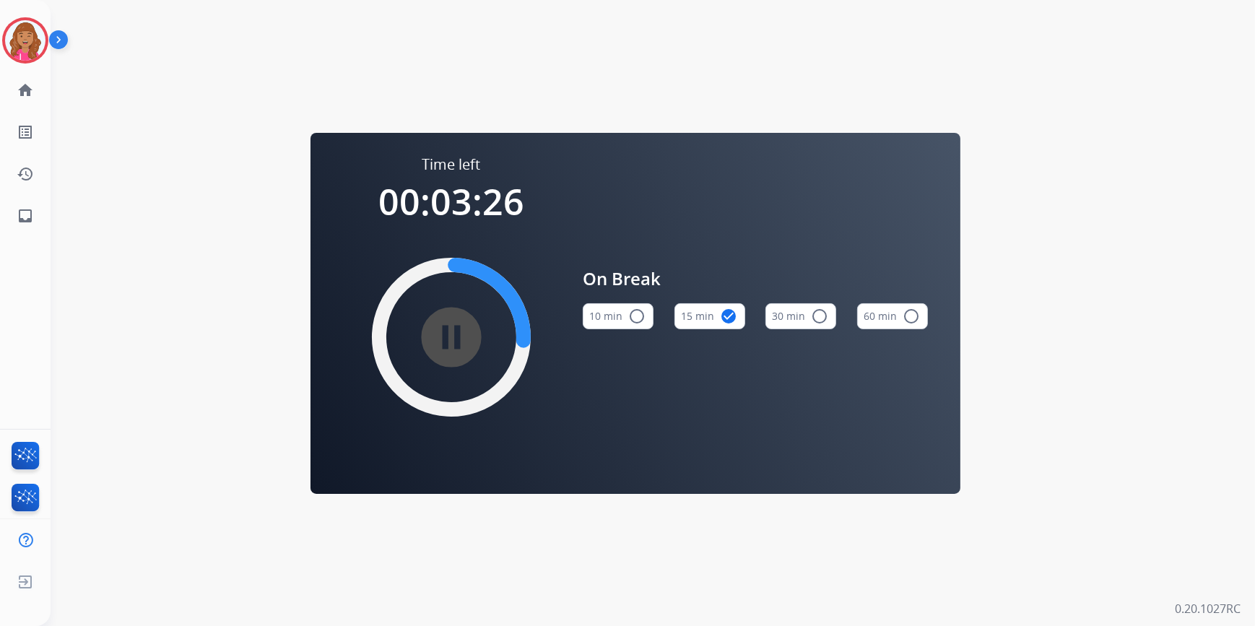
click at [110, 124] on div "Time left 00:03:26 pause_circle_filled On Break 10 min radio_button_unchecked 1…" at bounding box center [636, 313] width 1170 height 626
click at [33, 53] on img at bounding box center [25, 40] width 40 height 40
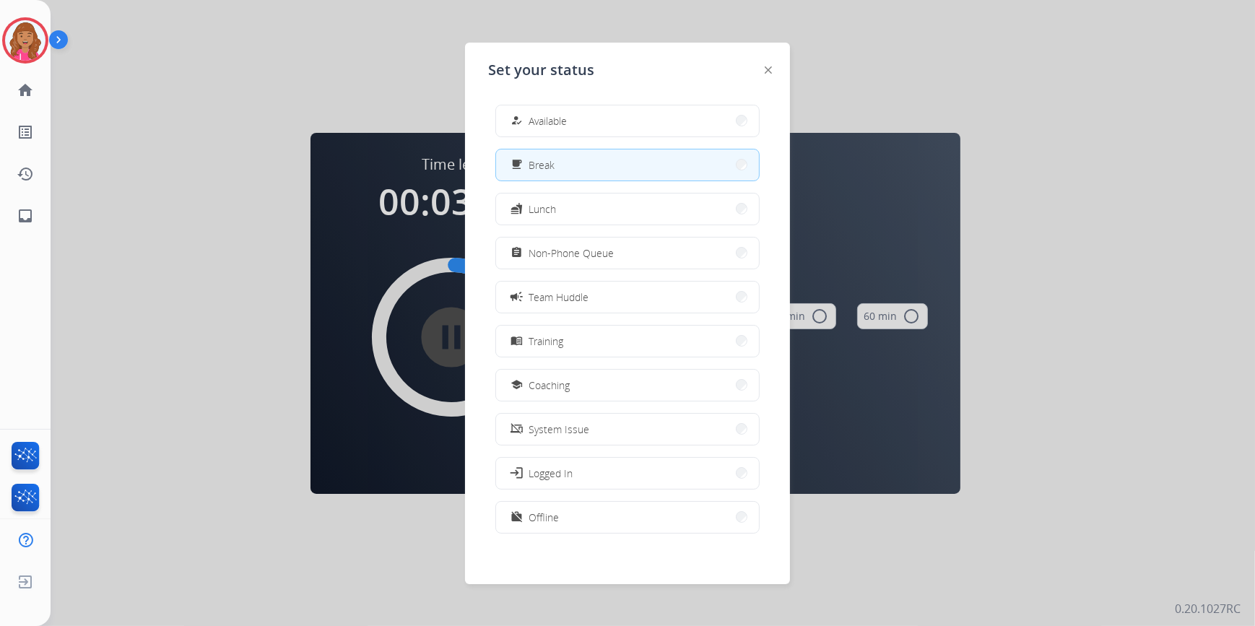
click at [412, 92] on div at bounding box center [627, 313] width 1255 height 626
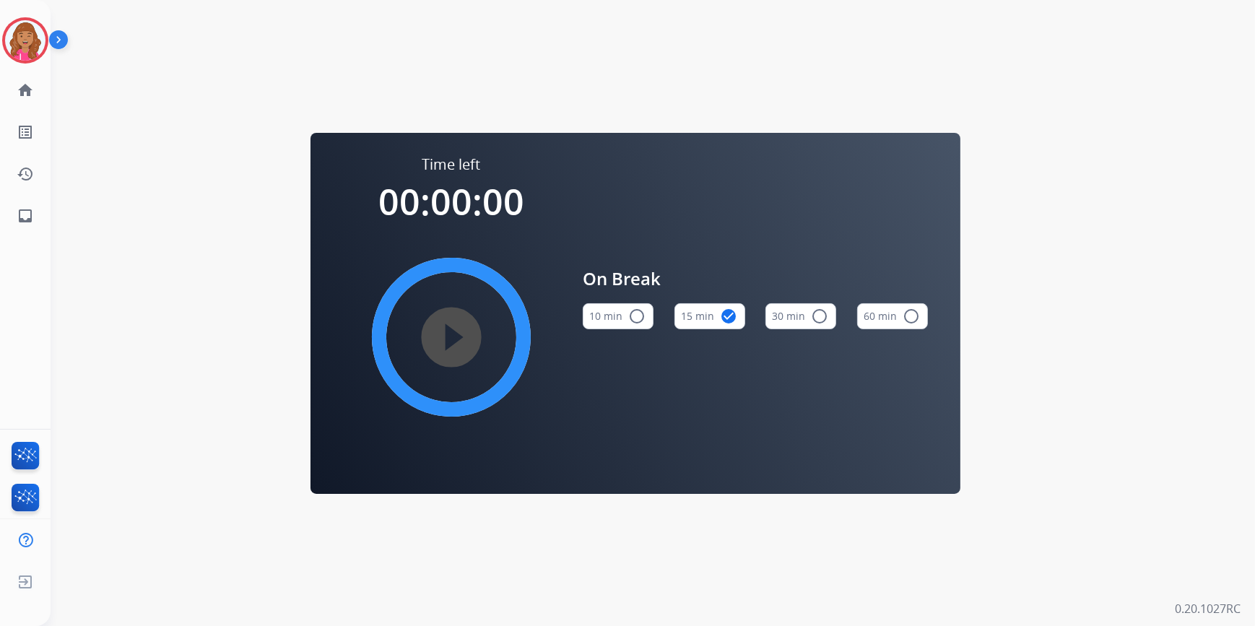
drag, startPoint x: 4, startPoint y: 469, endPoint x: 152, endPoint y: 372, distance: 177.8
click at [23, 459] on ul "FocalPoints" at bounding box center [25, 456] width 51 height 42
click at [35, 41] on img at bounding box center [25, 40] width 40 height 40
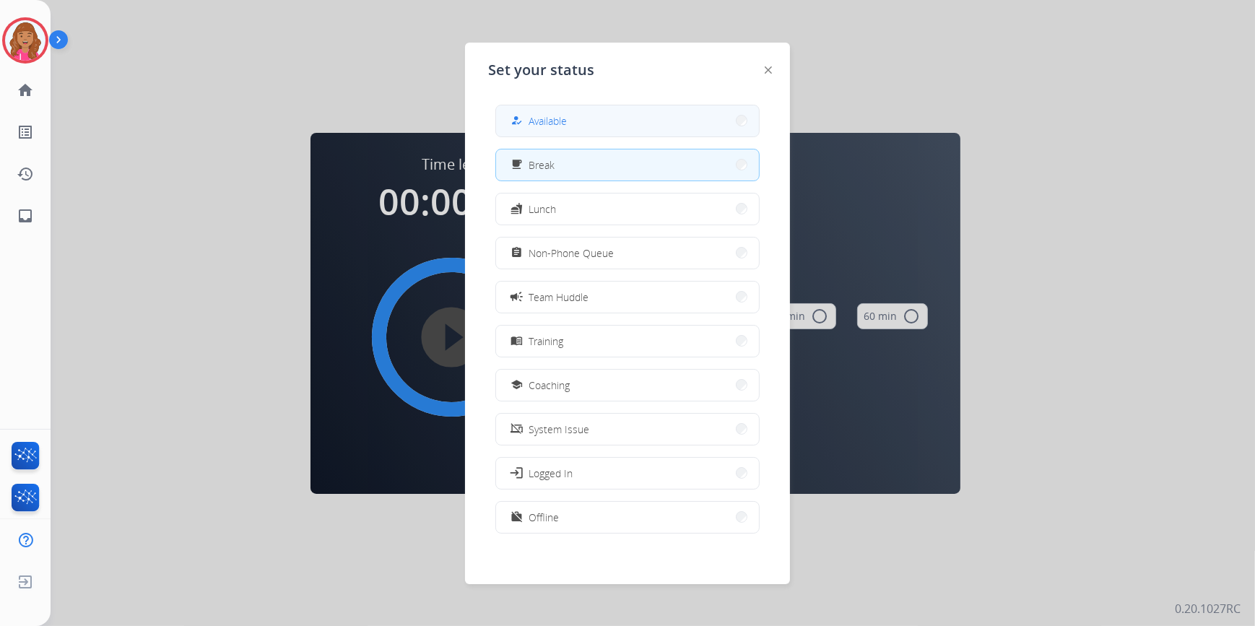
click at [562, 113] on span "Available" at bounding box center [548, 120] width 38 height 15
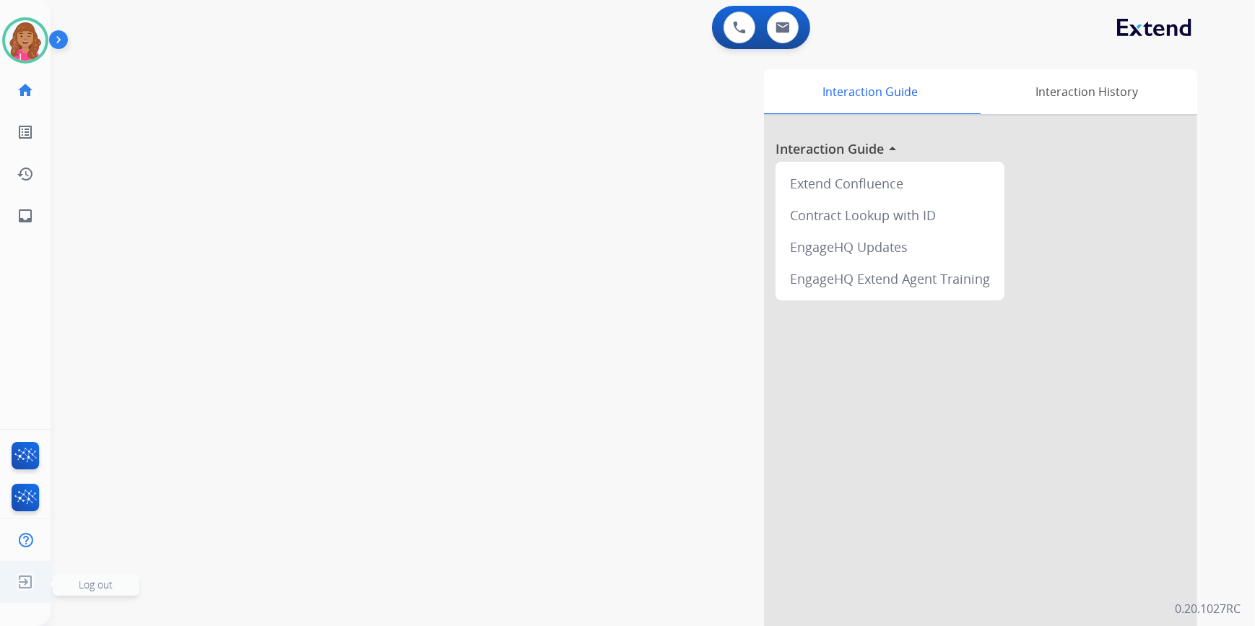
click at [35, 579] on img at bounding box center [25, 581] width 26 height 27
